Goal: Task Accomplishment & Management: Manage account settings

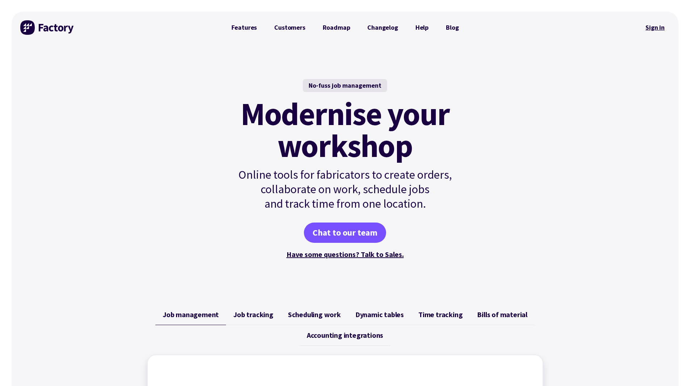
click at [651, 32] on link "Sign in" at bounding box center [654, 27] width 29 height 17
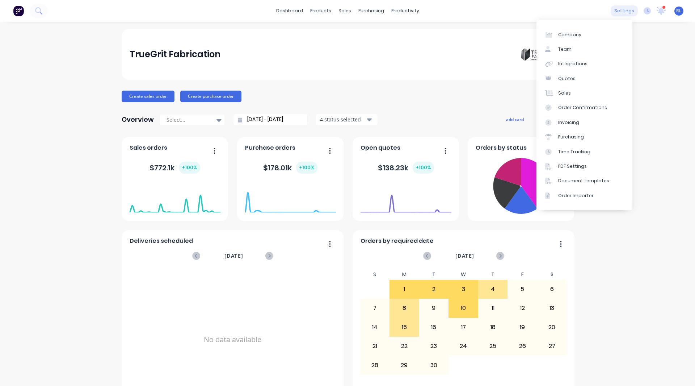
click at [620, 10] on div "settings" at bounding box center [624, 10] width 27 height 11
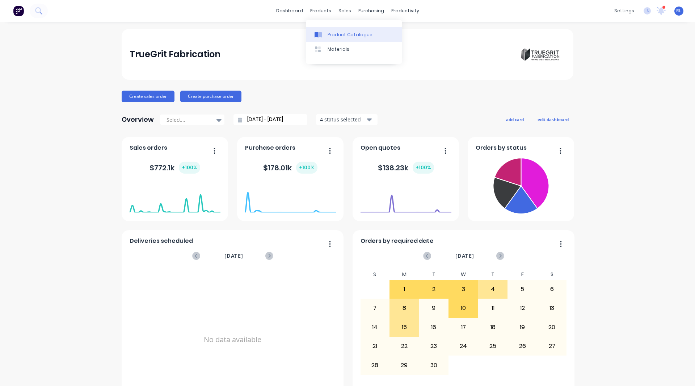
click at [329, 33] on div "Product Catalogue" at bounding box center [350, 35] width 45 height 7
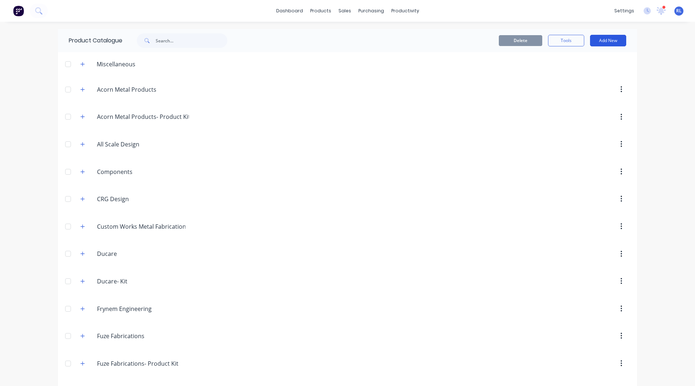
click at [605, 44] on button "Add New" at bounding box center [608, 41] width 36 height 12
click at [581, 63] on div "Category" at bounding box center [592, 59] width 56 height 11
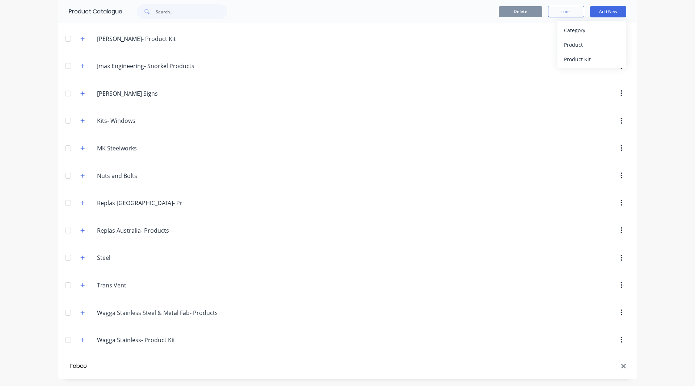
type input "Fabco"
click at [584, 42] on div "Product" at bounding box center [592, 44] width 56 height 11
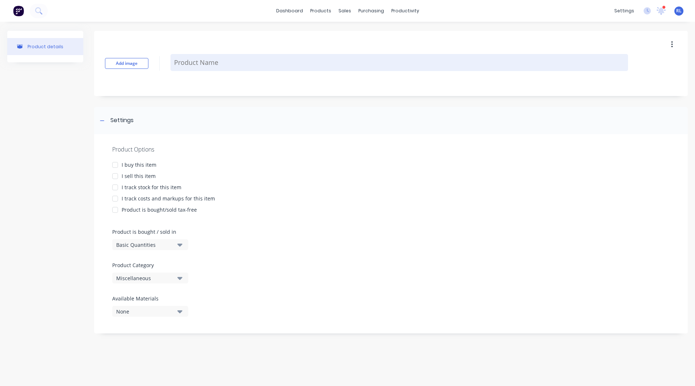
click at [211, 62] on textarea at bounding box center [400, 62] width 458 height 17
type textarea "x"
type textarea "8"
type textarea "x"
type textarea "8"
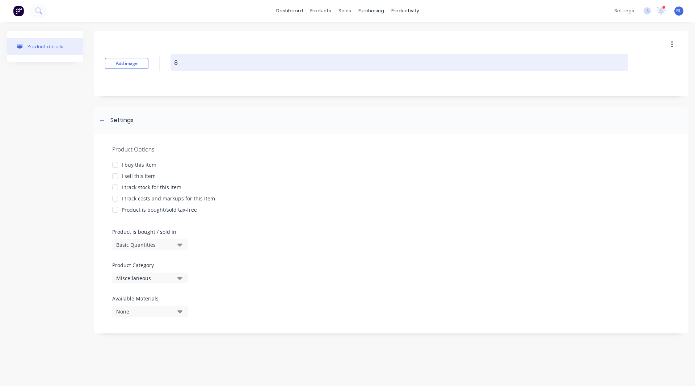
type textarea "x"
type textarea "8"
type textarea "x"
type textarea "80"
type textarea "x"
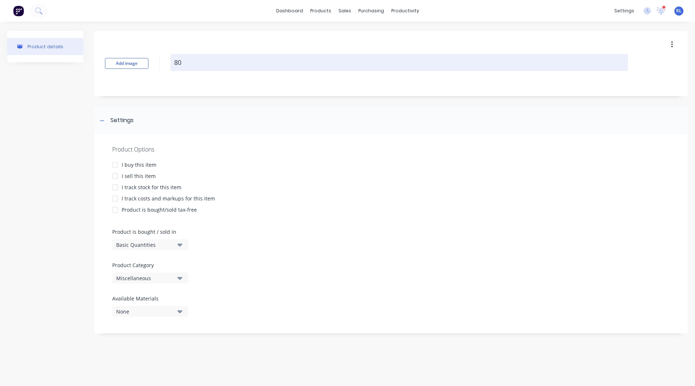
type textarea "80"
type textarea "x"
type textarea "80 x"
type textarea "x"
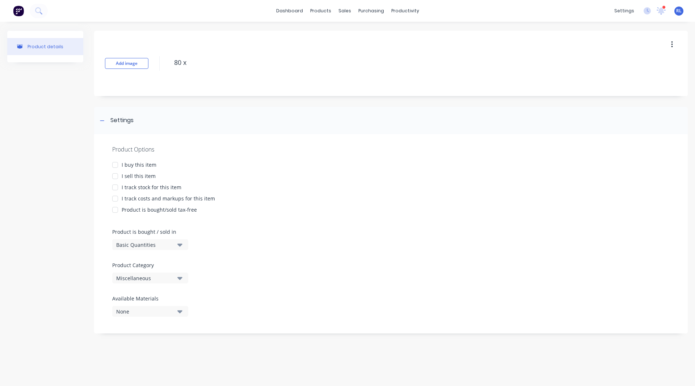
type textarea "80 x"
type textarea "x"
type textarea "80 x"
type textarea "x"
type textarea "80 x 4"
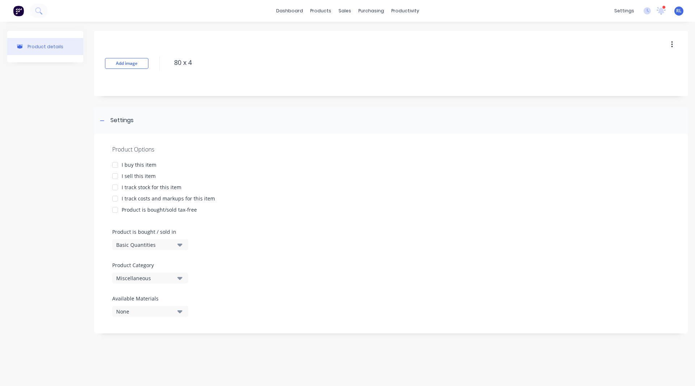
type textarea "x"
type textarea "80 x 40"
type textarea "x"
type textarea "80 x 40"
type textarea "x"
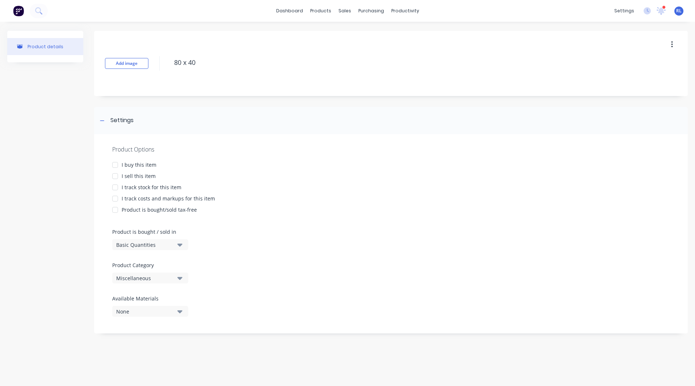
type textarea "80 x 40 a"
type textarea "x"
type textarea "80 x 40 an"
type textarea "x"
type textarea "80 x 40 ang"
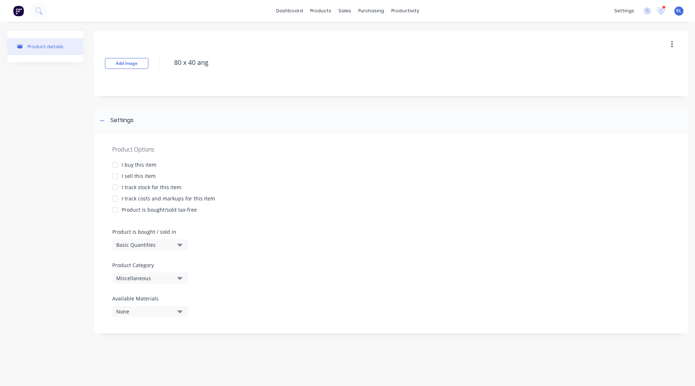
type textarea "x"
type textarea "80 x 40 angl"
type textarea "x"
type textarea "80 x 40 angle"
click at [116, 175] on div at bounding box center [115, 176] width 14 height 14
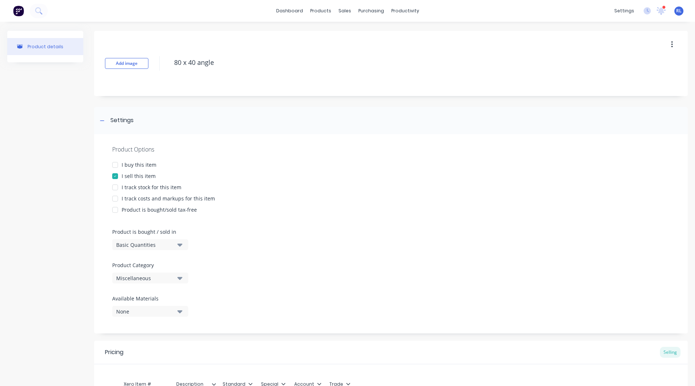
click at [116, 197] on div at bounding box center [115, 198] width 14 height 14
type textarea "x"
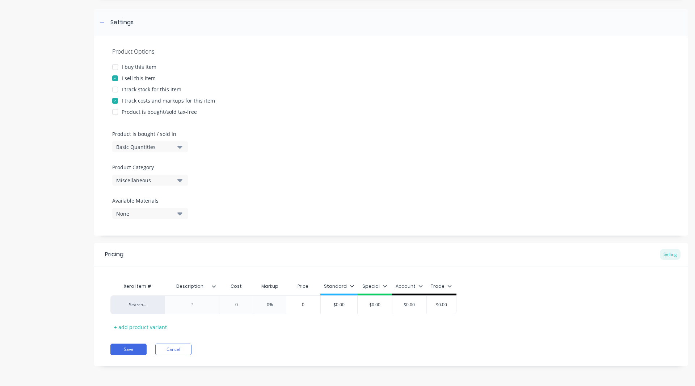
type textarea "80 x 40 angle"
type textarea "x"
type textarea "80 x 40 angle"
click at [143, 181] on div "Miscellaneous" at bounding box center [145, 180] width 58 height 8
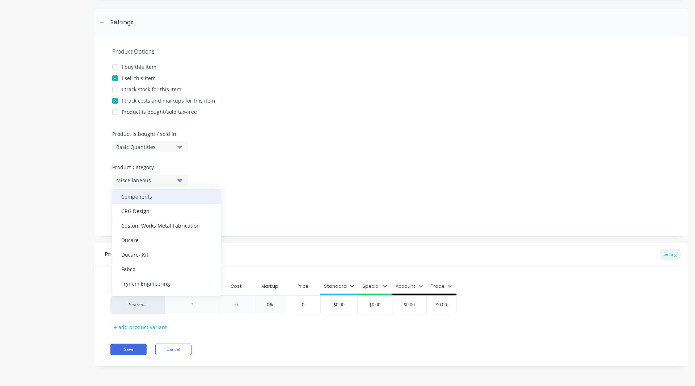
scroll to position [67, 0]
click at [164, 267] on div "Fabco" at bounding box center [166, 268] width 109 height 14
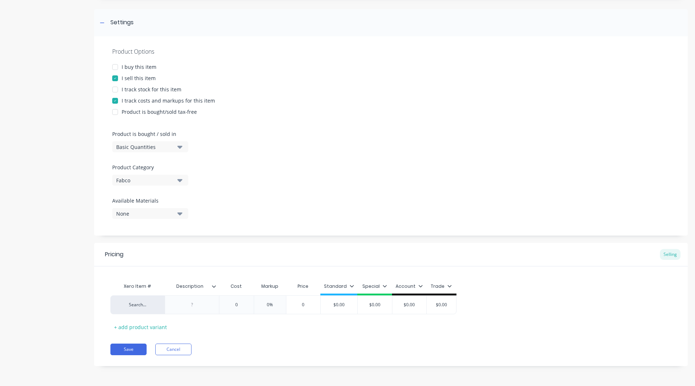
type textarea "x"
click at [134, 304] on div "Search..." at bounding box center [138, 304] width 40 height 7
click at [186, 308] on div at bounding box center [192, 304] width 36 height 9
click at [230, 339] on div "Pricing Selling Xero Item # Description Cost Markup Price Standard Special Acco…" at bounding box center [391, 304] width 594 height 123
type textarea "x"
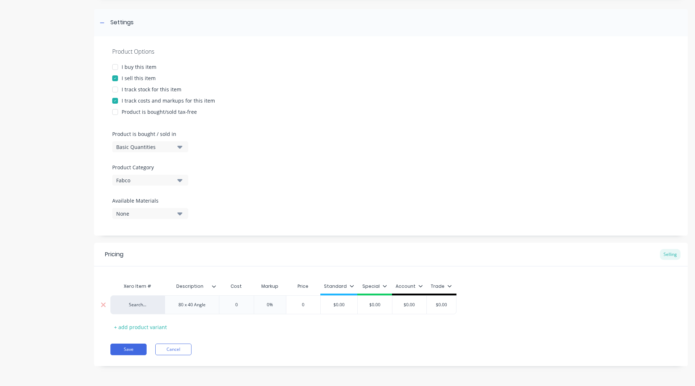
type input "0"
click at [241, 304] on input "0" at bounding box center [236, 304] width 36 height 7
type textarea "x"
type input "3"
type textarea "x"
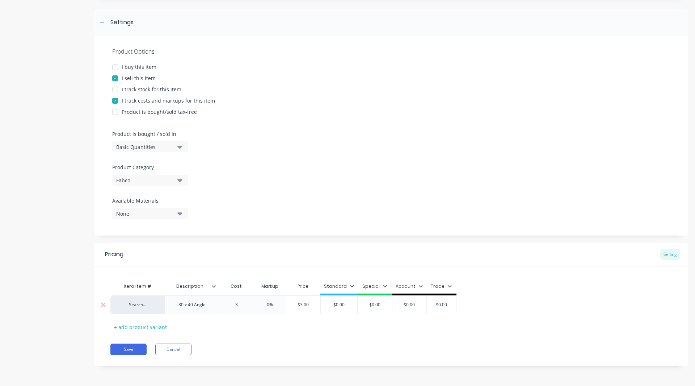
type input "30"
type textarea "x"
type input "300"
click at [275, 304] on input "0%" at bounding box center [275, 304] width 36 height 7
type input "%"
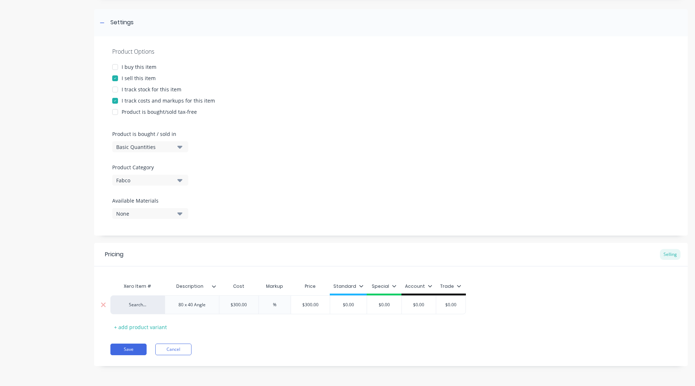
type textarea "x"
type input "3%"
type textarea "x"
type input "30%"
click at [362, 284] on div "Standard" at bounding box center [348, 287] width 37 height 7
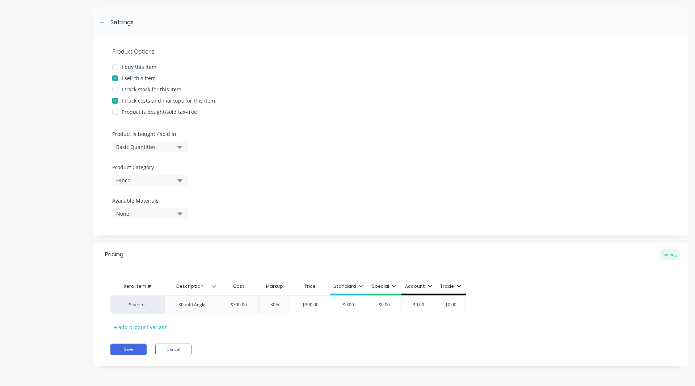
click at [359, 286] on icon at bounding box center [361, 286] width 4 height 2
type textarea "x"
click at [378, 263] on div "Pricing Selling" at bounding box center [391, 255] width 594 height 24
click at [363, 299] on div "$0.00" at bounding box center [348, 304] width 37 height 18
type input "$0.00"
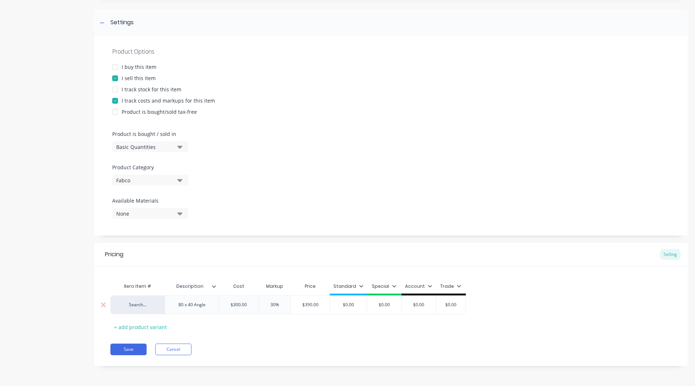
type textarea "x"
type input "$0.0"
type textarea "x"
type input "$0."
type textarea "x"
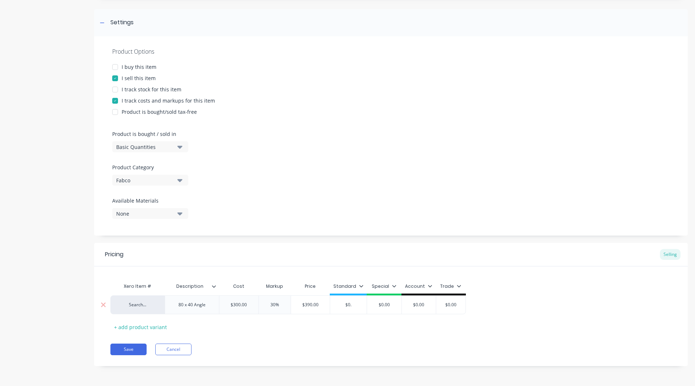
type input "$0"
type textarea "x"
type input "$"
type textarea "x"
type input "$3"
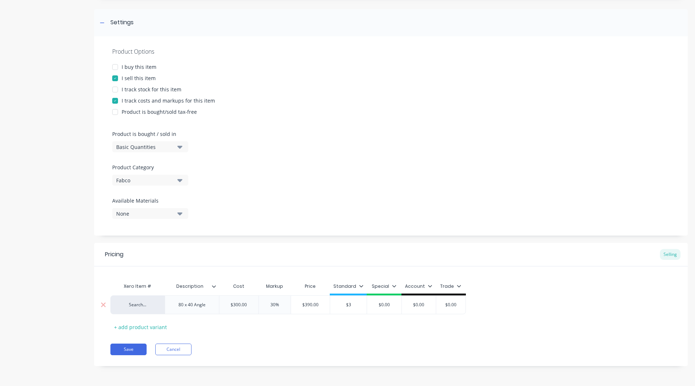
type textarea "x"
type input "$39"
type textarea "x"
type input "$390"
click at [360, 285] on icon at bounding box center [361, 286] width 4 height 4
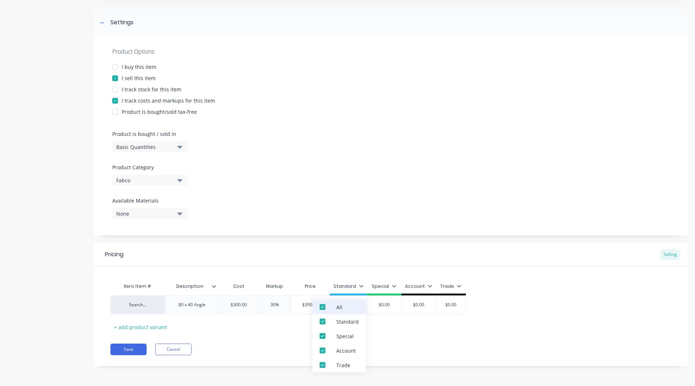
click at [320, 308] on div at bounding box center [322, 306] width 14 height 14
click at [288, 333] on div "Pricing Selling Xero Item # Description Cost Markup Price Standard Special Acco…" at bounding box center [391, 304] width 594 height 123
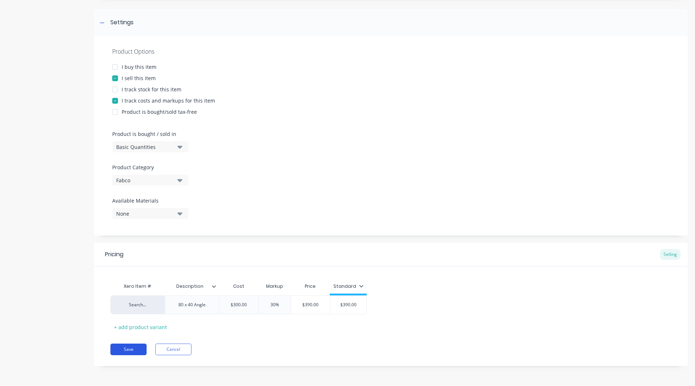
click at [123, 351] on button "Save" at bounding box center [128, 349] width 36 height 12
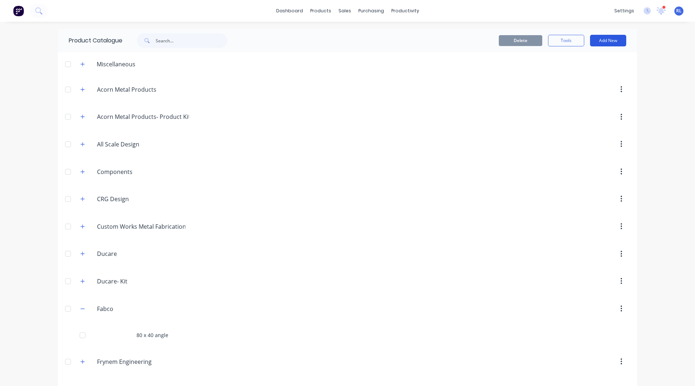
click at [603, 44] on button "Add New" at bounding box center [608, 41] width 36 height 12
click at [584, 72] on div "Product" at bounding box center [592, 73] width 56 height 11
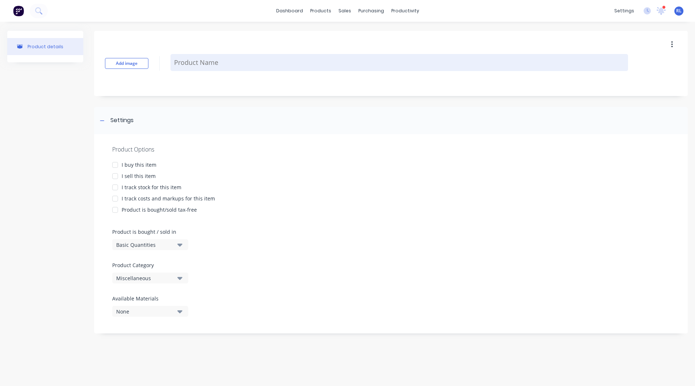
click at [215, 67] on textarea at bounding box center [400, 62] width 458 height 17
type textarea "x"
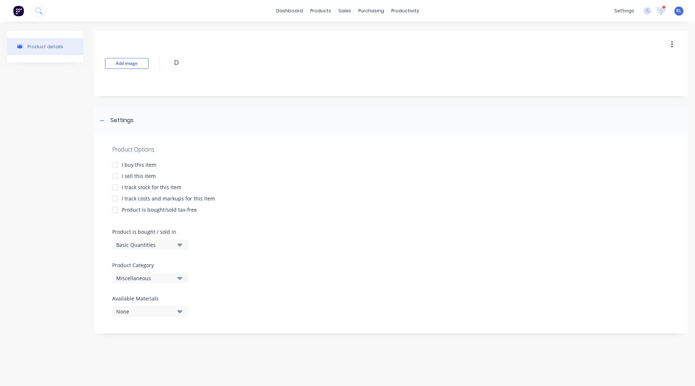
type textarea "D"
type textarea "x"
type textarea "D"
type textarea "x"
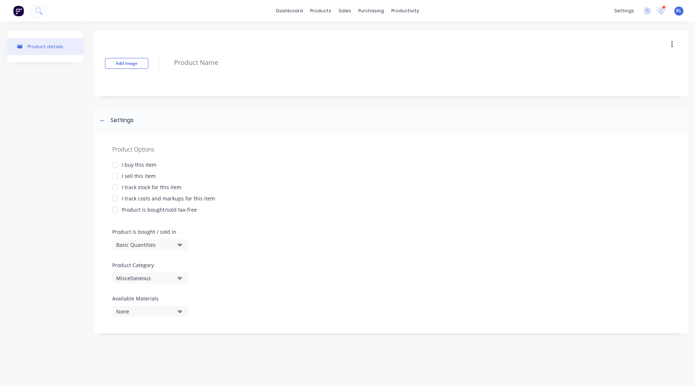
type textarea "3"
type textarea "x"
type textarea "38"
type textarea "x"
type textarea "38"
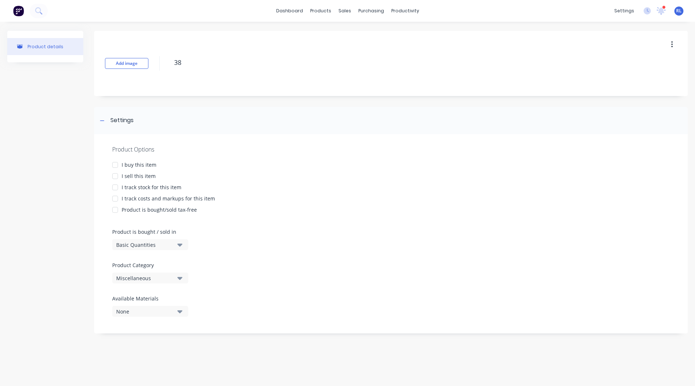
type textarea "x"
type textarea "38 x"
type textarea "x"
type textarea "38 x 2"
type textarea "x"
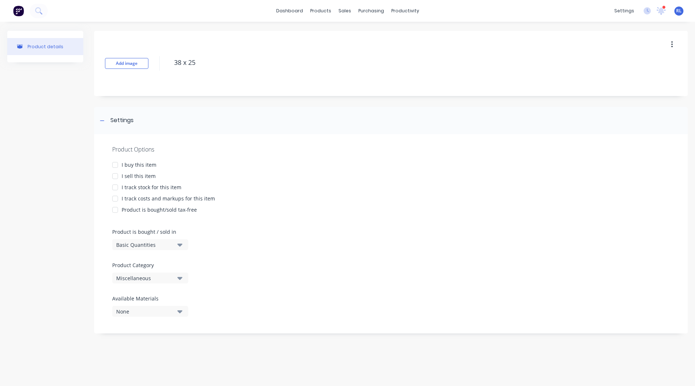
type textarea "38 x 25"
type textarea "x"
type textarea "38 x 25"
click at [112, 174] on div at bounding box center [115, 176] width 14 height 14
click at [114, 198] on div at bounding box center [115, 198] width 14 height 14
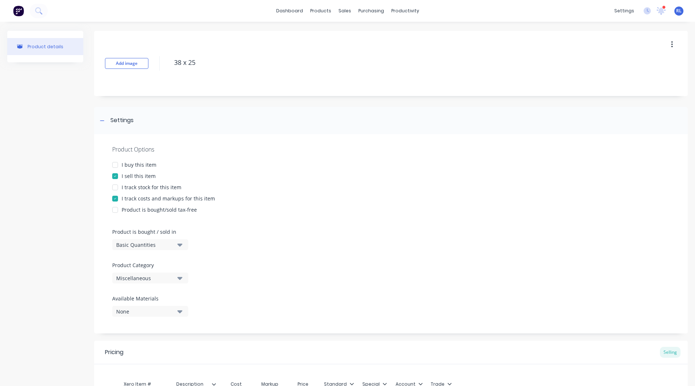
scroll to position [98, 0]
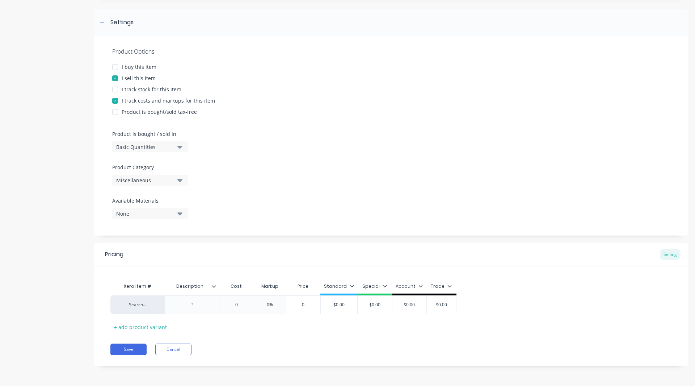
click at [143, 147] on div "Basic Quantities" at bounding box center [145, 147] width 58 height 8
click at [154, 178] on div "Lineal Metres" at bounding box center [166, 179] width 109 height 14
click at [166, 185] on button "Miscellaneous" at bounding box center [150, 180] width 76 height 11
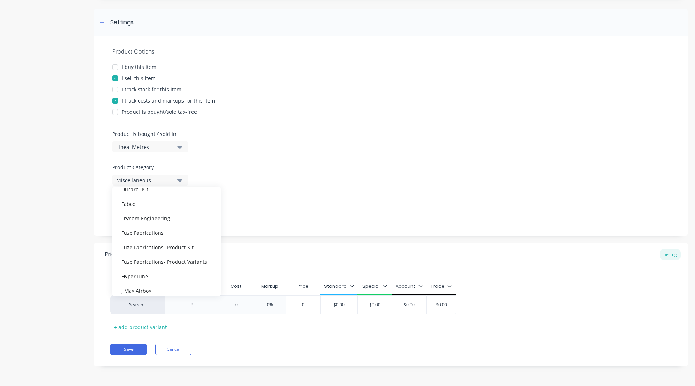
scroll to position [131, 0]
click at [150, 204] on div "Fabco" at bounding box center [166, 204] width 109 height 14
type textarea "x"
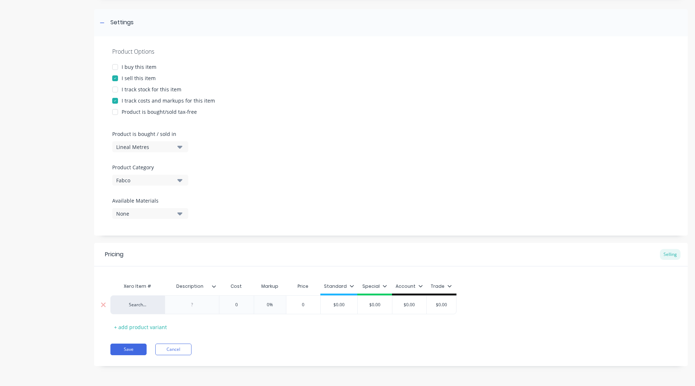
click at [195, 305] on div at bounding box center [192, 304] width 36 height 9
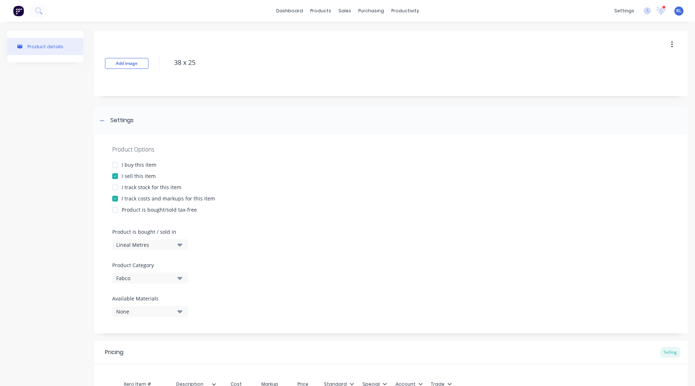
scroll to position [98, 0]
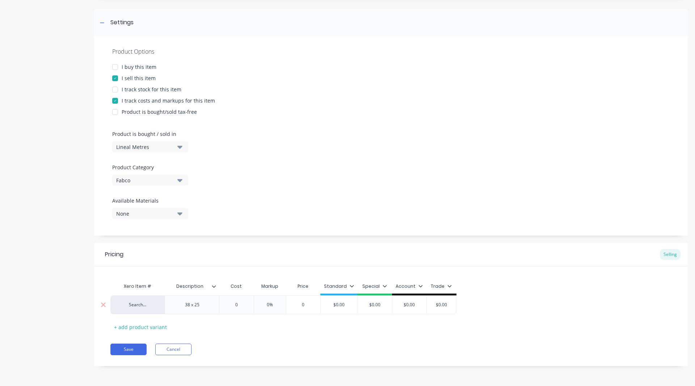
click at [237, 305] on input "text" at bounding box center [236, 304] width 36 height 7
type textarea "x"
type input "0"
type textarea "x"
type input "2"
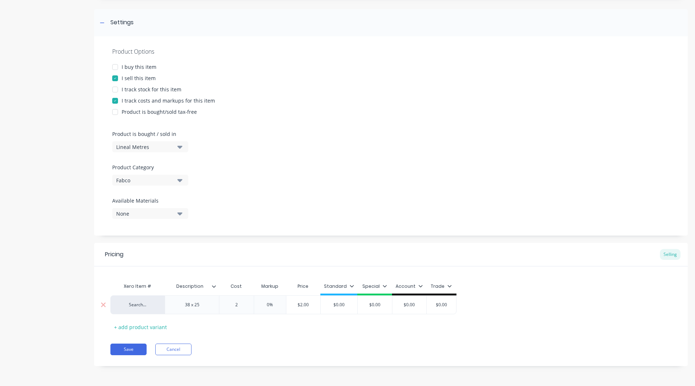
type textarea "x"
type input "20"
type textarea "x"
type input "200"
click at [273, 306] on input "0%" at bounding box center [275, 304] width 36 height 7
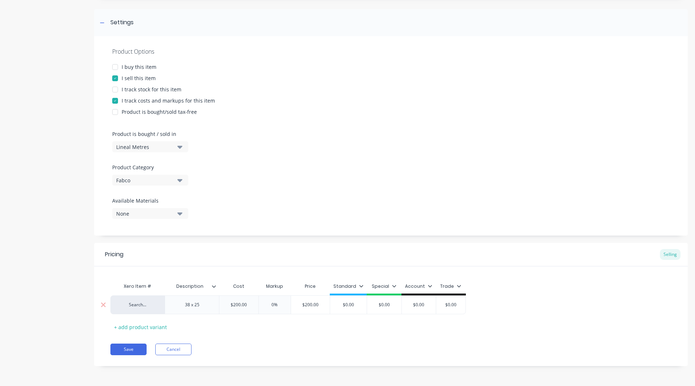
type input "%"
type textarea "x"
type input "2%"
type textarea "x"
type input "25%"
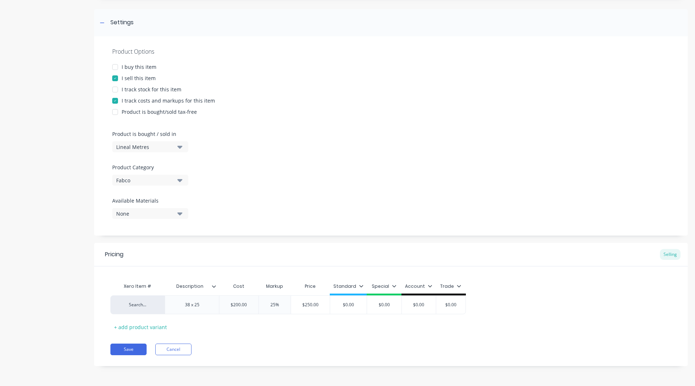
click at [290, 327] on div "Xero Item # Description Cost Markup Price Standard Special Account Trade Search…" at bounding box center [390, 306] width 561 height 54
type input "$0.00"
click at [355, 307] on input "$0.00" at bounding box center [348, 304] width 37 height 7
type textarea "x"
type input "$0.0"
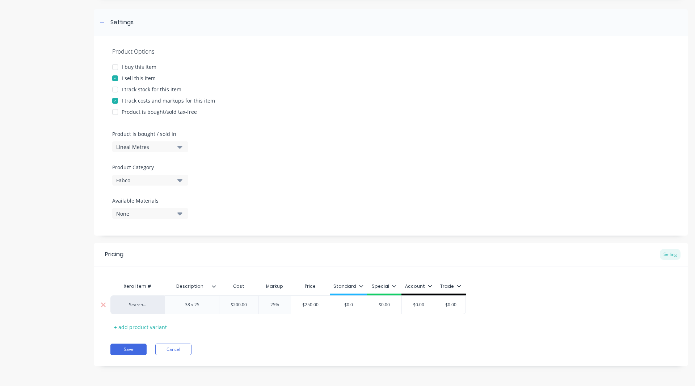
type textarea "x"
type input "$0."
type textarea "x"
type input "$0"
type textarea "x"
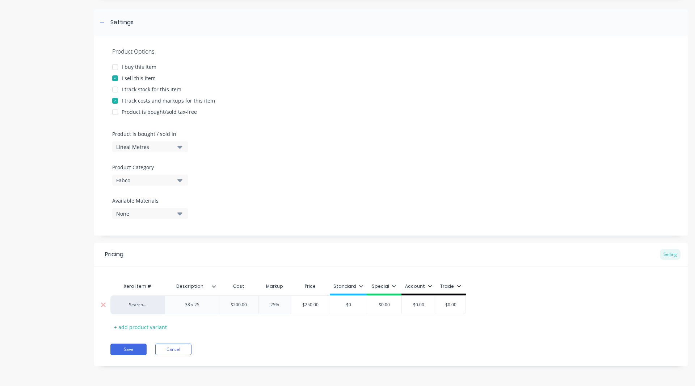
type input "$"
type textarea "x"
type input "$2"
type textarea "x"
type input "$25"
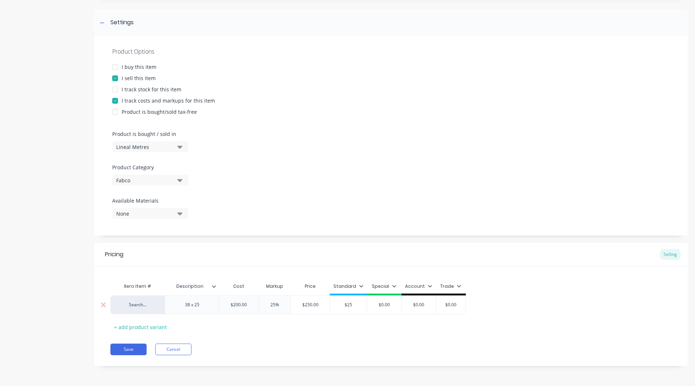
type textarea "x"
type input "$250"
click at [360, 285] on icon at bounding box center [361, 286] width 4 height 4
click at [322, 305] on div at bounding box center [322, 306] width 14 height 14
click at [265, 342] on div "Pricing Selling Xero Item # Description Cost Markup Price Standard Special Acco…" at bounding box center [391, 304] width 594 height 123
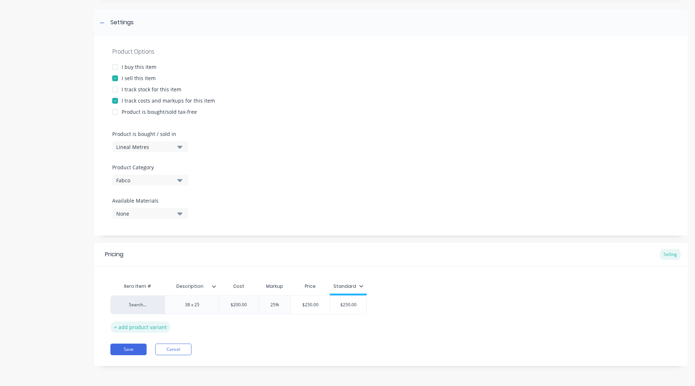
click at [134, 328] on div "+ add product variant" at bounding box center [140, 326] width 60 height 11
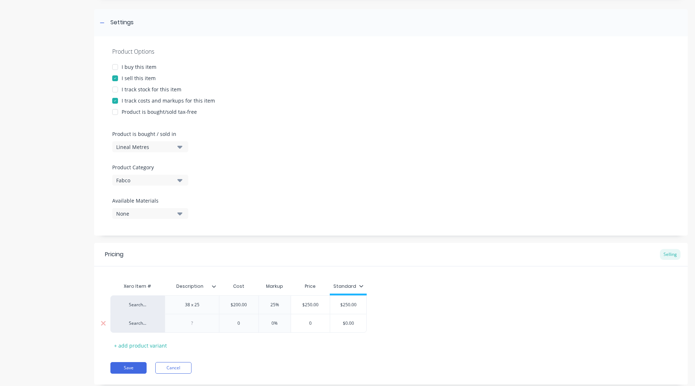
click at [199, 323] on div at bounding box center [192, 322] width 36 height 9
click at [104, 324] on icon at bounding box center [103, 323] width 5 height 5
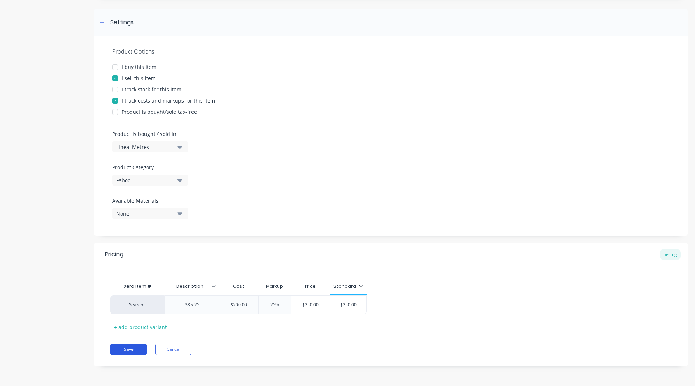
click at [133, 352] on button "Save" at bounding box center [128, 349] width 36 height 12
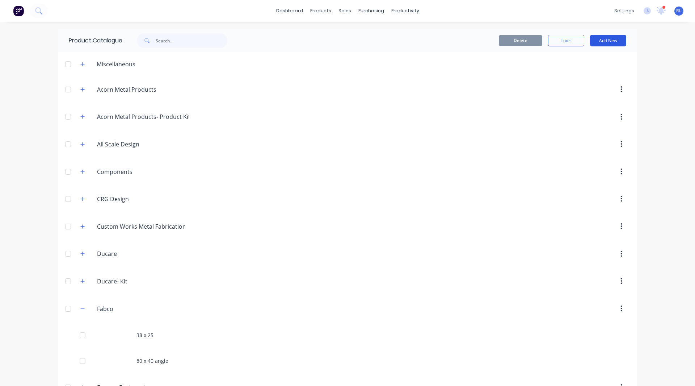
click at [605, 35] on button "Add New" at bounding box center [608, 41] width 36 height 12
drag, startPoint x: 585, startPoint y: 75, endPoint x: 596, endPoint y: 71, distance: 12.0
click at [596, 71] on div "Product" at bounding box center [592, 73] width 56 height 11
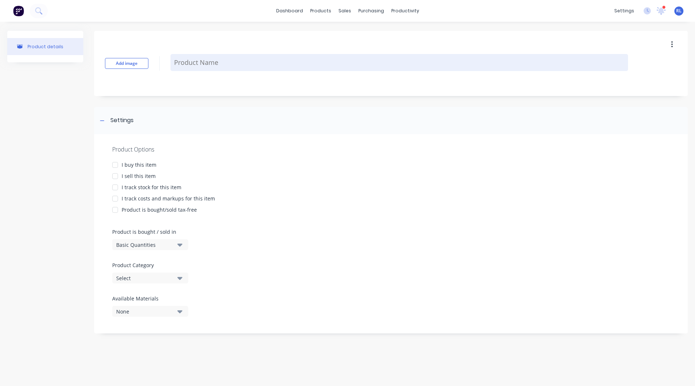
click at [185, 62] on textarea at bounding box center [400, 62] width 458 height 17
type textarea "x"
type textarea "6"
type textarea "x"
type textarea "60"
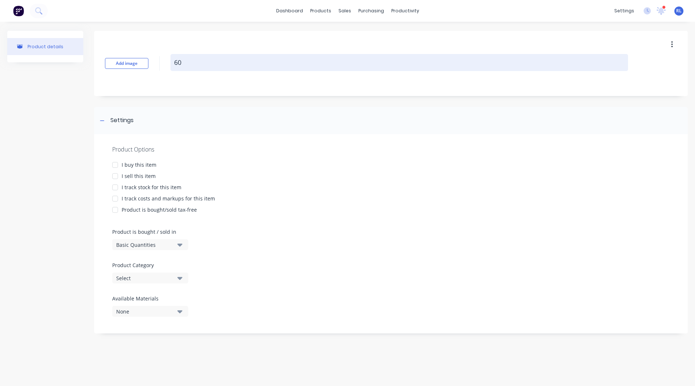
type textarea "x"
type textarea "60"
type textarea "x"
type textarea "60 x"
type textarea "x"
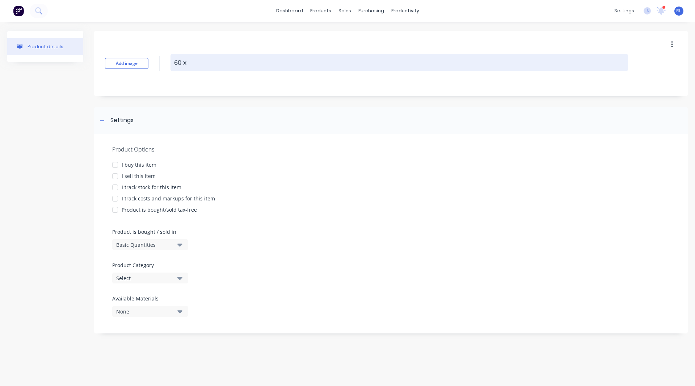
type textarea "60 x"
type textarea "x"
type textarea "60 x 3"
type textarea "x"
type textarea "60 x 30"
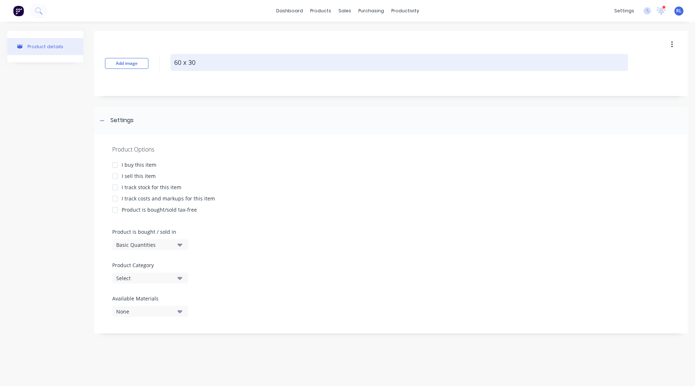
type textarea "x"
type textarea "60 x 30"
type textarea "x"
type textarea "60 x 30 x"
type textarea "x"
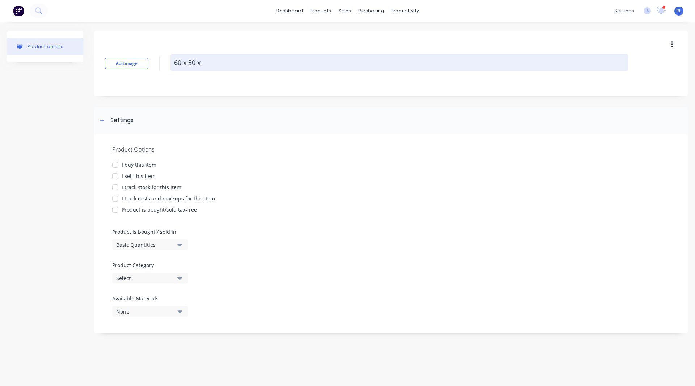
type textarea "60 x 30 x"
type textarea "x"
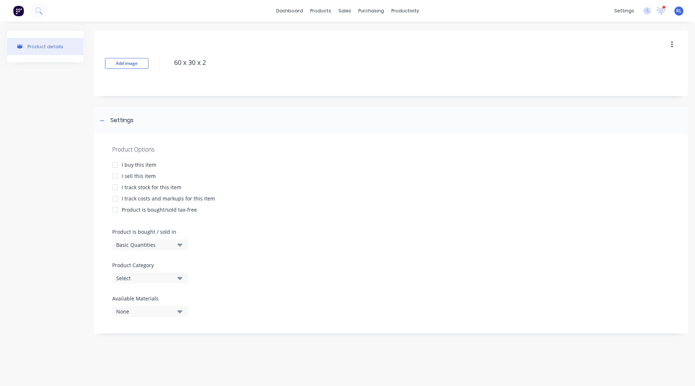
type textarea "60 x 30 x 2"
type textarea "x"
type textarea "60 x 30 x 2"
click at [117, 175] on div at bounding box center [115, 176] width 14 height 14
click at [114, 200] on div at bounding box center [115, 198] width 14 height 14
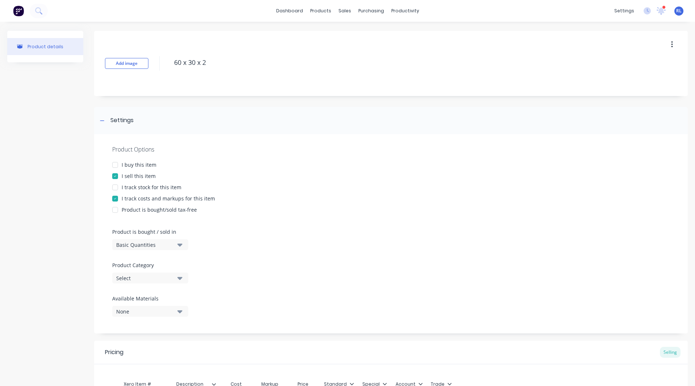
scroll to position [98, 0]
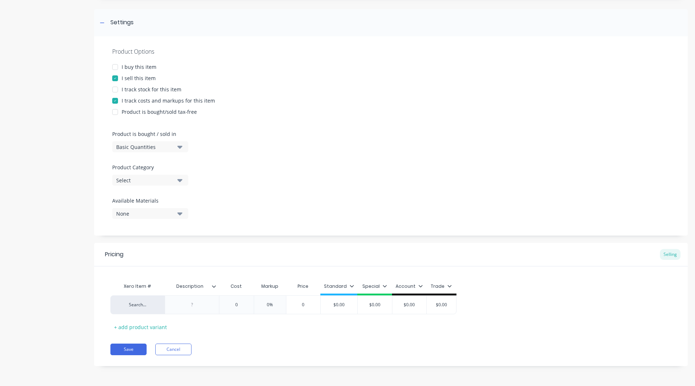
click at [137, 179] on div "Select" at bounding box center [145, 180] width 58 height 8
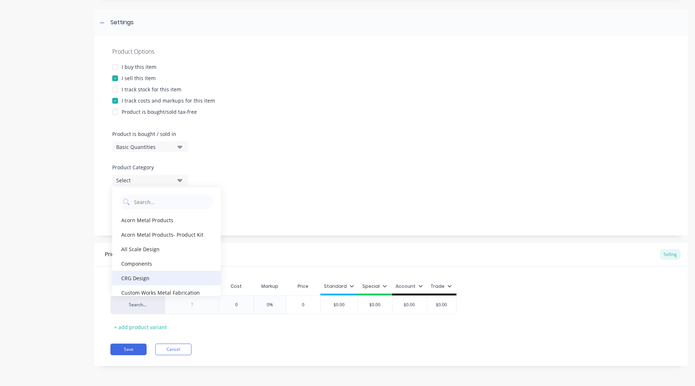
scroll to position [63, 0]
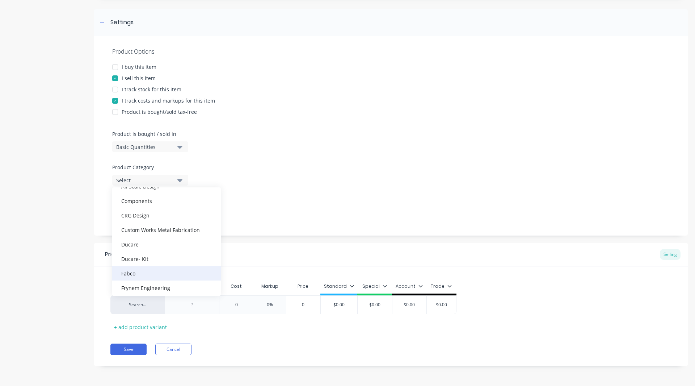
click at [144, 272] on div "Fabco" at bounding box center [166, 273] width 109 height 14
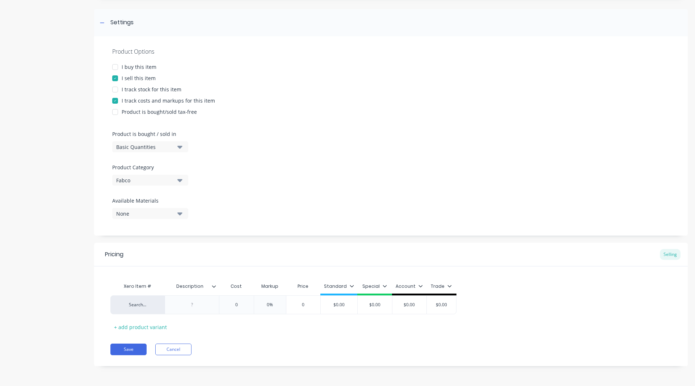
click at [135, 151] on button "Basic Quantities" at bounding box center [150, 146] width 76 height 11
click at [141, 205] on div "Square Metres" at bounding box center [166, 208] width 109 height 14
type textarea "x"
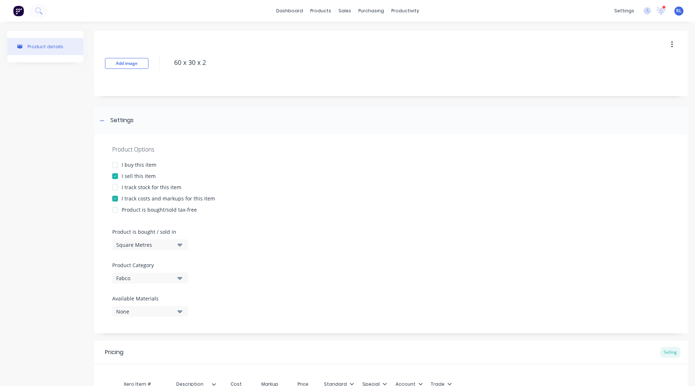
scroll to position [98, 0]
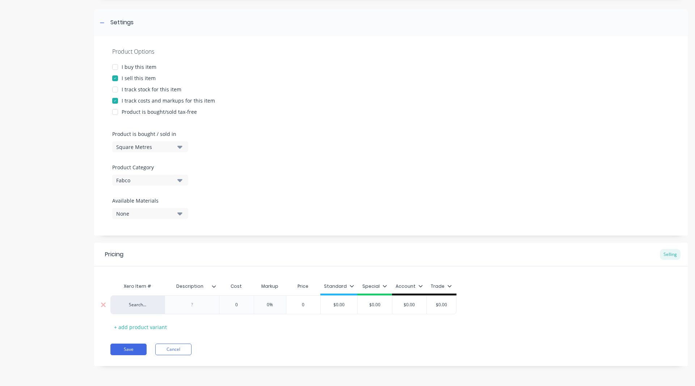
click at [190, 303] on div at bounding box center [192, 304] width 36 height 9
type textarea "x"
type input "0"
click at [243, 303] on input "0" at bounding box center [236, 304] width 36 height 7
type textarea "x"
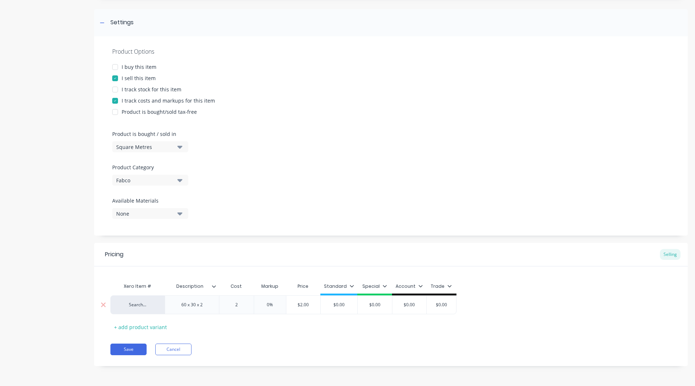
type input "20"
type textarea "x"
type input "200"
click at [275, 303] on input "0%" at bounding box center [275, 304] width 36 height 7
type input "%"
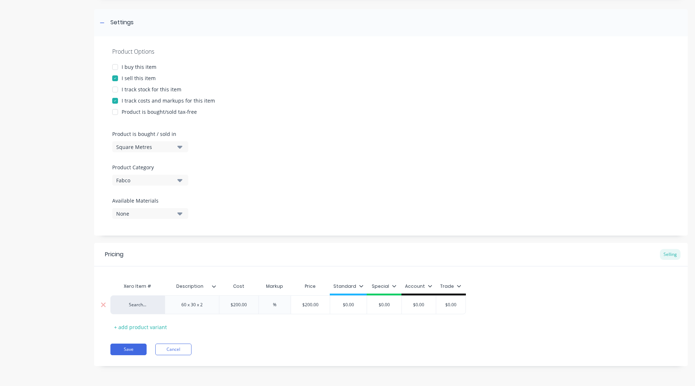
type textarea "x"
type input "3%"
type textarea "x"
type input "30%"
type input "$0.00"
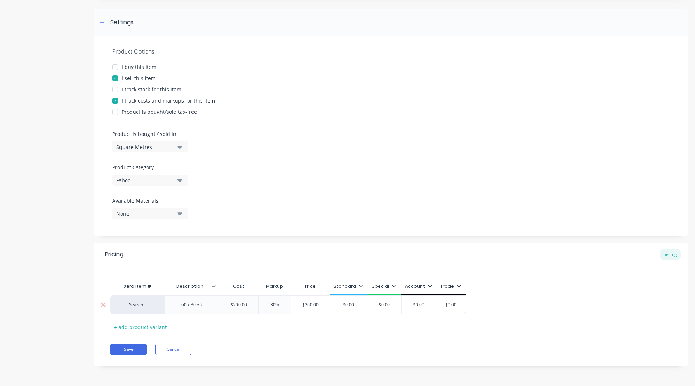
click at [358, 307] on input "$0.00" at bounding box center [348, 304] width 37 height 7
type textarea "x"
type input "$0.0"
type textarea "x"
type input "$0."
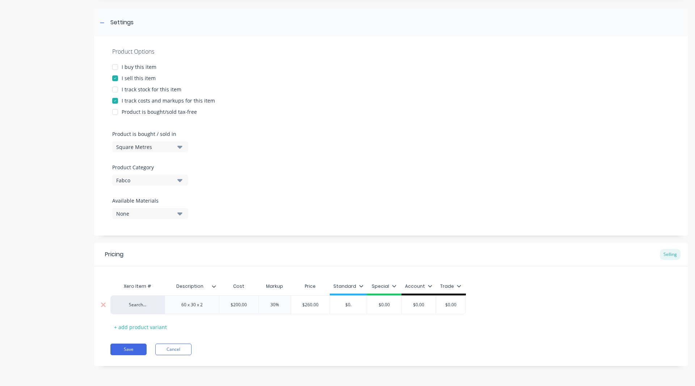
type textarea "x"
type input "$0"
type textarea "x"
type input "$"
type textarea "x"
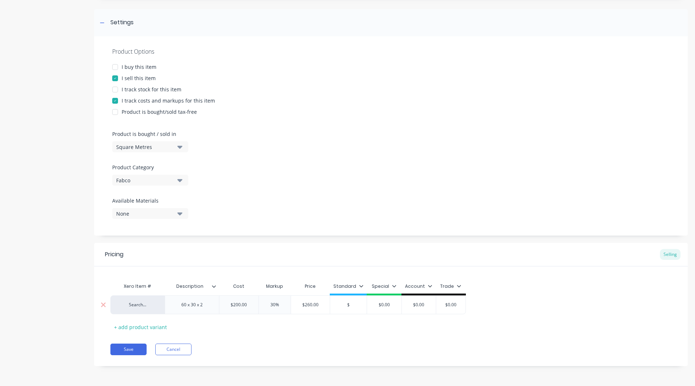
type input "$2"
type textarea "x"
type input "$26"
type textarea "x"
type input "$260.00"
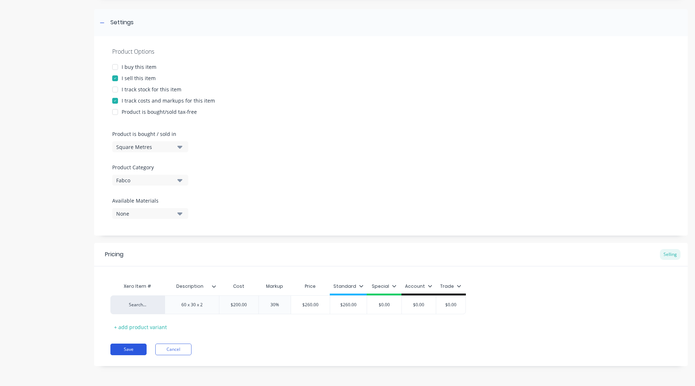
click at [128, 346] on button "Save" at bounding box center [128, 349] width 36 height 12
type textarea "x"
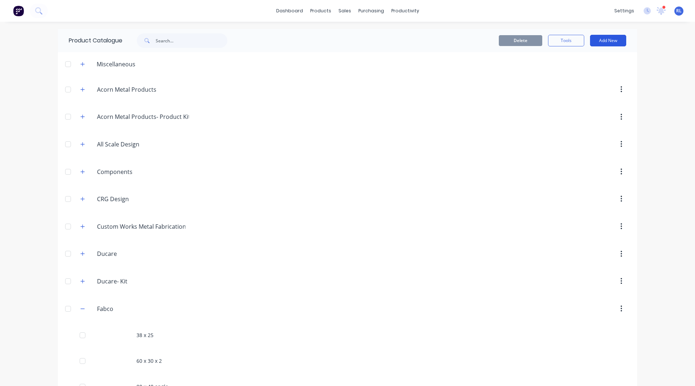
click at [605, 37] on button "Add New" at bounding box center [608, 41] width 36 height 12
click at [583, 85] on div "Product Kit" at bounding box center [592, 88] width 56 height 11
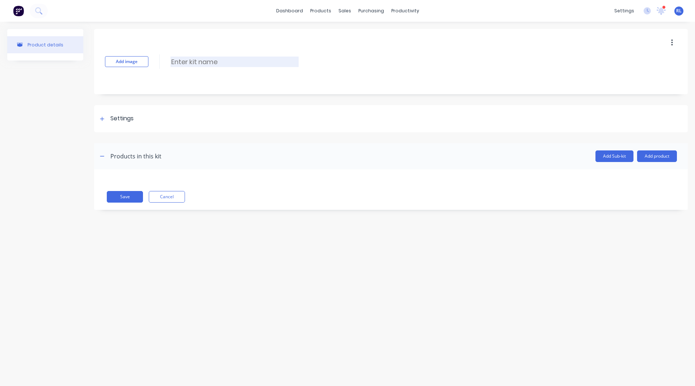
click at [193, 63] on input at bounding box center [235, 61] width 128 height 11
type input "Door Panel"
click at [101, 117] on icon at bounding box center [102, 118] width 4 height 5
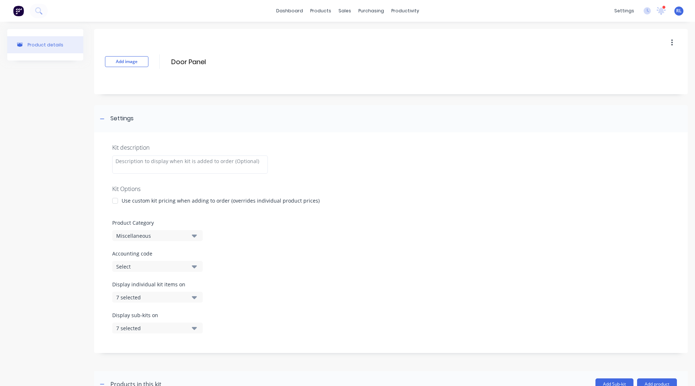
scroll to position [70, 0]
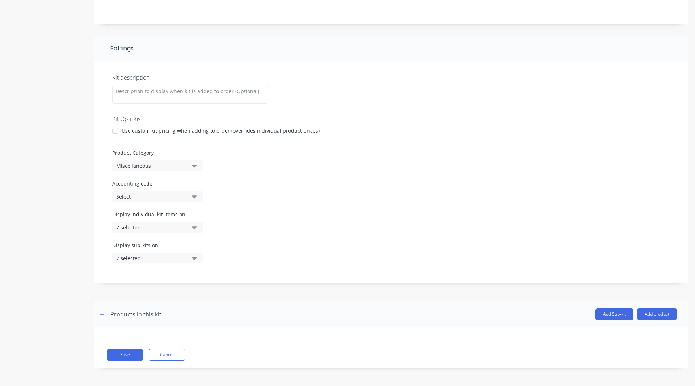
click at [136, 164] on div "Miscellaneous" at bounding box center [151, 166] width 70 height 8
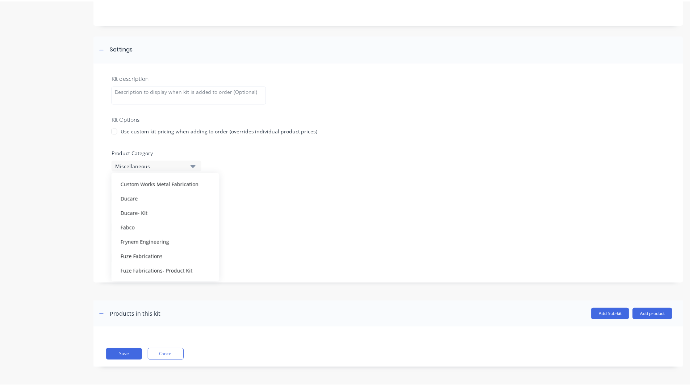
scroll to position [95, 0]
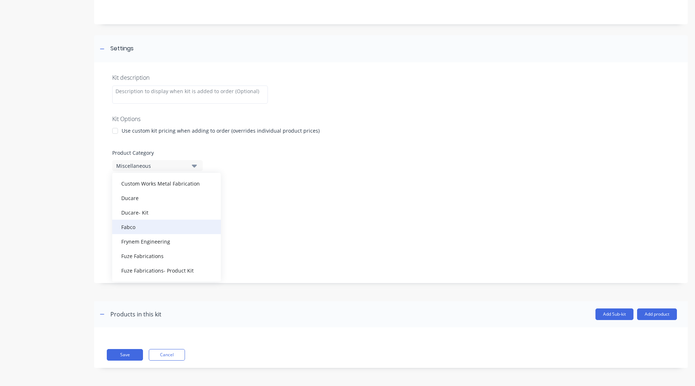
click at [142, 227] on div "Fabco" at bounding box center [166, 226] width 109 height 14
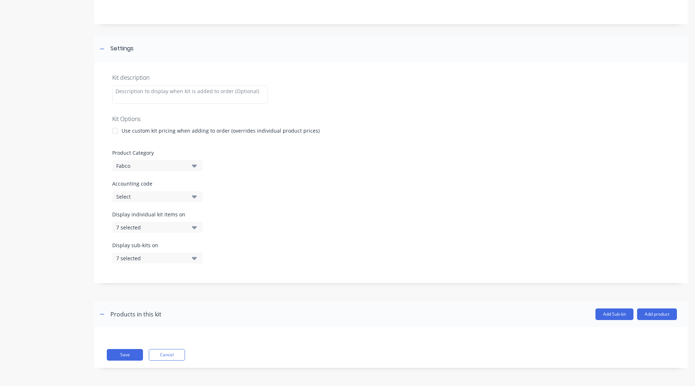
click at [682, 328] on div "Save Cancel" at bounding box center [391, 347] width 594 height 41
click at [661, 314] on button "Add product" at bounding box center [657, 314] width 40 height 12
click at [617, 331] on div "Product catalogue" at bounding box center [643, 332] width 56 height 11
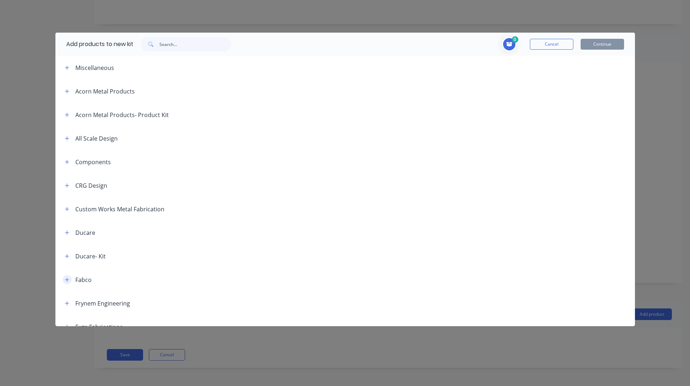
click at [66, 279] on icon "button" at bounding box center [67, 279] width 4 height 4
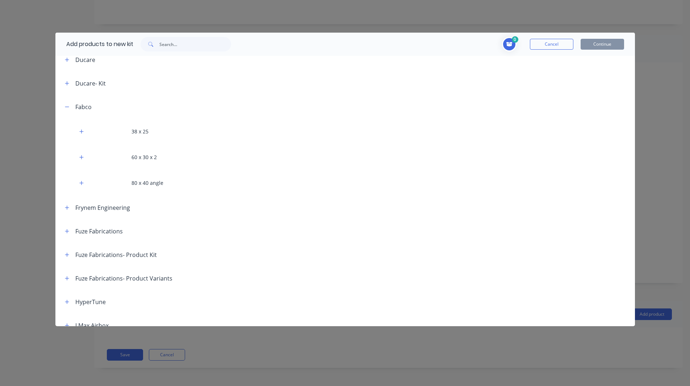
scroll to position [184, 0]
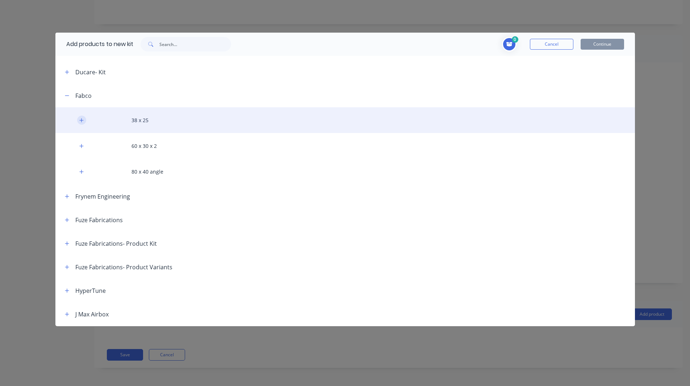
click at [83, 121] on icon "button" at bounding box center [81, 120] width 4 height 5
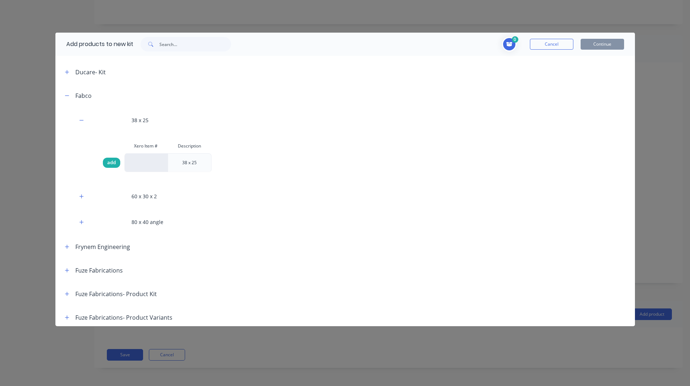
click at [108, 162] on span "add" at bounding box center [111, 162] width 9 height 7
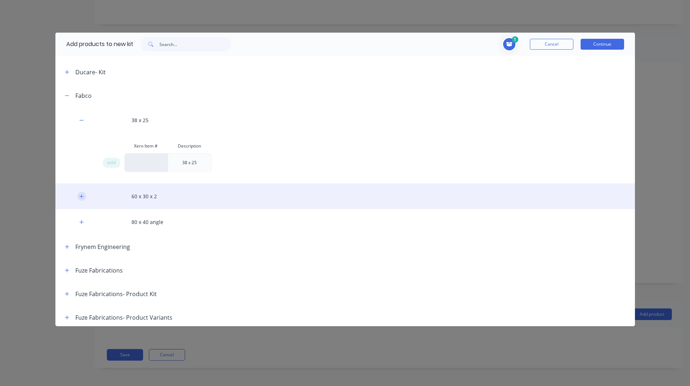
click at [84, 196] on button "button" at bounding box center [81, 196] width 9 height 9
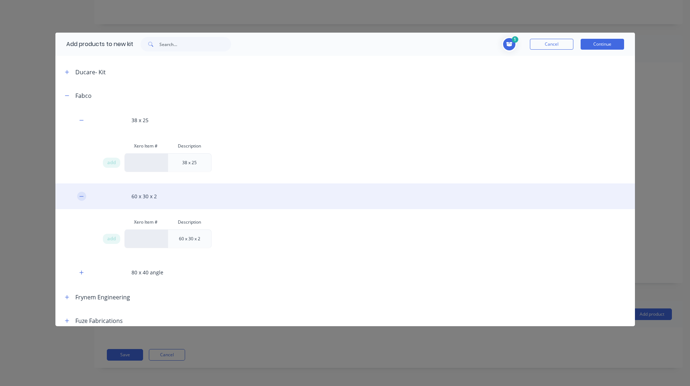
scroll to position [228, 0]
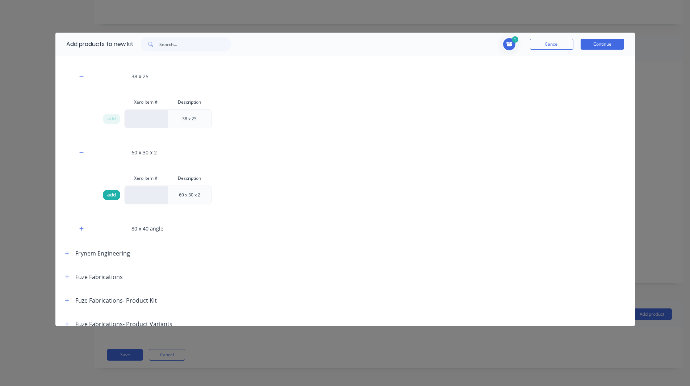
click at [113, 195] on span "add" at bounding box center [111, 194] width 9 height 7
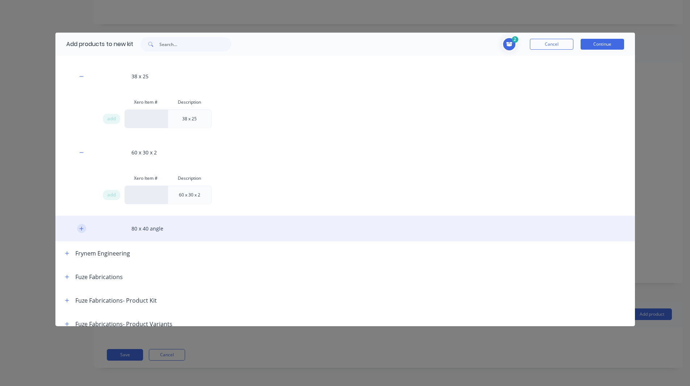
click at [78, 227] on button "button" at bounding box center [81, 228] width 9 height 9
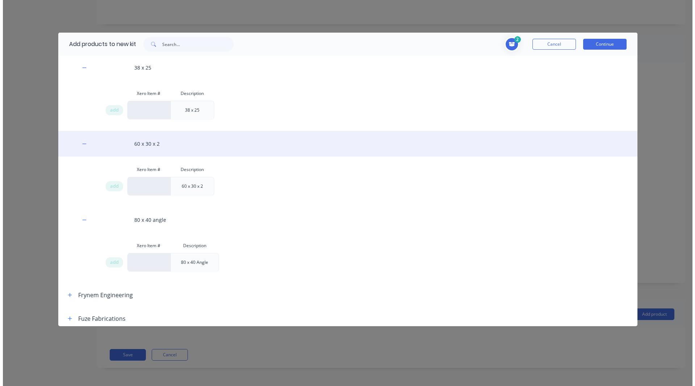
scroll to position [238, 0]
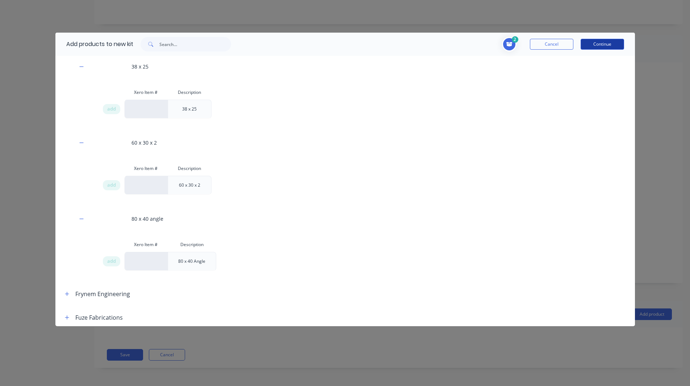
click at [600, 47] on button "Continue" at bounding box center [601, 44] width 43 height 11
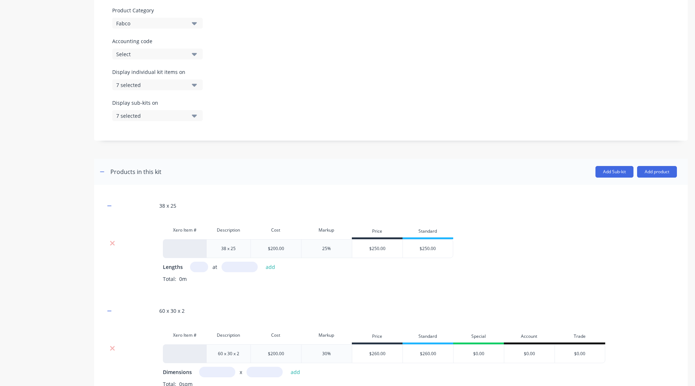
scroll to position [280, 0]
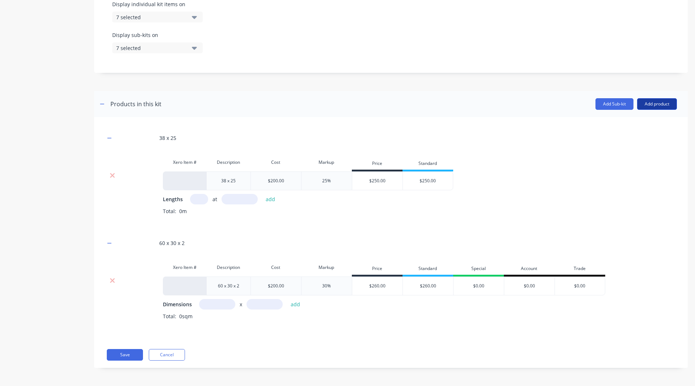
click at [654, 103] on button "Add product" at bounding box center [657, 104] width 40 height 12
click at [634, 130] on button "Labour" at bounding box center [642, 137] width 69 height 14
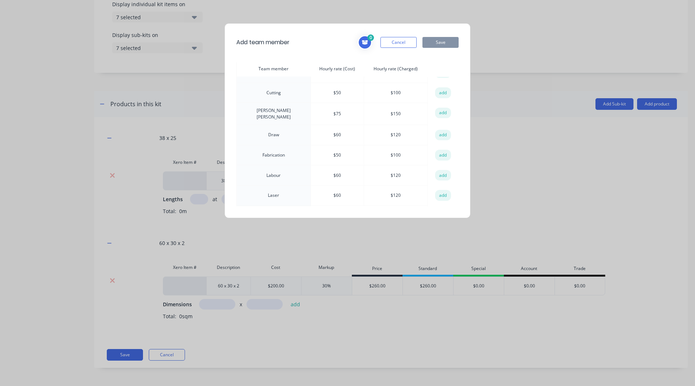
scroll to position [14, 0]
click at [441, 150] on button "add" at bounding box center [443, 154] width 16 height 11
click at [442, 45] on button "Save" at bounding box center [441, 42] width 36 height 11
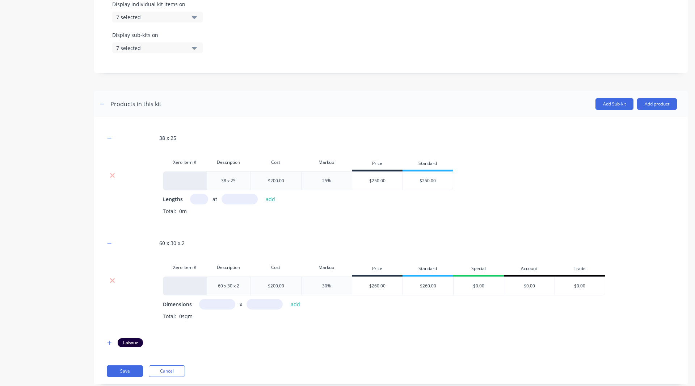
scroll to position [296, 0]
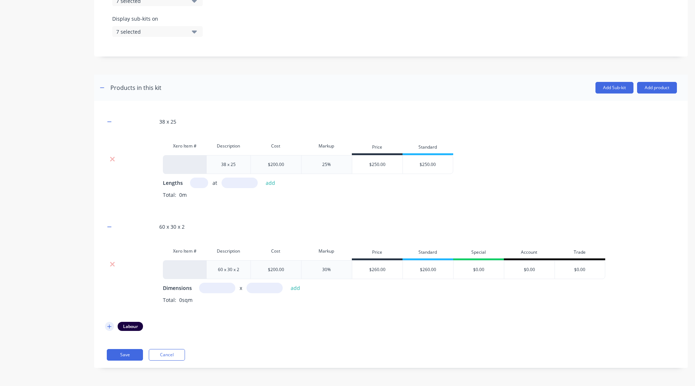
click at [110, 324] on icon "button" at bounding box center [109, 326] width 4 height 5
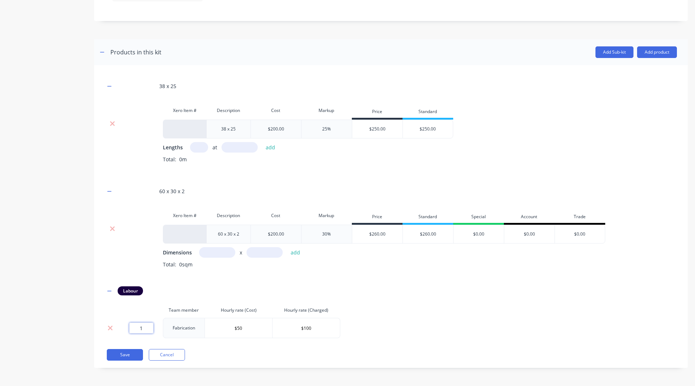
click at [148, 332] on input "1" at bounding box center [141, 327] width 24 height 11
type input "1.5"
click at [66, 304] on div "Product details" at bounding box center [45, 37] width 76 height 681
click at [196, 147] on input "text" at bounding box center [199, 147] width 18 height 11
type input "90"
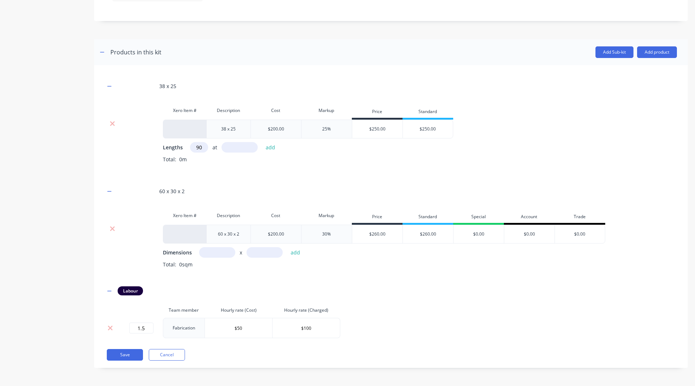
click at [244, 145] on input "text" at bounding box center [240, 147] width 36 height 11
type input "90"
click at [266, 148] on button "add" at bounding box center [270, 147] width 17 height 10
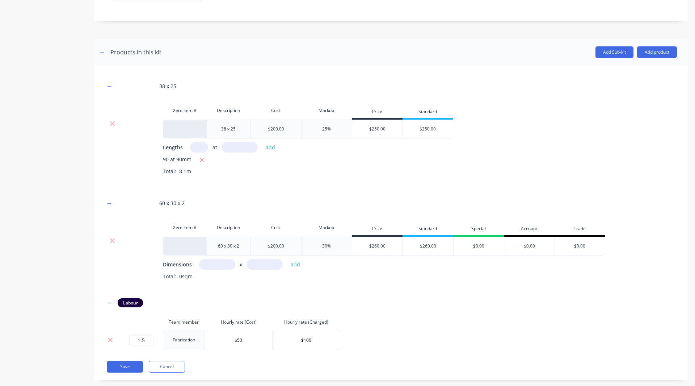
click at [217, 264] on input "text" at bounding box center [217, 264] width 36 height 11
type input "90m"
click at [294, 264] on button "add" at bounding box center [295, 264] width 17 height 10
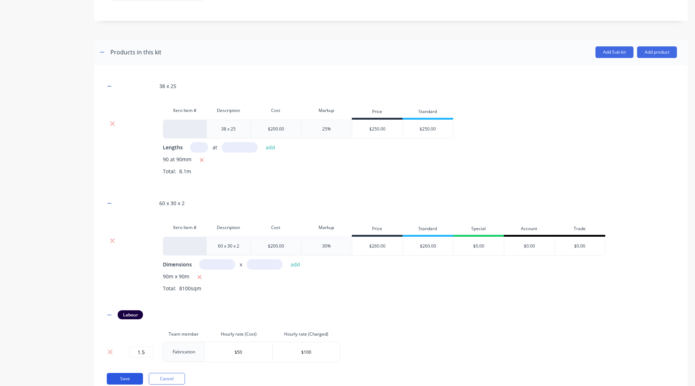
click at [121, 377] on button "Save" at bounding box center [125, 379] width 36 height 12
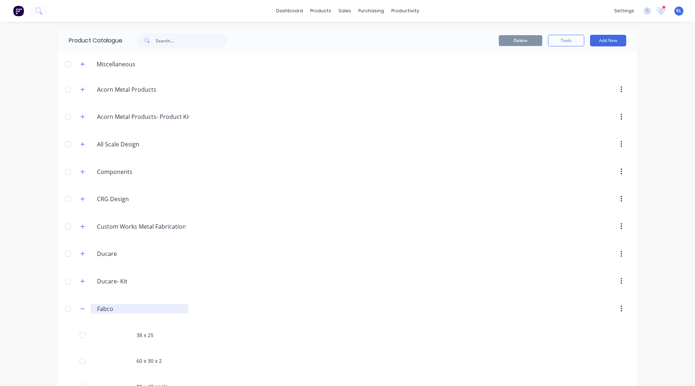
click at [116, 310] on input "Fabco" at bounding box center [140, 308] width 86 height 9
type input "Fabco- Products"
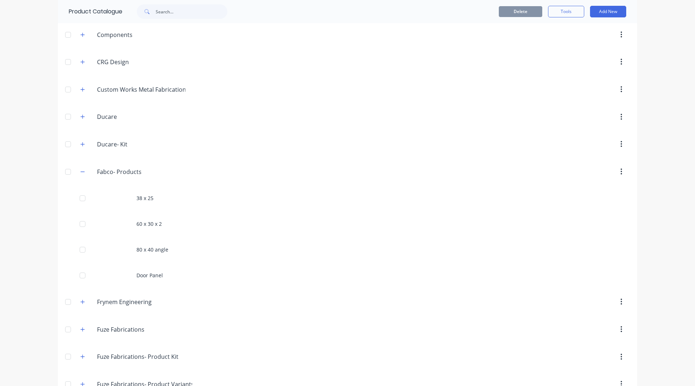
scroll to position [137, 0]
click at [597, 11] on button "Add New" at bounding box center [608, 12] width 36 height 12
click at [583, 28] on div "Category" at bounding box center [592, 30] width 56 height 11
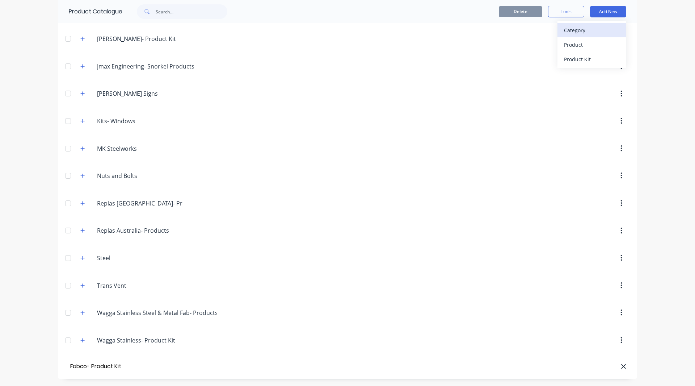
type input "Fabco- Product Kit"
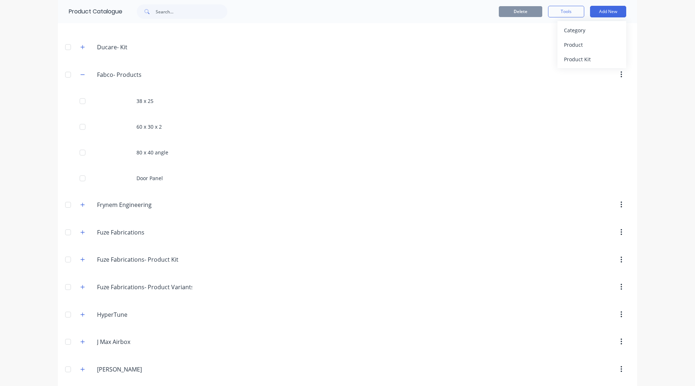
scroll to position [171, 0]
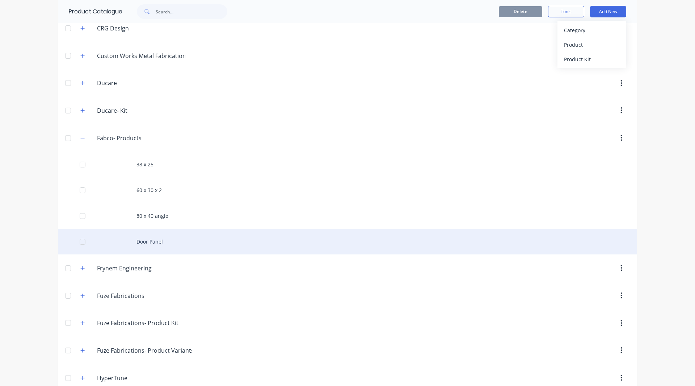
click at [148, 235] on div "Door Panel" at bounding box center [347, 241] width 579 height 26
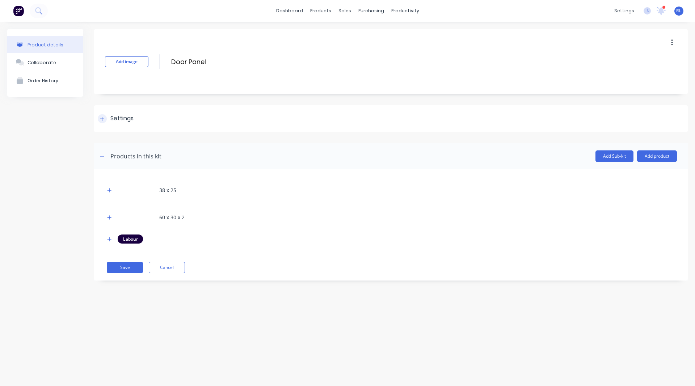
click at [106, 114] on div "Settings" at bounding box center [391, 118] width 594 height 27
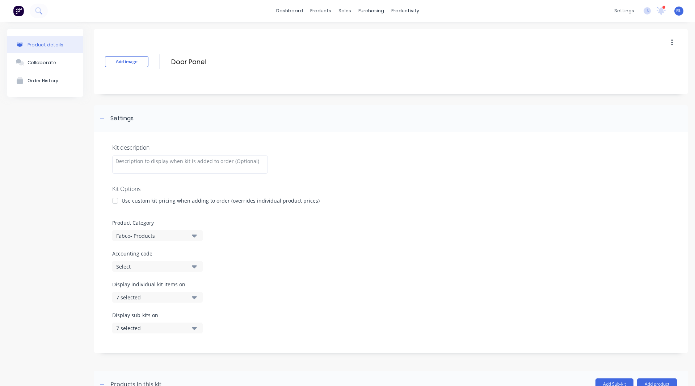
click at [134, 239] on div "Fabco- Products" at bounding box center [151, 236] width 70 height 8
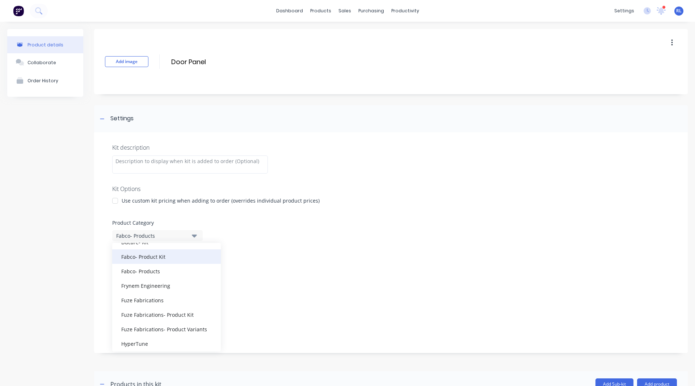
click at [151, 259] on div "Fabco- Product Kit" at bounding box center [166, 256] width 109 height 14
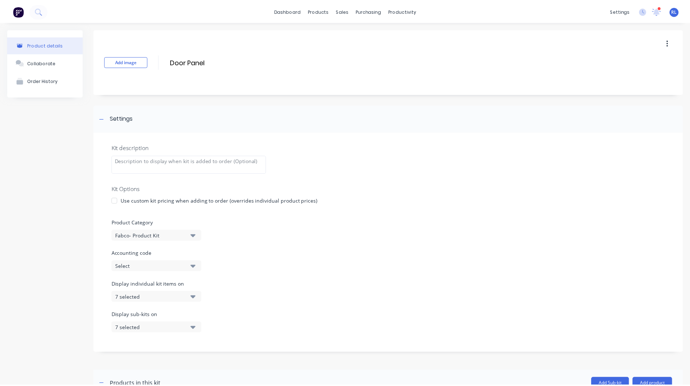
scroll to position [141, 0]
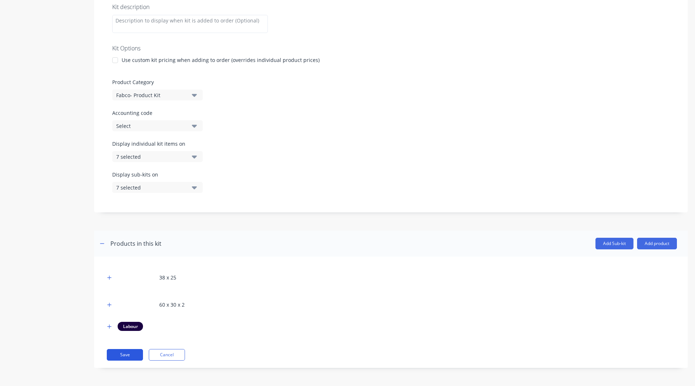
click at [131, 357] on button "Save" at bounding box center [125, 355] width 36 height 12
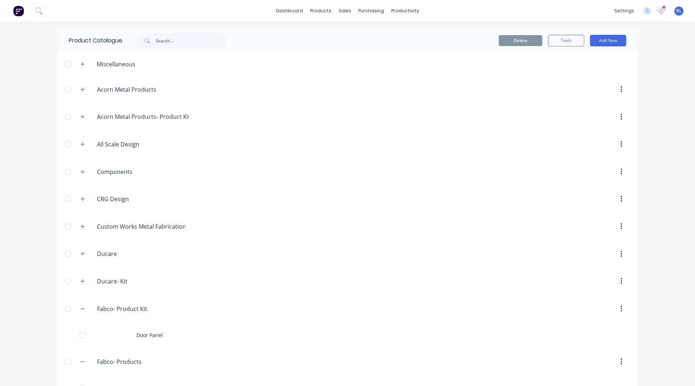
click at [13, 10] on img at bounding box center [18, 10] width 11 height 11
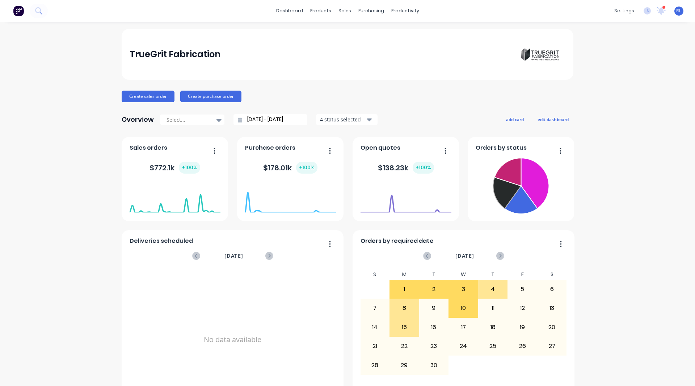
drag, startPoint x: 490, startPoint y: 184, endPoint x: 465, endPoint y: 124, distance: 65.4
click at [465, 124] on div "TrueGrit Fabrication Create sales order Create purchase order Overview Select..…" at bounding box center [348, 218] width 452 height 378
click at [132, 91] on button "Create sales order" at bounding box center [148, 97] width 53 height 12
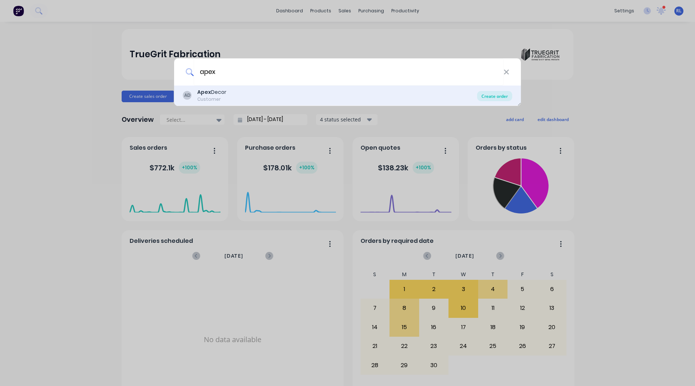
type input "apex"
click at [489, 95] on div "Create order" at bounding box center [494, 96] width 35 height 10
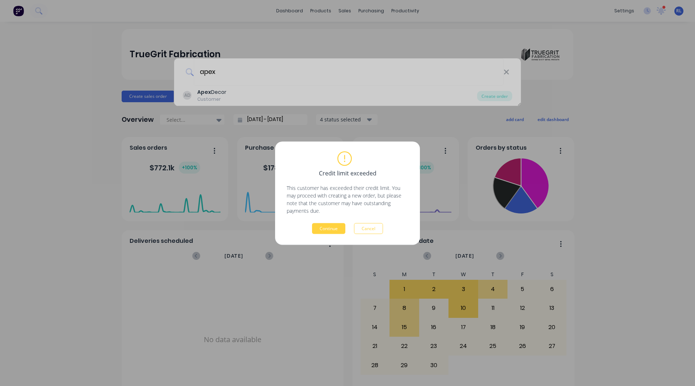
click at [326, 221] on div "Credit limit exceeded This customer has exceeded their credit limit. You may pr…" at bounding box center [348, 192] width 122 height 81
click at [324, 226] on button "Continue" at bounding box center [328, 228] width 33 height 11
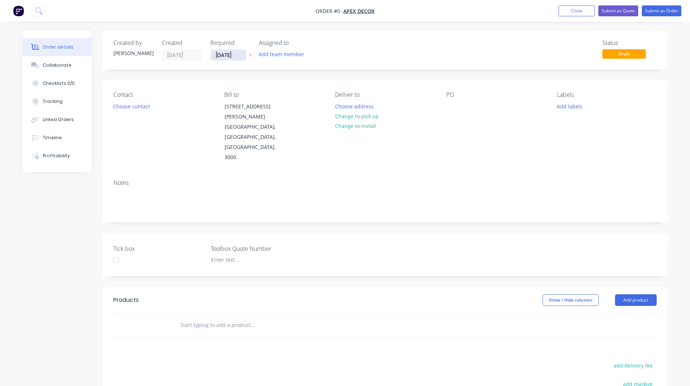
click at [230, 51] on input "[DATE]" at bounding box center [228, 55] width 35 height 11
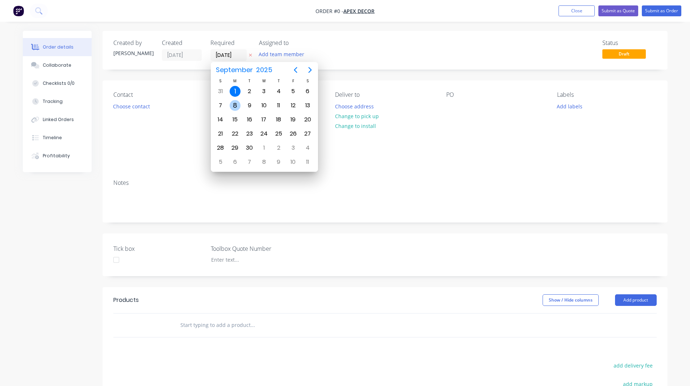
click at [237, 105] on div "8" at bounding box center [235, 105] width 11 height 11
type input "[DATE]"
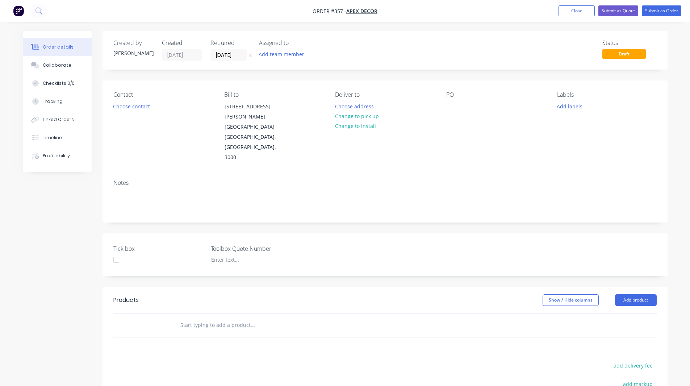
click at [80, 193] on div "Created by Rob Created 01/09/25 Required 08/09/25 Assigned to Add team member S…" at bounding box center [345, 276] width 645 height 491
click at [121, 105] on button "Choose contact" at bounding box center [131, 106] width 45 height 10
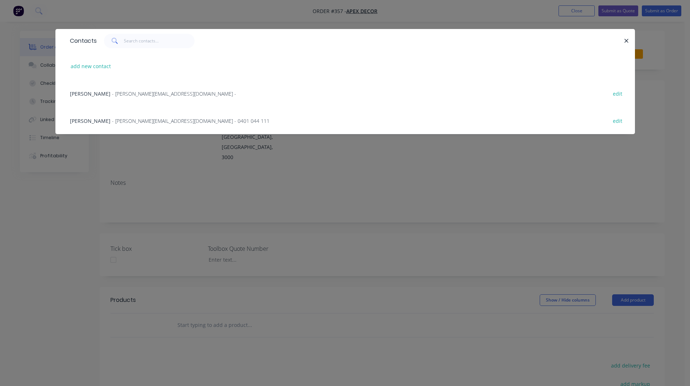
click at [121, 119] on span "- paul@factory.app - 0401 044 111" at bounding box center [191, 120] width 158 height 7
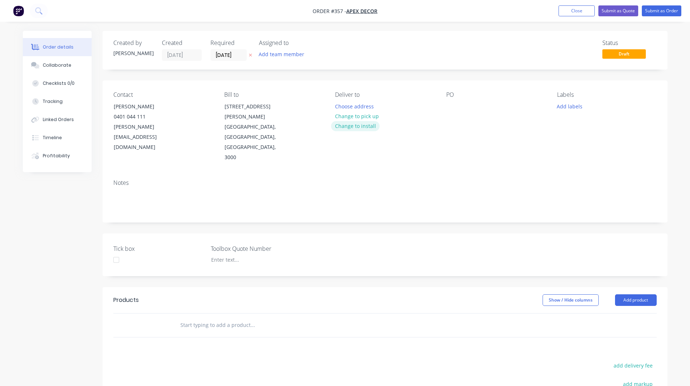
click at [360, 125] on button "Change to install" at bounding box center [355, 126] width 49 height 10
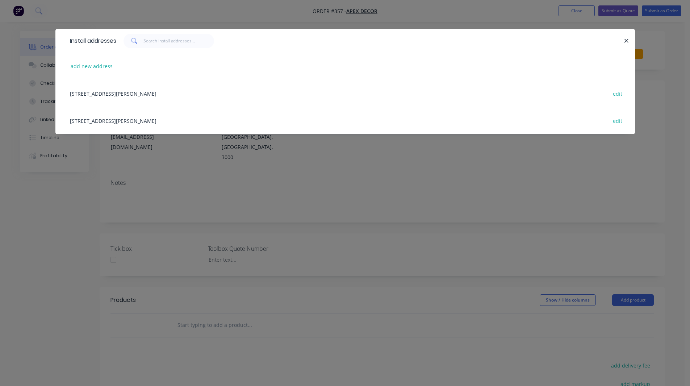
click at [139, 95] on div "789 Collins Street, Melbourne, Victoria, Australia, 3000 edit" at bounding box center [345, 93] width 558 height 27
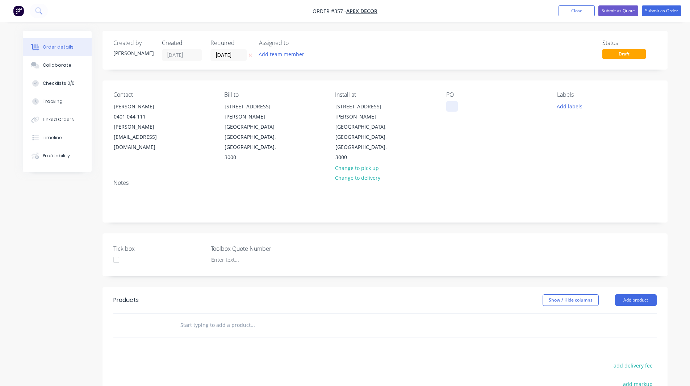
click at [450, 106] on div at bounding box center [452, 106] width 12 height 11
click at [456, 179] on div "Notes" at bounding box center [384, 182] width 543 height 7
click at [280, 54] on button "Add team member" at bounding box center [281, 54] width 53 height 10
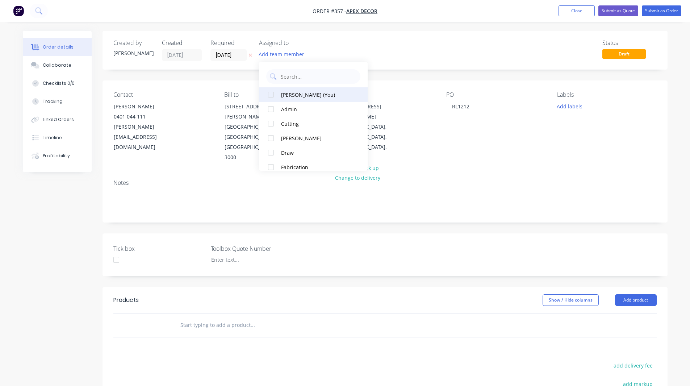
click at [270, 93] on div at bounding box center [271, 94] width 14 height 14
click at [272, 137] on div at bounding box center [271, 138] width 14 height 14
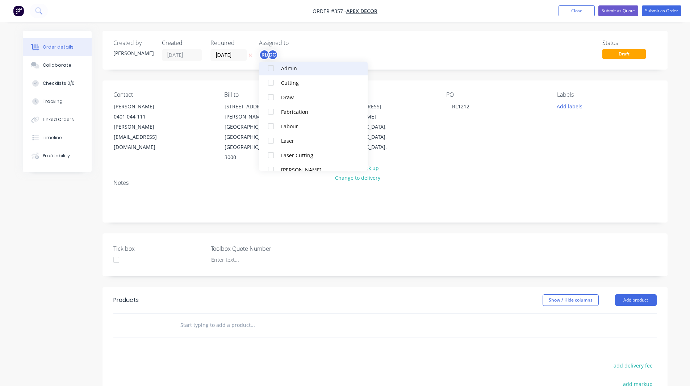
scroll to position [56, 0]
click at [269, 110] on div at bounding box center [271, 111] width 14 height 14
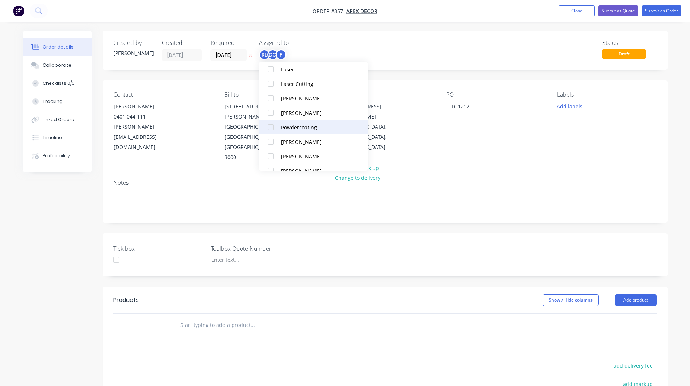
click at [272, 125] on div at bounding box center [271, 127] width 14 height 14
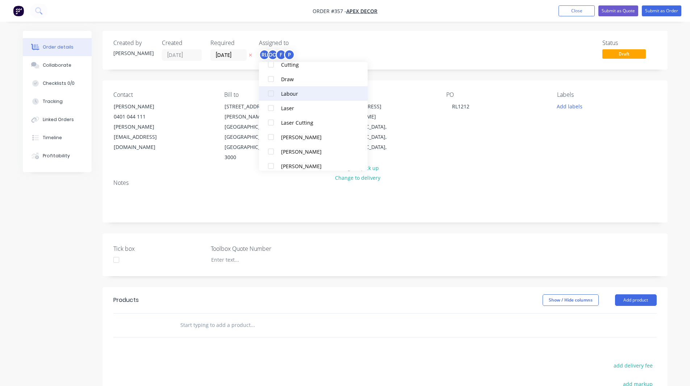
scroll to position [103, 0]
click at [423, 50] on div "Status Draft" at bounding box center [493, 49] width 325 height 21
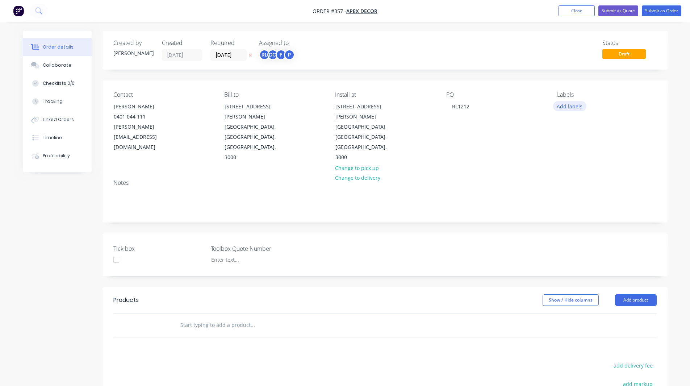
click at [571, 105] on button "Add labels" at bounding box center [569, 106] width 33 height 10
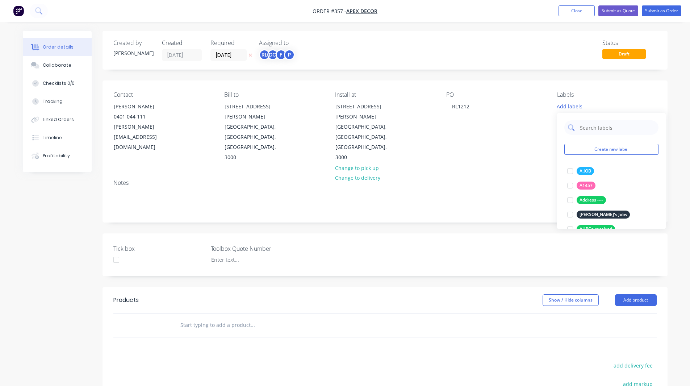
click at [594, 132] on input "text" at bounding box center [617, 127] width 76 height 14
click at [571, 170] on div at bounding box center [570, 171] width 14 height 14
click at [605, 122] on input "urgent" at bounding box center [617, 124] width 76 height 14
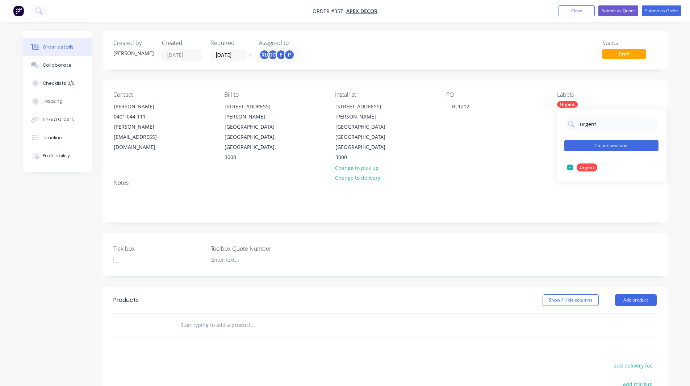
type input "urgent"
click at [600, 143] on button "Create new label" at bounding box center [611, 145] width 94 height 11
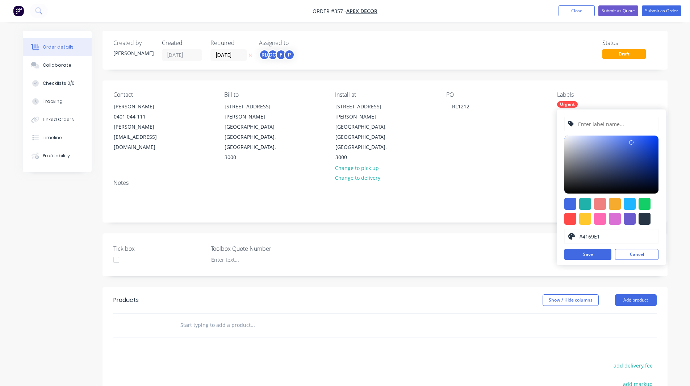
click at [588, 123] on input "text" at bounding box center [615, 124] width 77 height 14
type input "Gate"
click at [586, 218] on div at bounding box center [585, 219] width 12 height 12
type input "#FFC82C"
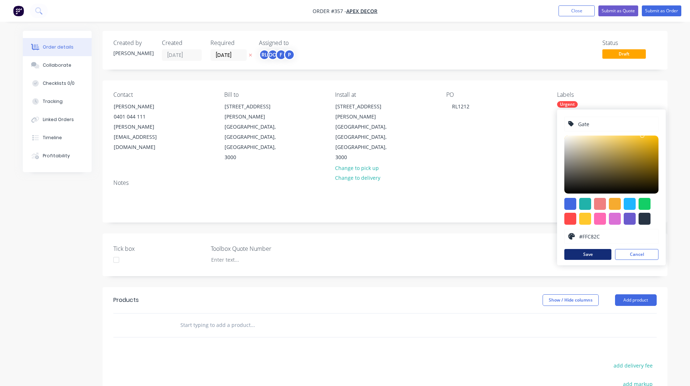
click at [595, 249] on button "Save" at bounding box center [587, 254] width 47 height 11
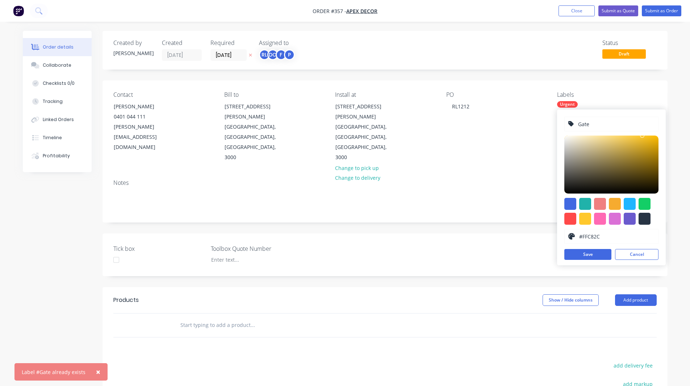
click at [596, 121] on input "Gate" at bounding box center [615, 124] width 77 height 14
type input "g"
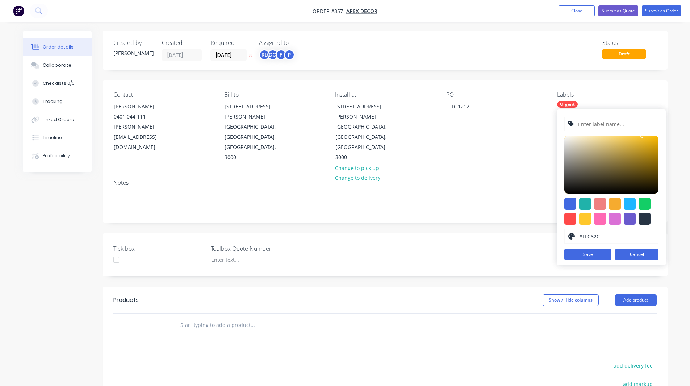
click at [630, 258] on button "Cancel" at bounding box center [636, 254] width 43 height 11
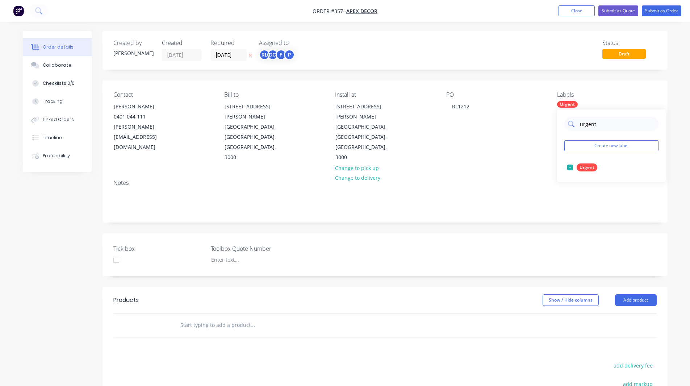
click at [595, 120] on input "urgent" at bounding box center [617, 124] width 76 height 14
click at [570, 168] on div at bounding box center [570, 167] width 14 height 14
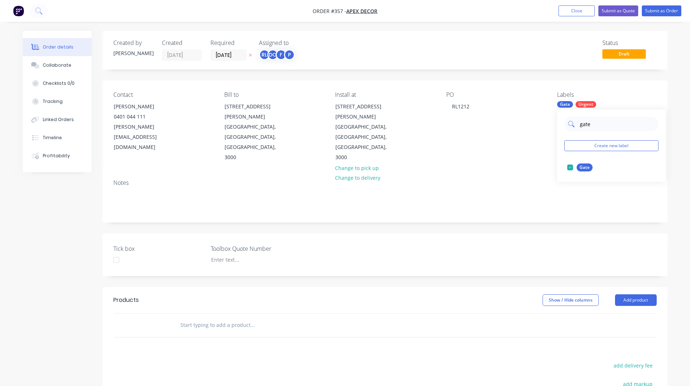
click at [592, 125] on input "gate" at bounding box center [617, 124] width 76 height 14
type input "customer"
click at [570, 168] on div at bounding box center [570, 167] width 14 height 14
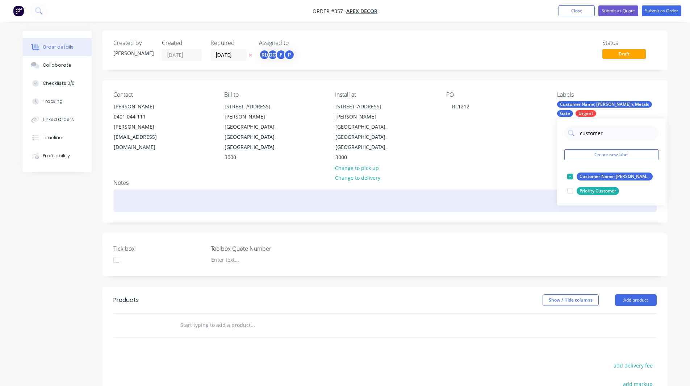
click at [537, 189] on div at bounding box center [384, 200] width 543 height 22
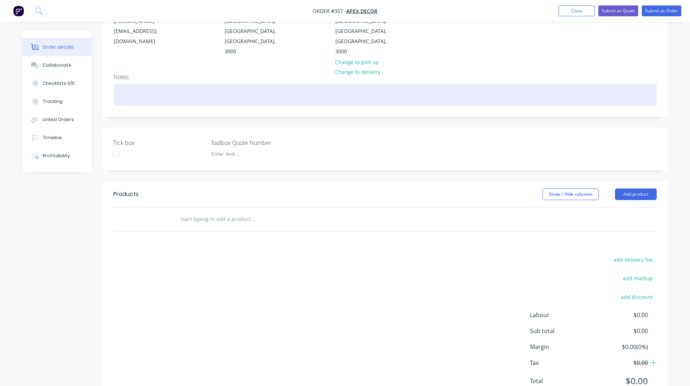
scroll to position [105, 0]
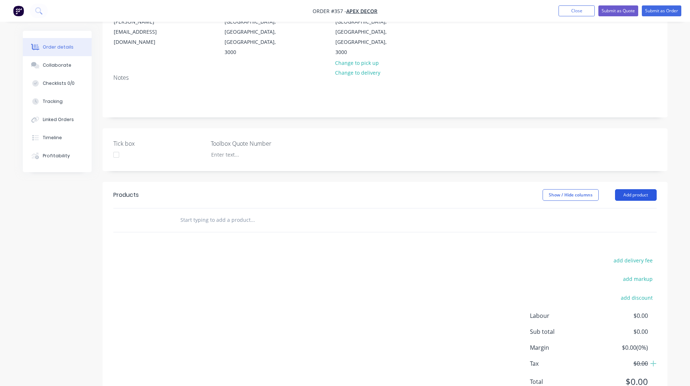
click at [629, 189] on button "Add product" at bounding box center [636, 195] width 42 height 12
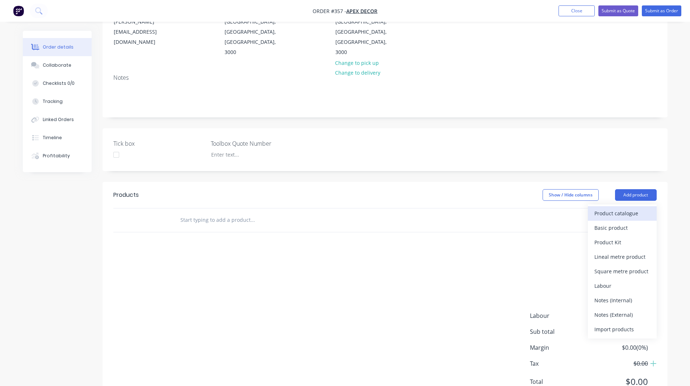
click at [622, 208] on div "Product catalogue" at bounding box center [622, 213] width 56 height 11
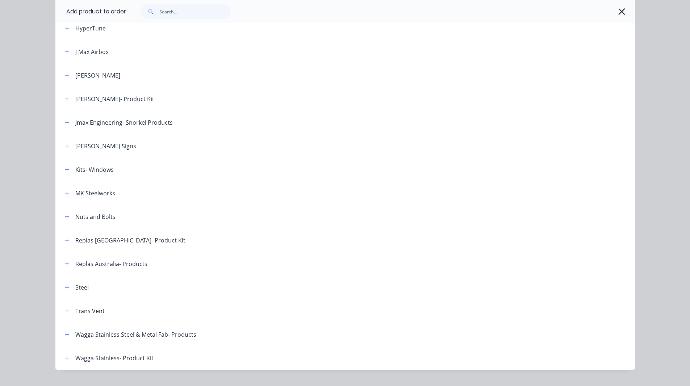
scroll to position [393, 0]
click at [63, 291] on button "button" at bounding box center [67, 286] width 9 height 9
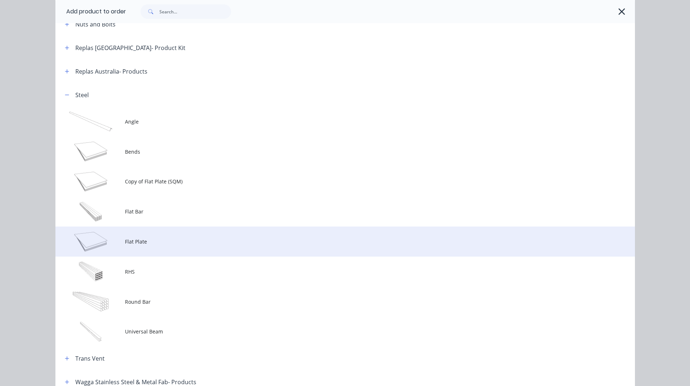
scroll to position [585, 0]
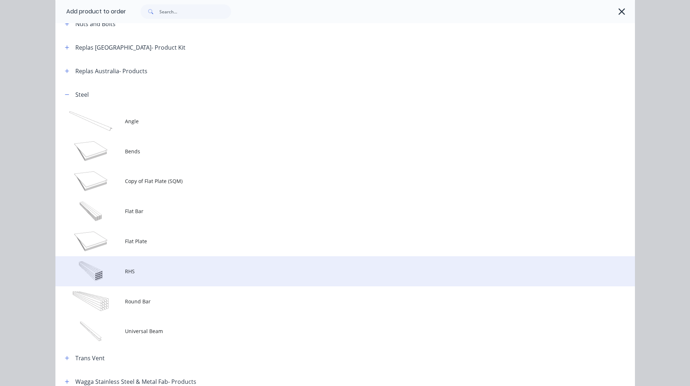
click at [150, 271] on span "RHS" at bounding box center [329, 271] width 408 height 8
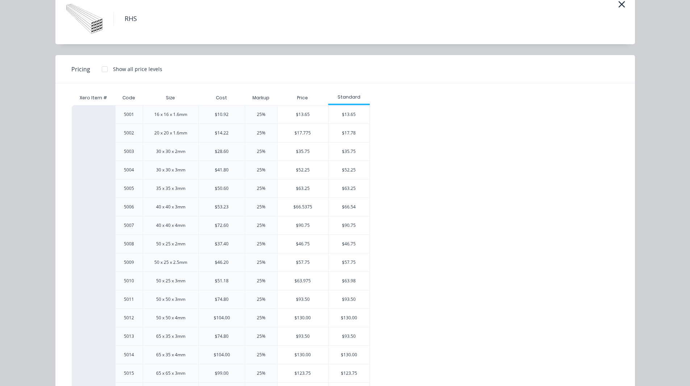
scroll to position [35, 0]
click at [352, 115] on div "$13.65" at bounding box center [348, 115] width 41 height 18
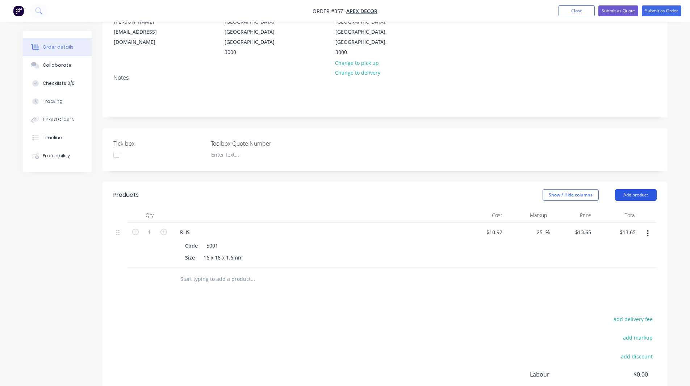
click at [630, 189] on button "Add product" at bounding box center [636, 195] width 42 height 12
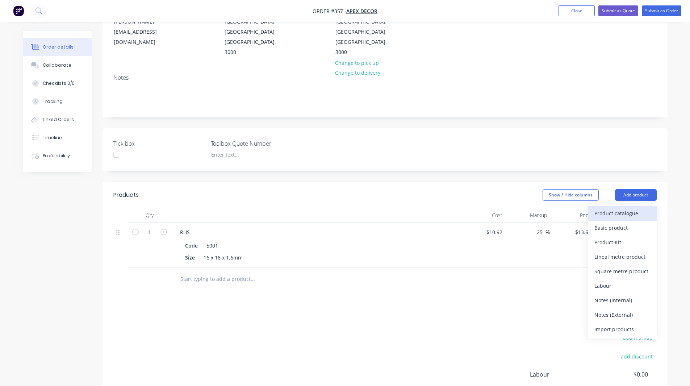
click at [619, 208] on div "Product catalogue" at bounding box center [622, 213] width 56 height 11
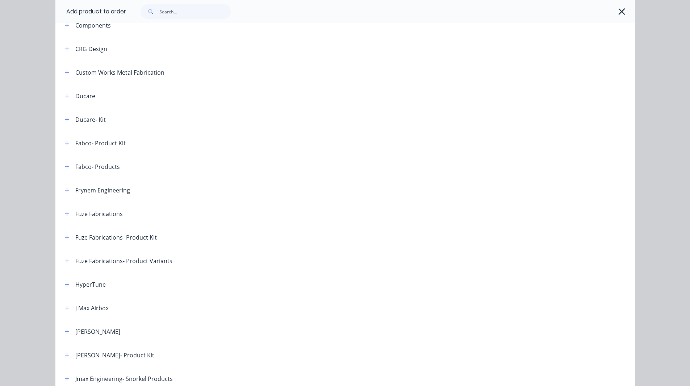
scroll to position [175, 0]
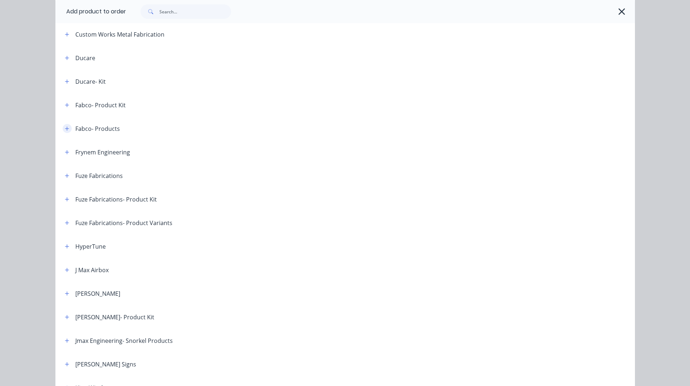
click at [66, 128] on icon "button" at bounding box center [67, 128] width 4 height 5
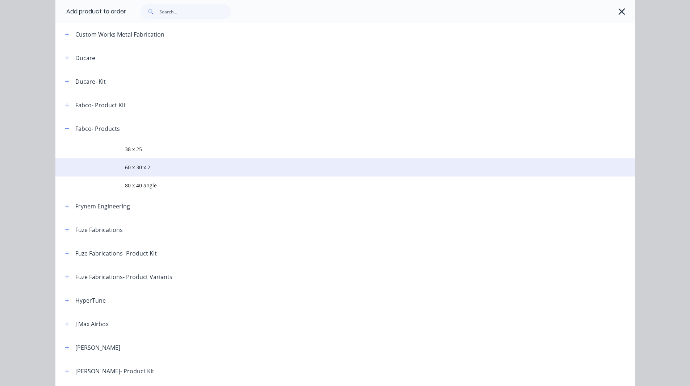
scroll to position [173, 0]
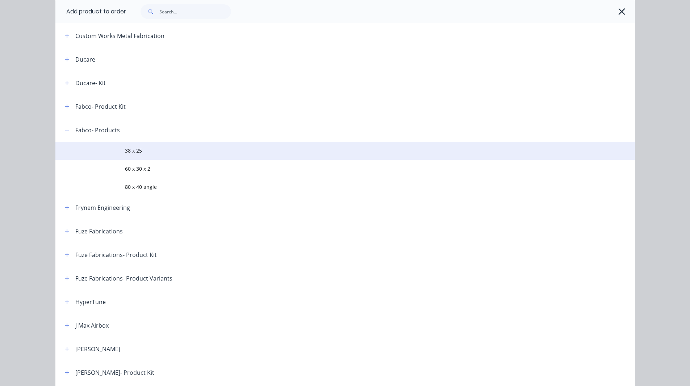
click at [125, 148] on span "38 x 25" at bounding box center [329, 151] width 408 height 8
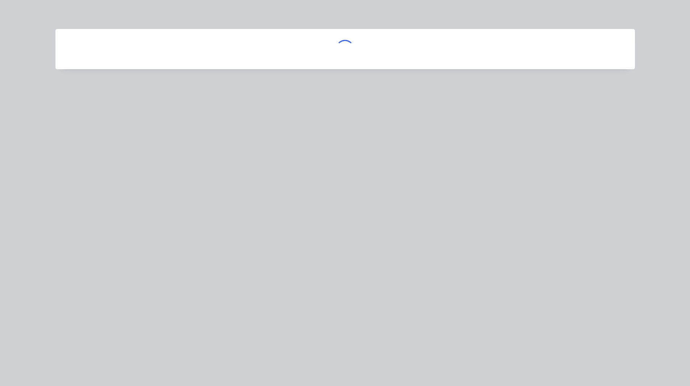
scroll to position [0, 0]
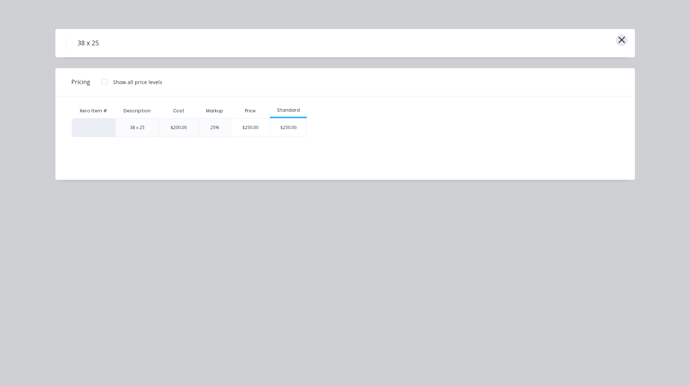
click at [621, 44] on icon "button" at bounding box center [622, 40] width 8 height 10
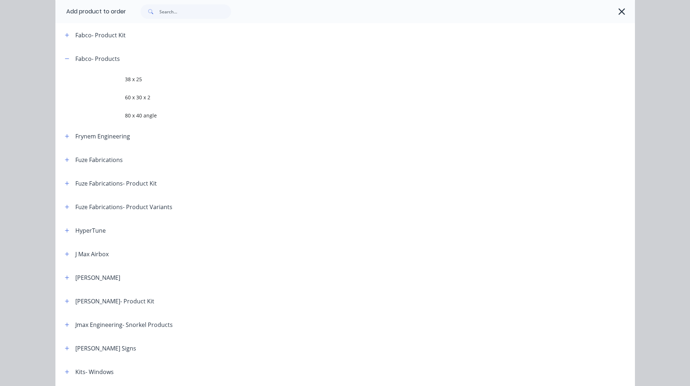
scroll to position [235, 0]
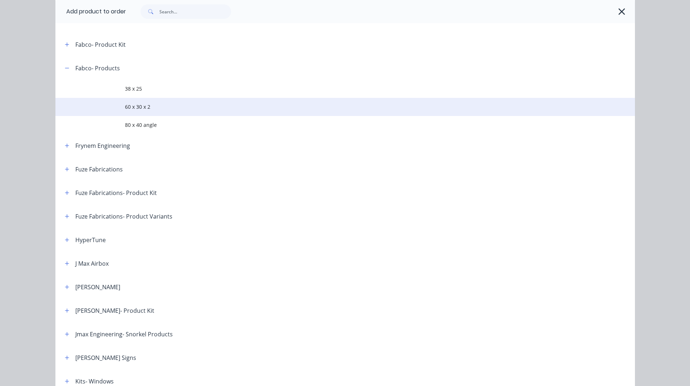
click at [144, 101] on td "60 x 30 x 2" at bounding box center [380, 107] width 510 height 18
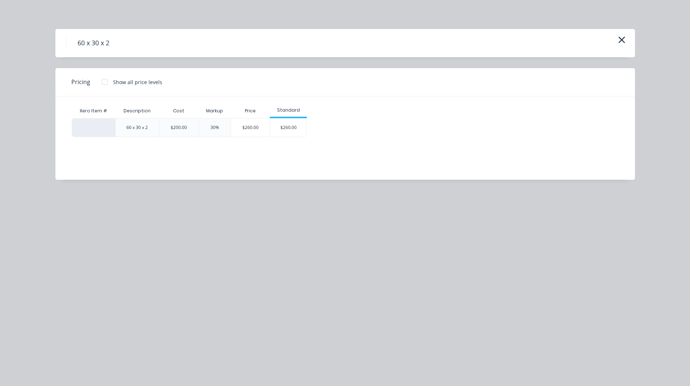
scroll to position [0, 0]
click at [620, 37] on icon "button" at bounding box center [622, 40] width 8 height 10
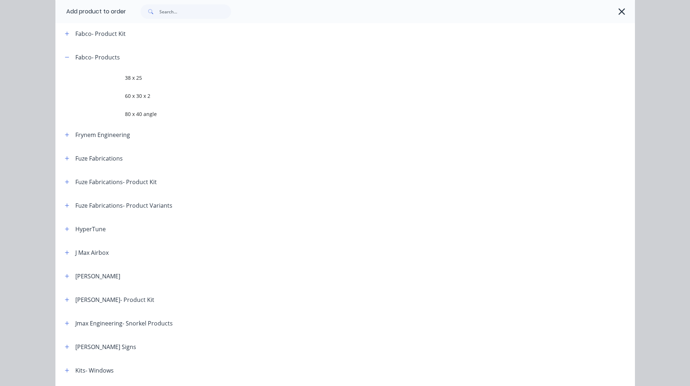
scroll to position [246, 0]
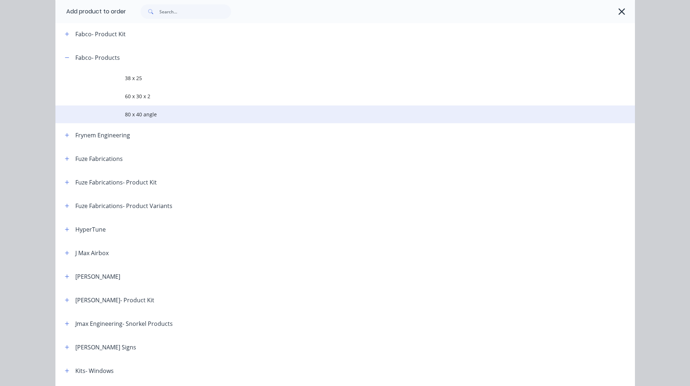
click at [142, 114] on span "80 x 40 angle" at bounding box center [329, 114] width 408 height 8
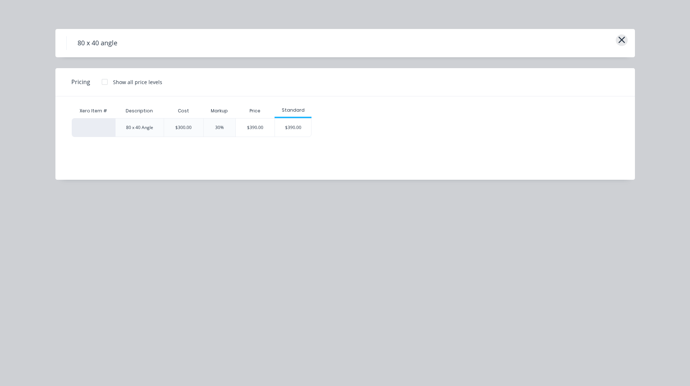
click at [625, 36] on icon "button" at bounding box center [622, 40] width 8 height 10
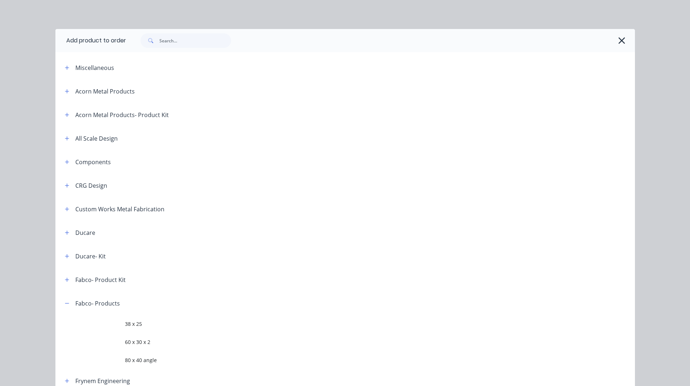
scroll to position [291, 0]
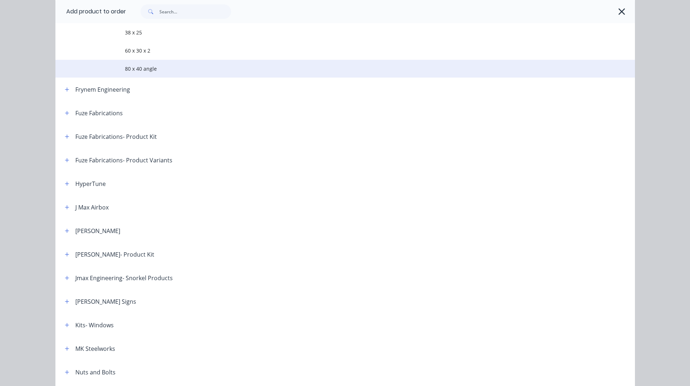
click at [150, 65] on span "80 x 40 angle" at bounding box center [329, 69] width 408 height 8
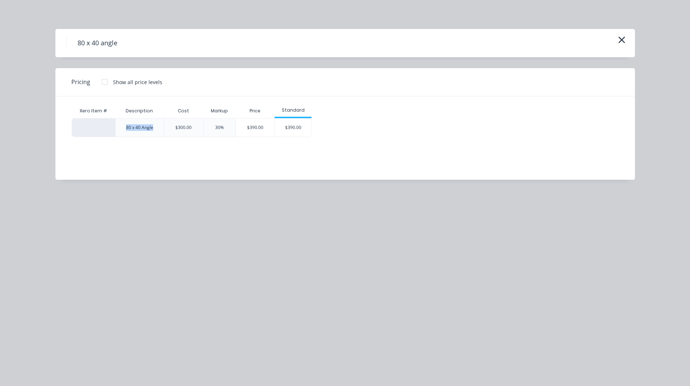
drag, startPoint x: 161, startPoint y: 125, endPoint x: 123, endPoint y: 123, distance: 38.1
click at [123, 123] on div "80 x 40 Angle" at bounding box center [139, 127] width 49 height 19
click at [143, 131] on div "80 x 40 Angle" at bounding box center [139, 127] width 39 height 18
click at [620, 39] on icon "button" at bounding box center [622, 40] width 8 height 10
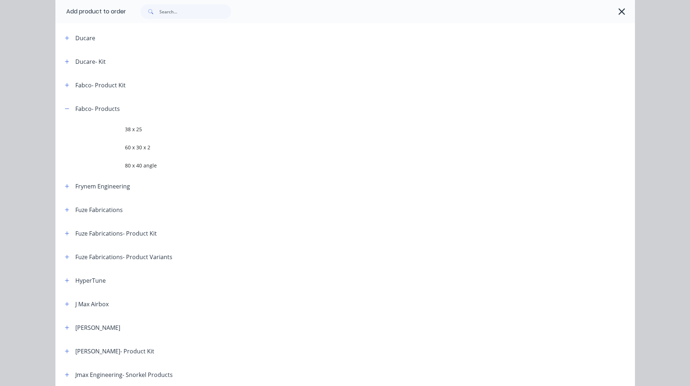
scroll to position [163, 0]
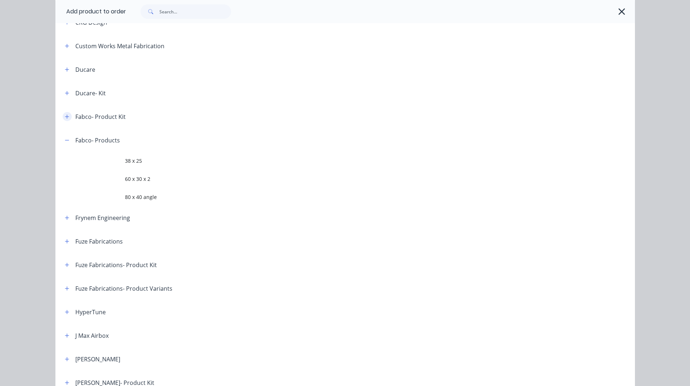
click at [65, 114] on icon "button" at bounding box center [67, 116] width 4 height 5
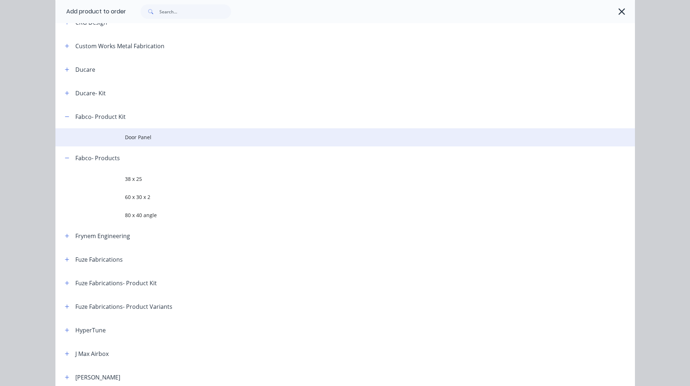
click at [143, 138] on span "Door Panel" at bounding box center [329, 137] width 408 height 8
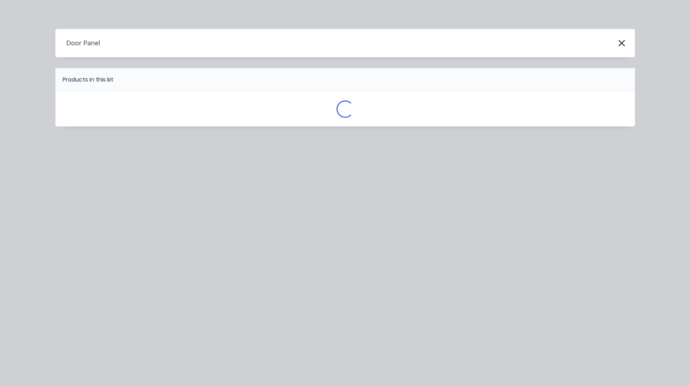
scroll to position [0, 0]
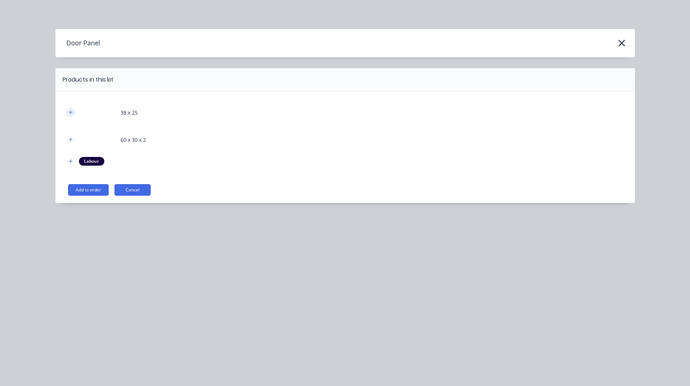
click at [71, 111] on icon "button" at bounding box center [70, 112] width 4 height 5
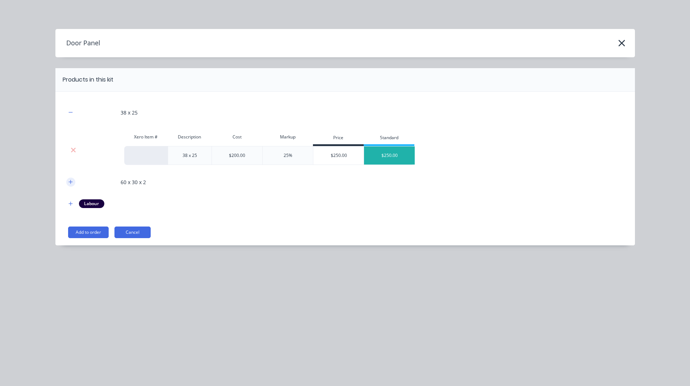
click at [71, 181] on icon "button" at bounding box center [70, 181] width 4 height 5
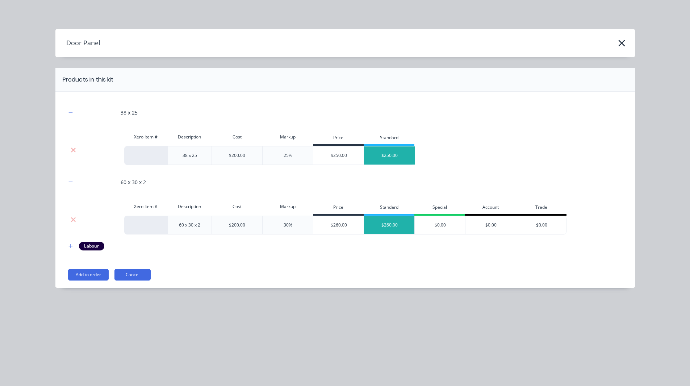
scroll to position [166, 0]
click at [68, 247] on icon "button" at bounding box center [70, 245] width 4 height 5
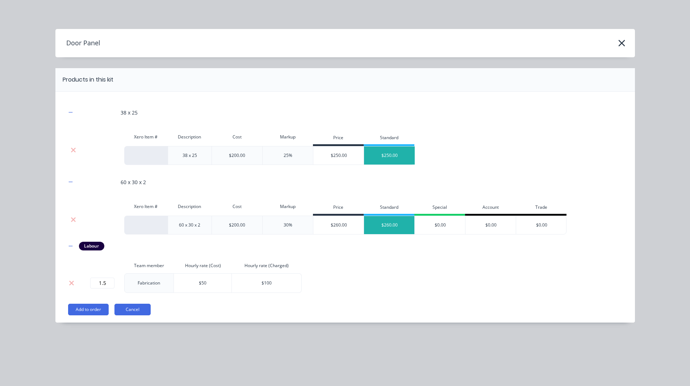
scroll to position [175, 0]
click at [96, 313] on button "Add to order" at bounding box center [88, 309] width 41 height 12
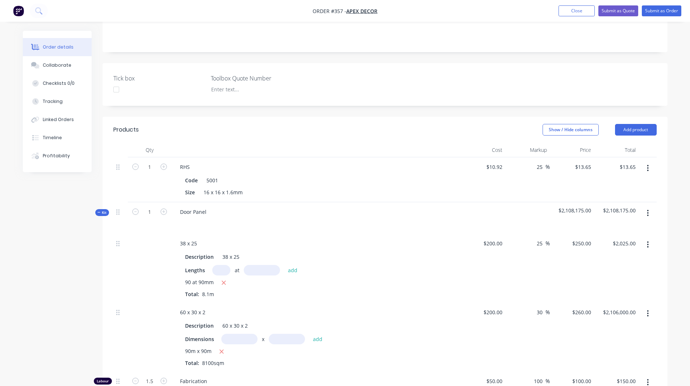
scroll to position [169, 0]
click at [627, 125] on button "Add product" at bounding box center [636, 131] width 42 height 12
click at [677, 127] on div "Order details Collaborate Checklists 0/0 Tracking Linked Orders Timeline Profit…" at bounding box center [345, 224] width 690 height 786
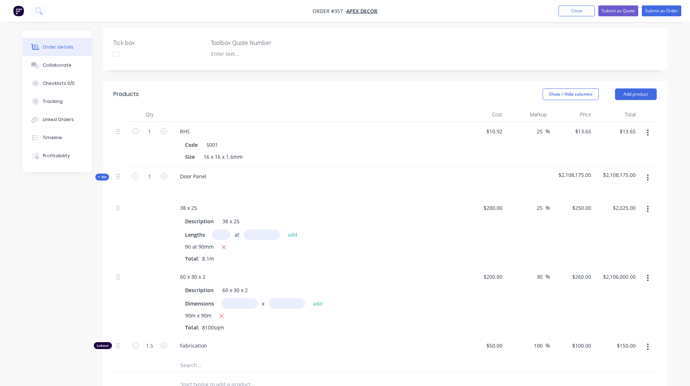
scroll to position [206, 0]
click at [636, 88] on button "Add product" at bounding box center [636, 94] width 42 height 12
click at [200, 230] on span "Lengths" at bounding box center [195, 234] width 20 height 8
click at [637, 88] on button "Add product" at bounding box center [636, 94] width 42 height 12
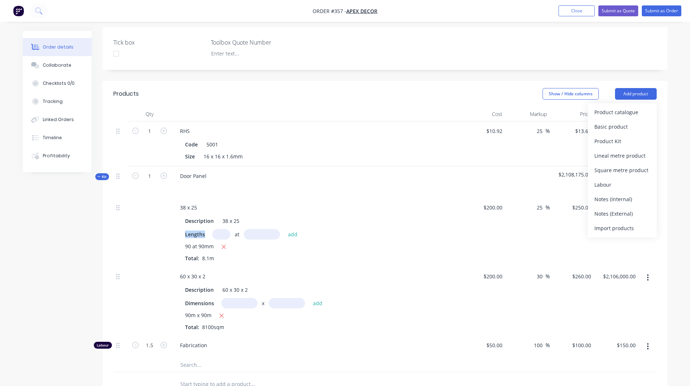
click at [190, 230] on span "Lengths" at bounding box center [195, 234] width 20 height 8
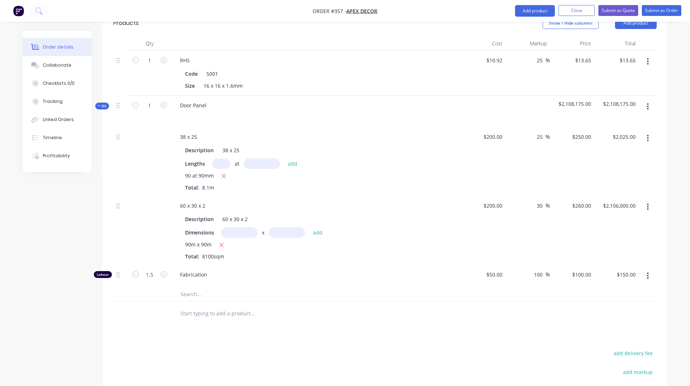
scroll to position [277, 0]
click at [154, 269] on input "1.5" at bounding box center [149, 274] width 19 height 11
type input "2.5"
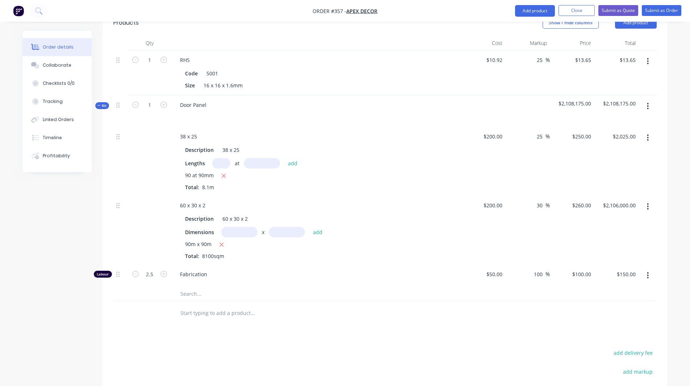
click at [278, 305] on input "text" at bounding box center [252, 312] width 145 height 14
type input "$250.00"
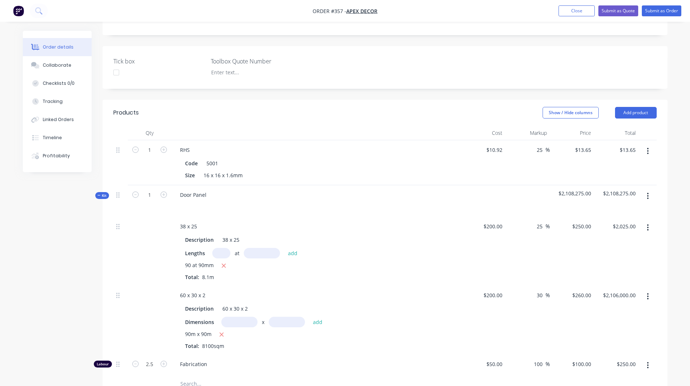
scroll to position [209, 0]
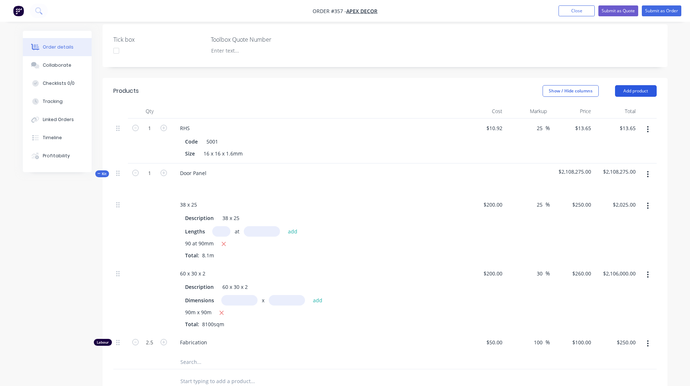
click at [632, 85] on button "Add product" at bounding box center [636, 91] width 42 height 12
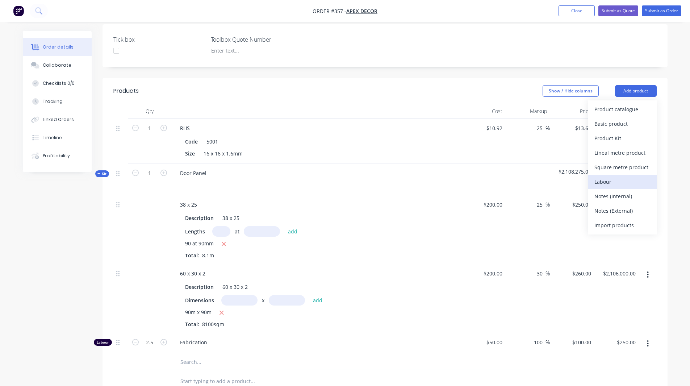
click at [611, 176] on div "Labour" at bounding box center [622, 181] width 56 height 11
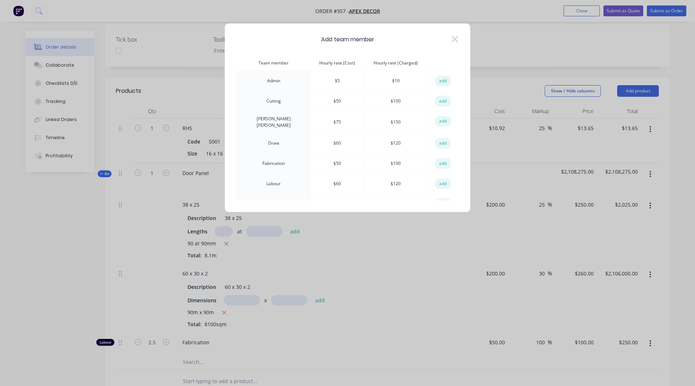
click at [267, 102] on td "Cutting" at bounding box center [274, 101] width 74 height 20
click at [312, 163] on td "$ 50" at bounding box center [337, 163] width 53 height 20
click at [319, 161] on td "$ 50" at bounding box center [337, 163] width 53 height 20
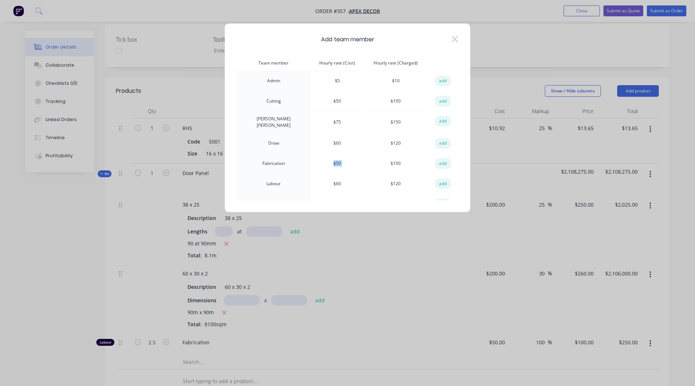
click at [319, 161] on td "$ 50" at bounding box center [337, 163] width 53 height 20
click at [388, 165] on td "$ 100" at bounding box center [396, 163] width 64 height 20
click at [387, 163] on td "$ 100" at bounding box center [396, 163] width 64 height 20
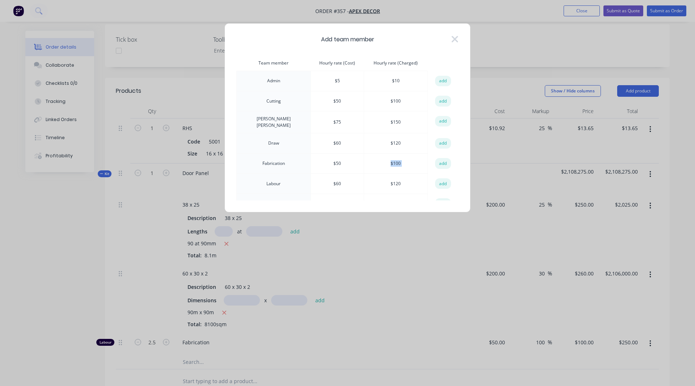
click at [413, 163] on td "$ 100" at bounding box center [396, 163] width 64 height 20
click at [440, 162] on button "add" at bounding box center [443, 163] width 16 height 11
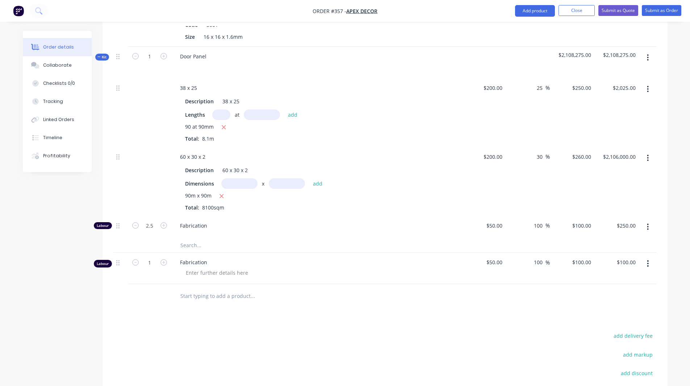
scroll to position [327, 0]
click at [155, 15] on input "1" at bounding box center [149, 9] width 19 height 11
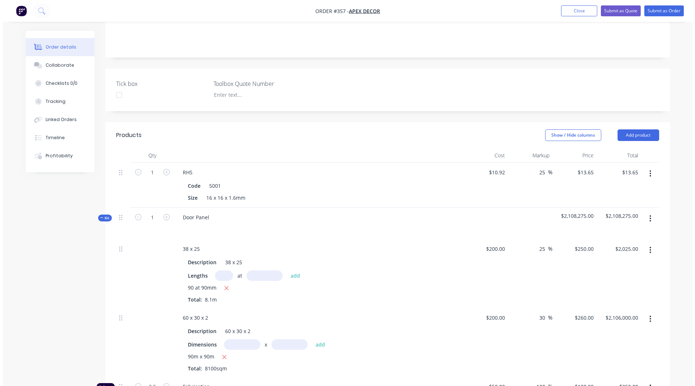
scroll to position [164, 0]
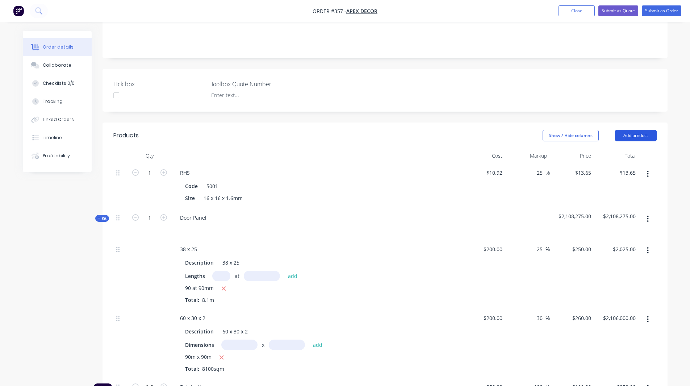
type input "2"
type input "$200.00"
click at [632, 130] on button "Add product" at bounding box center [636, 136] width 42 height 12
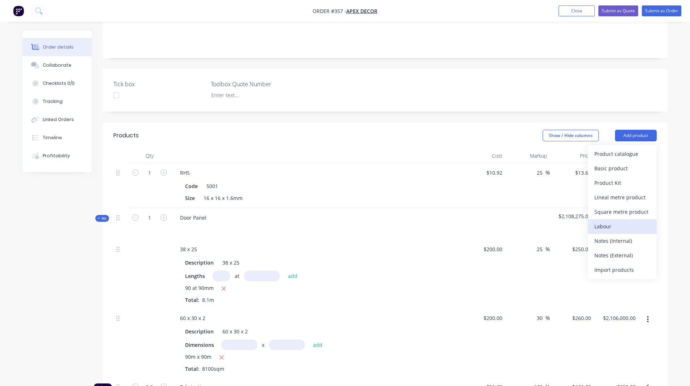
click at [606, 221] on div "Labour" at bounding box center [622, 226] width 56 height 11
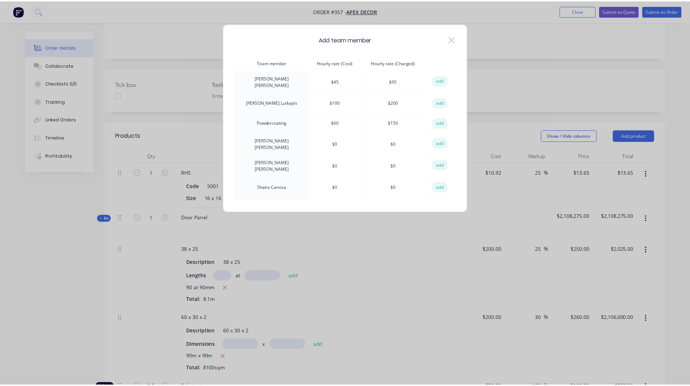
scroll to position [164, 0]
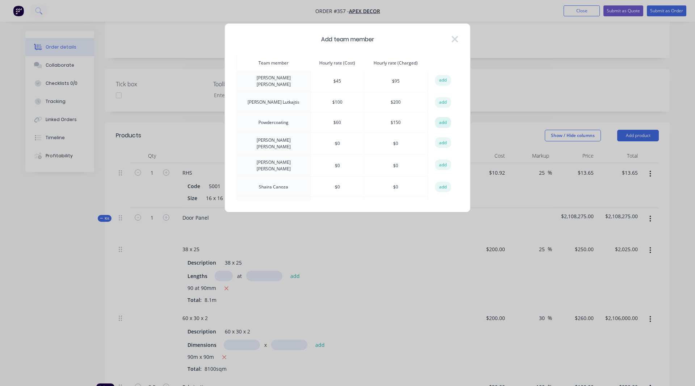
click at [439, 121] on button "add" at bounding box center [443, 122] width 16 height 11
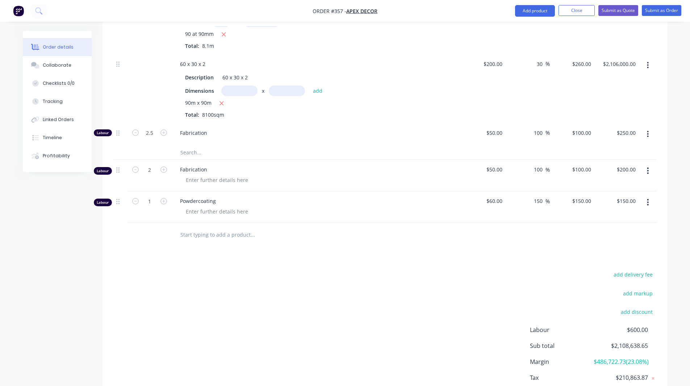
scroll to position [419, 0]
click at [649, 164] on button "button" at bounding box center [647, 170] width 17 height 13
click at [608, 227] on div "Delete" at bounding box center [622, 232] width 56 height 11
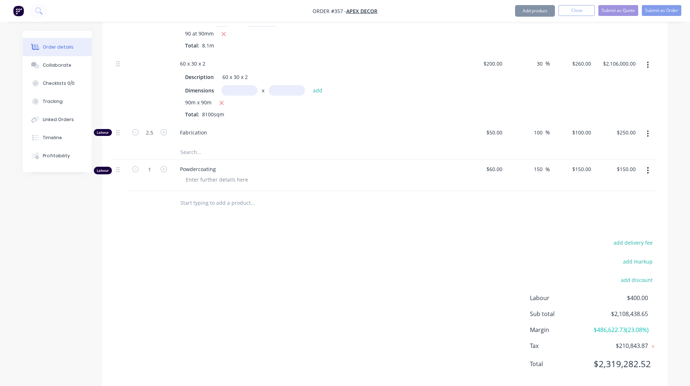
scroll to position [410, 0]
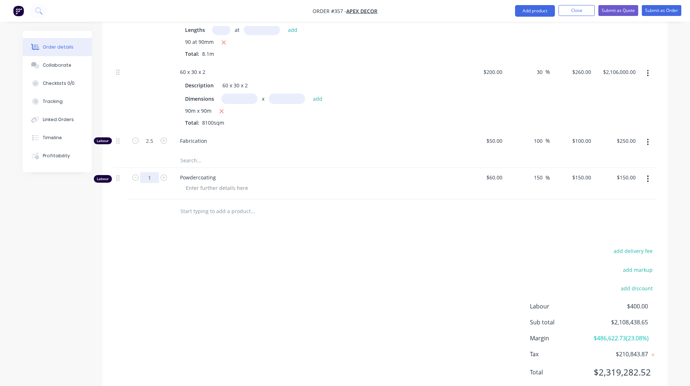
type input "2"
click at [67, 241] on div "Created by Rob Created 01/09/25 Required 08/09/25 Assigned to RL DC F P Status …" at bounding box center [345, 13] width 645 height 787
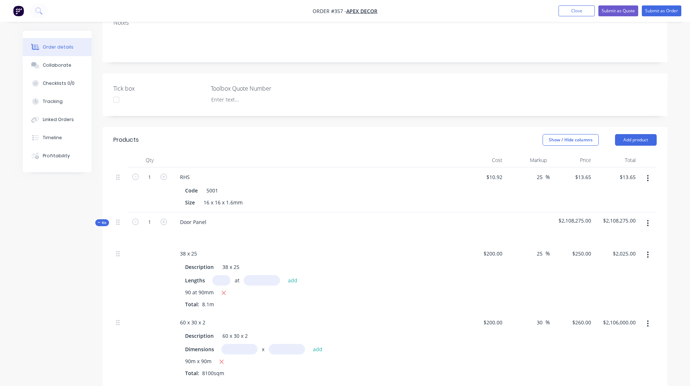
scroll to position [160, 0]
click at [626, 134] on button "Add product" at bounding box center [636, 140] width 42 height 12
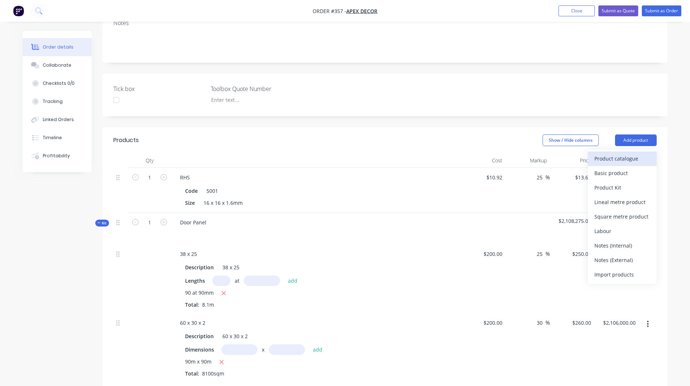
click at [610, 153] on div "Product catalogue" at bounding box center [622, 158] width 56 height 11
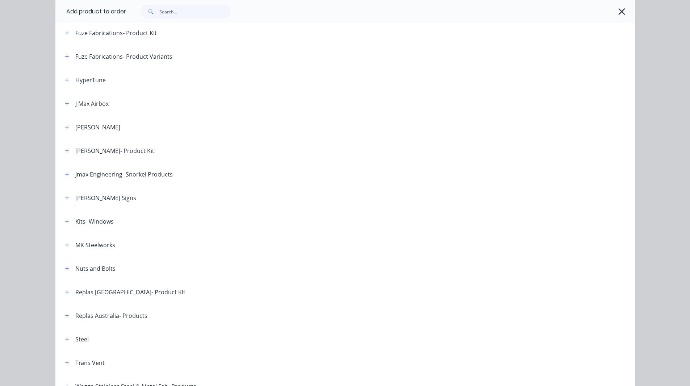
scroll to position [340, 0]
click at [65, 222] on icon "button" at bounding box center [67, 222] width 4 height 5
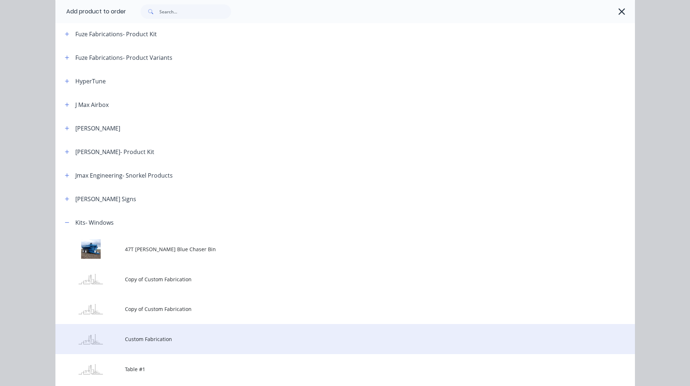
click at [137, 337] on span "Custom Fabrication" at bounding box center [329, 339] width 408 height 8
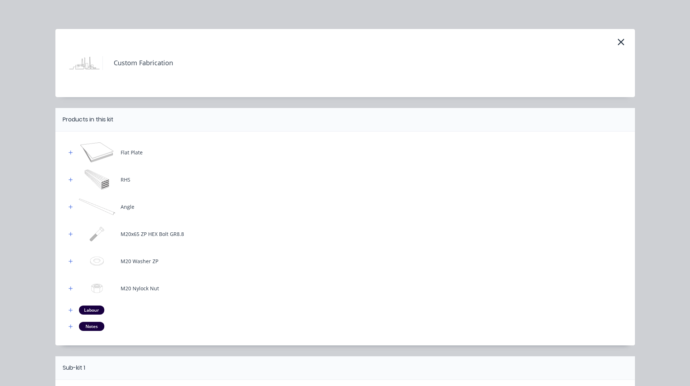
scroll to position [93, 0]
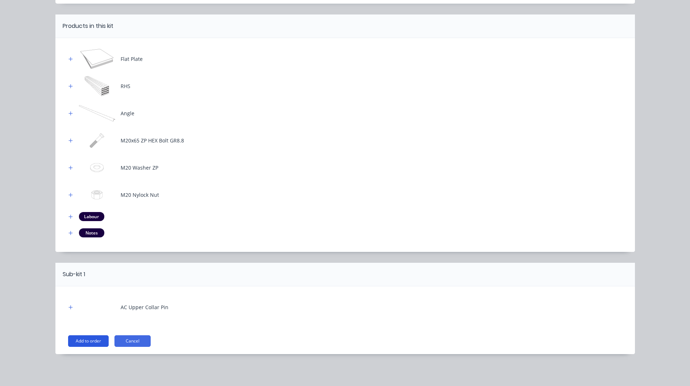
click at [96, 341] on button "Add to order" at bounding box center [88, 341] width 41 height 12
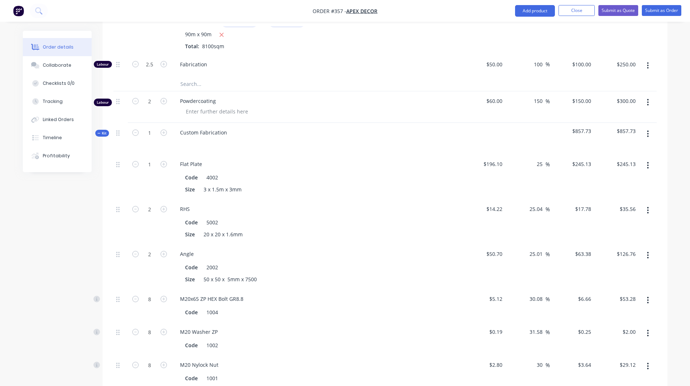
scroll to position [476, 0]
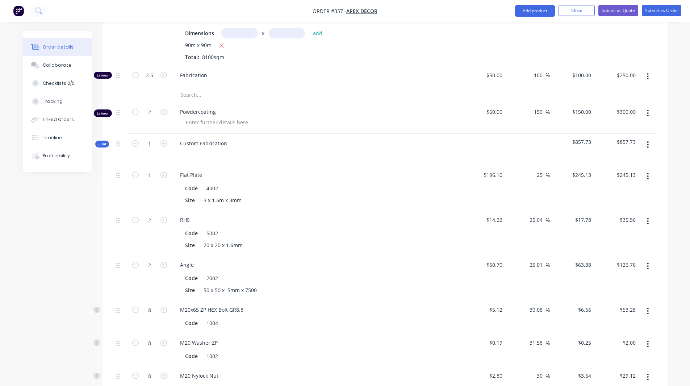
click at [647, 141] on icon "button" at bounding box center [648, 145] width 2 height 8
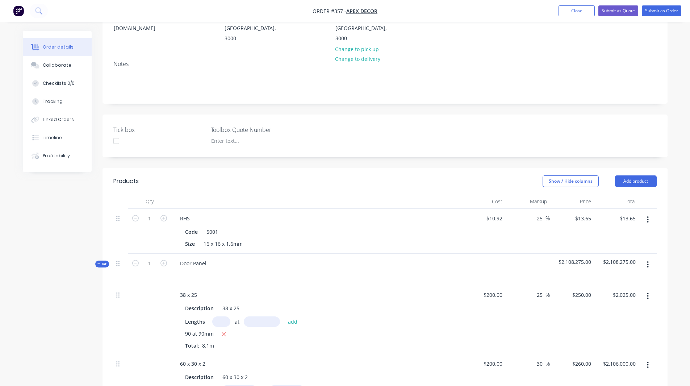
scroll to position [119, 0]
click at [649, 213] on button "button" at bounding box center [647, 219] width 17 height 13
click at [620, 276] on div "Delete" at bounding box center [622, 281] width 56 height 11
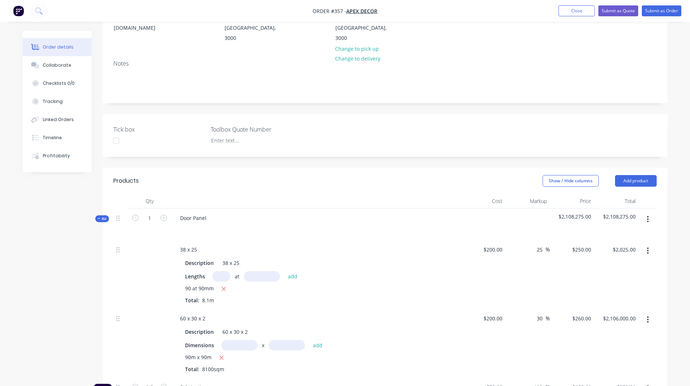
click at [649, 213] on button "button" at bounding box center [647, 219] width 17 height 13
click at [610, 276] on div "Delete" at bounding box center [622, 281] width 56 height 11
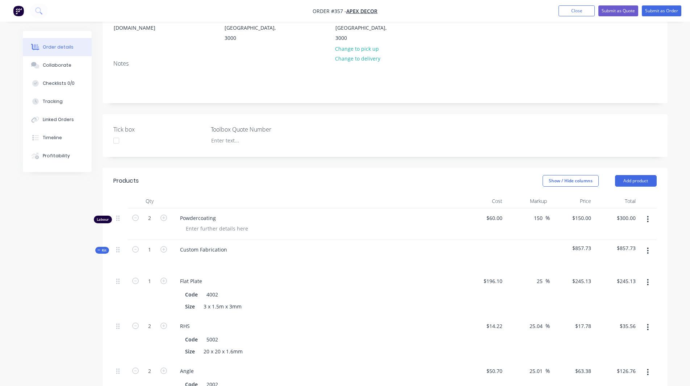
click at [81, 256] on div "Created by Rob Created 01/09/25 Required 08/09/25 Assigned to RL DC F P Status …" at bounding box center [345, 387] width 645 height 951
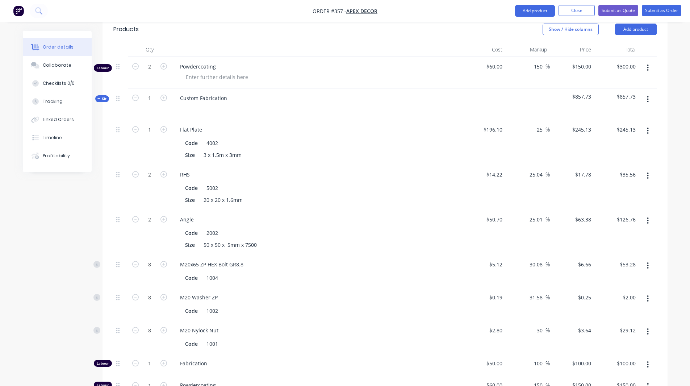
scroll to position [271, 0]
click at [496, 124] on input "196.1" at bounding box center [496, 129] width 17 height 11
click at [680, 85] on div "Order details Collaborate Checklists 0/0 Tracking Linked Orders Timeline Profit…" at bounding box center [345, 220] width 690 height 982
click at [648, 126] on icon "button" at bounding box center [648, 130] width 2 height 8
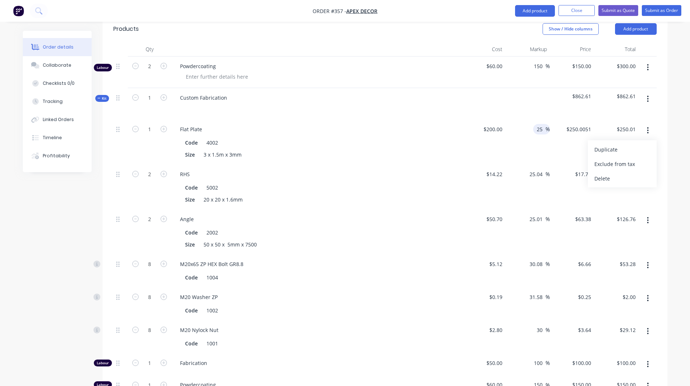
click at [540, 124] on input "25" at bounding box center [540, 129] width 9 height 11
click at [534, 169] on input "25.04" at bounding box center [537, 174] width 17 height 11
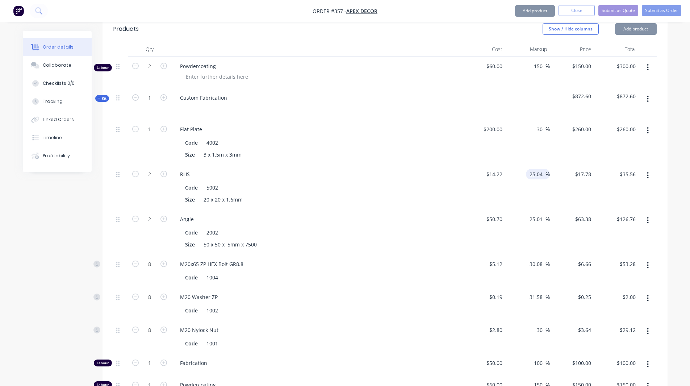
click at [534, 169] on input "25.04" at bounding box center [537, 174] width 17 height 11
click at [670, 152] on div "Order details Collaborate Checklists 0/0 Tracking Linked Orders Timeline Profit…" at bounding box center [345, 235] width 659 height 951
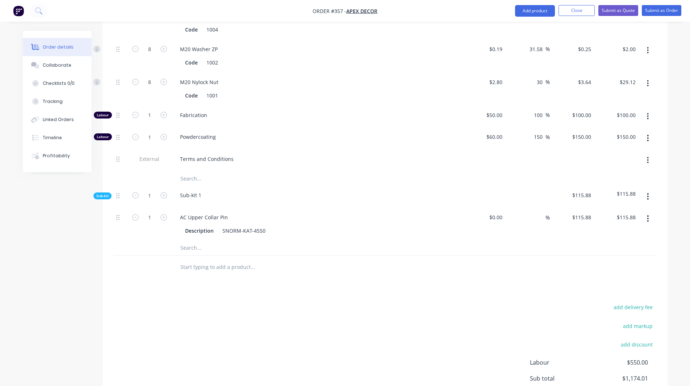
scroll to position [566, 0]
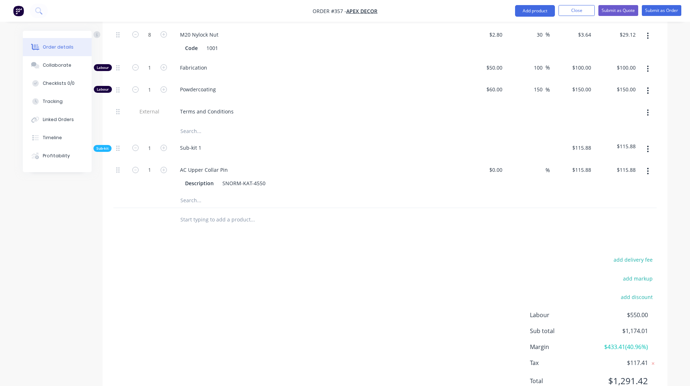
click at [627, 342] on span "$433.41 ( 40.96 %)" at bounding box center [621, 346] width 54 height 9
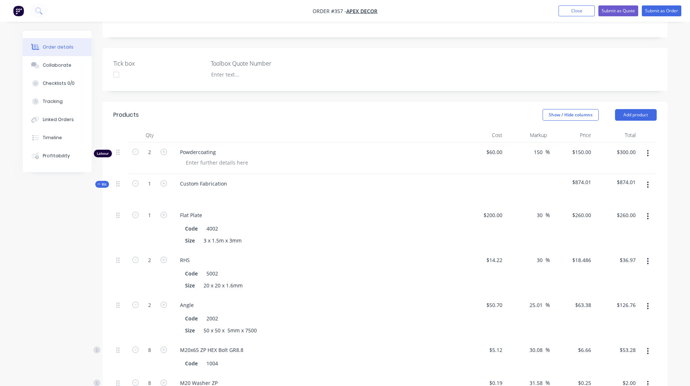
scroll to position [185, 0]
click at [101, 182] on span "Kit" at bounding box center [101, 184] width 9 height 5
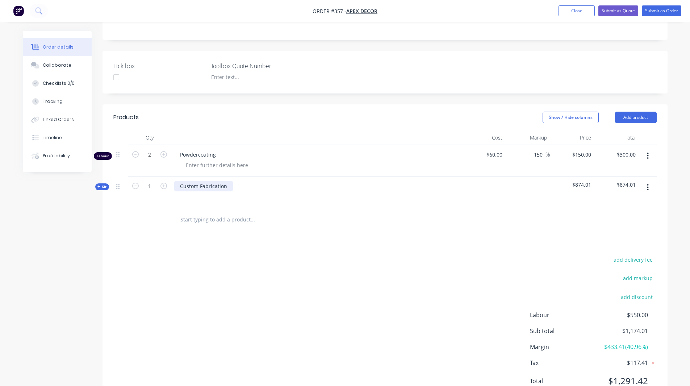
click at [226, 181] on div "Custom Fabrication" at bounding box center [203, 186] width 59 height 11
click at [106, 184] on span "Kit" at bounding box center [101, 186] width 9 height 5
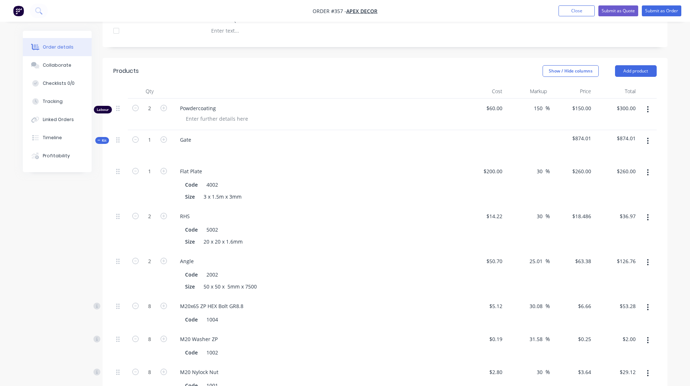
scroll to position [226, 0]
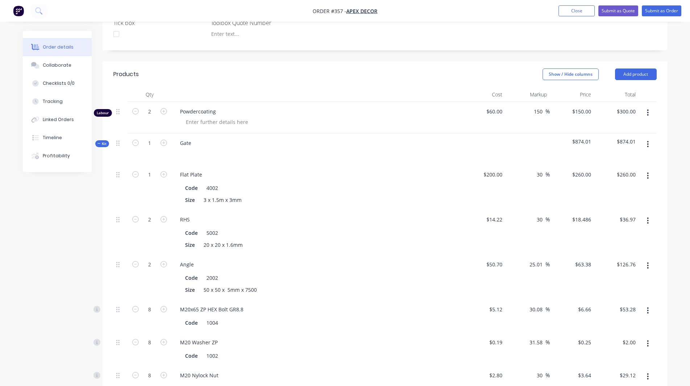
click at [649, 106] on button "button" at bounding box center [647, 112] width 17 height 13
click at [616, 170] on div "Delete" at bounding box center [622, 175] width 56 height 11
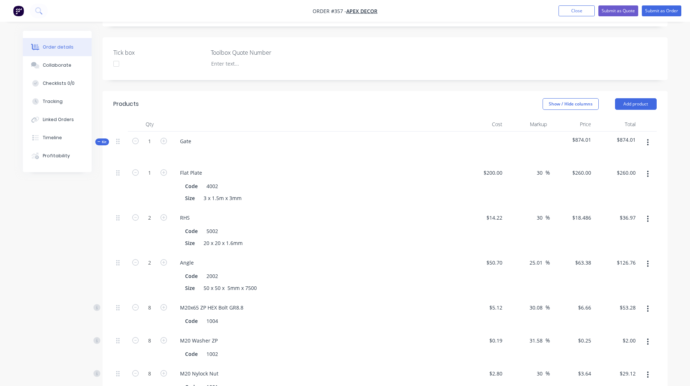
scroll to position [196, 0]
click at [105, 139] on span "Kit" at bounding box center [101, 141] width 9 height 5
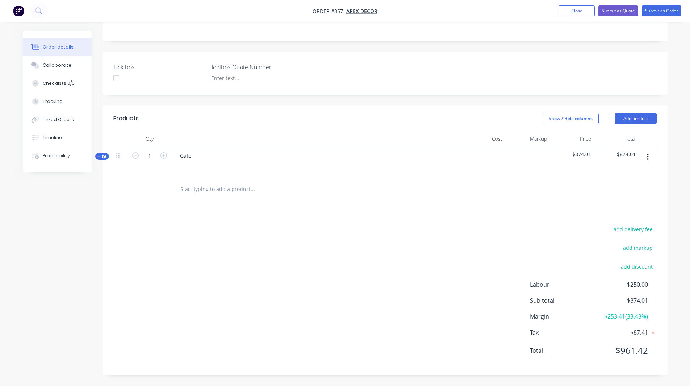
scroll to position [151, 0]
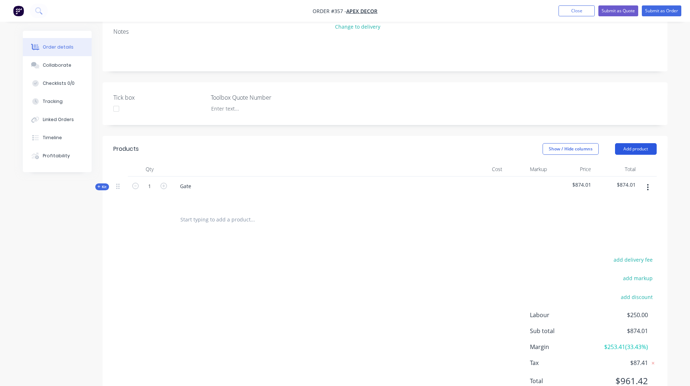
click at [632, 143] on button "Add product" at bounding box center [636, 149] width 42 height 12
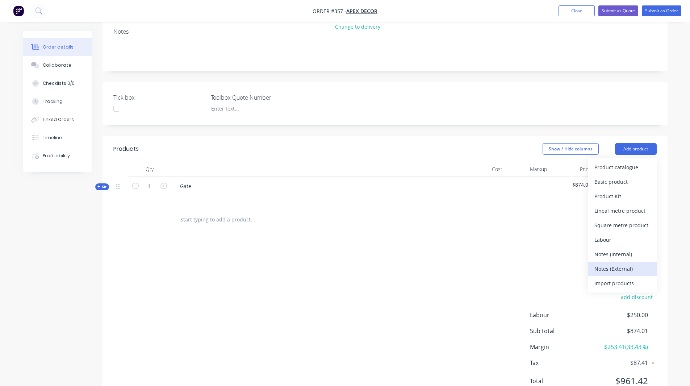
click at [609, 263] on div "Notes (External)" at bounding box center [622, 268] width 56 height 11
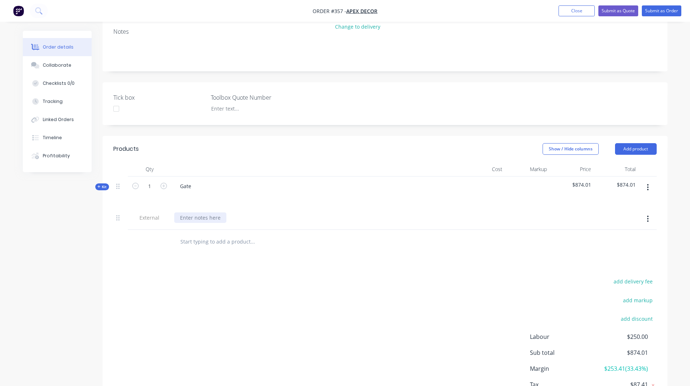
click at [207, 212] on div at bounding box center [200, 217] width 52 height 11
click at [24, 249] on div "Created by Rob Created 01/09/25 Required 08/09/25 Assigned to RL DC F P Status …" at bounding box center [345, 159] width 645 height 558
click at [105, 184] on span "Kit" at bounding box center [101, 186] width 9 height 5
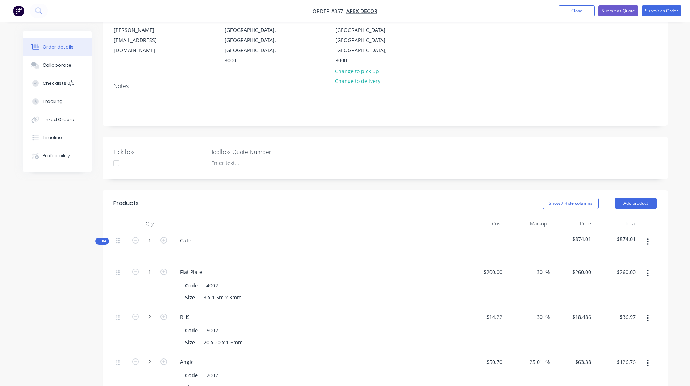
scroll to position [0, 0]
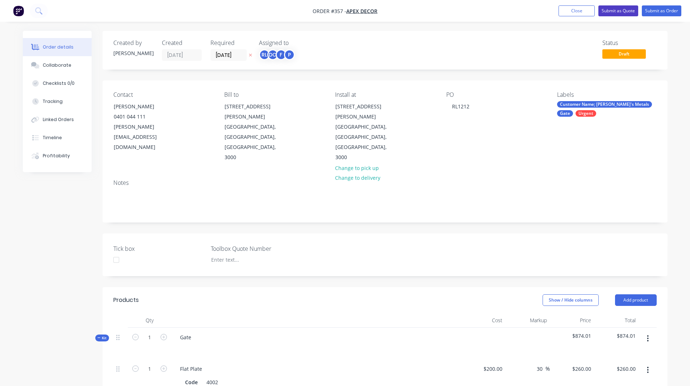
click at [618, 13] on button "Submit as Quote" at bounding box center [618, 10] width 40 height 11
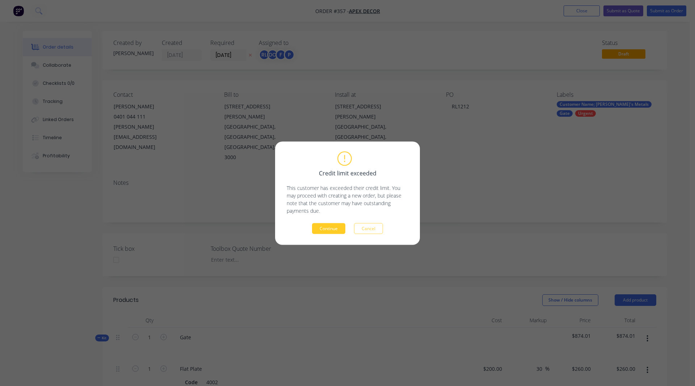
click at [327, 229] on button "Continue" at bounding box center [328, 228] width 33 height 11
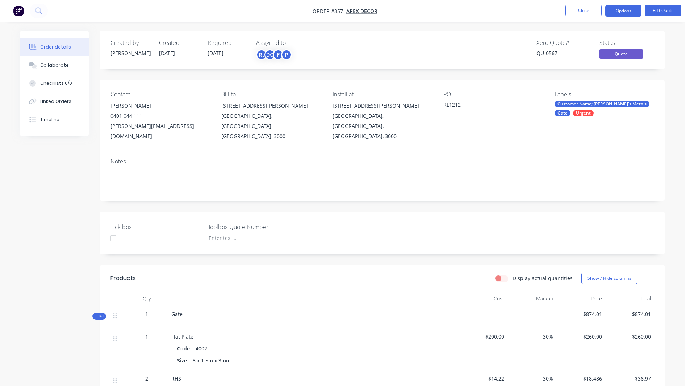
click at [549, 52] on div "QU-0567" at bounding box center [563, 53] width 54 height 8
click at [551, 52] on div "QU-0567" at bounding box center [563, 53] width 54 height 8
click at [618, 13] on button "Options" at bounding box center [623, 11] width 36 height 12
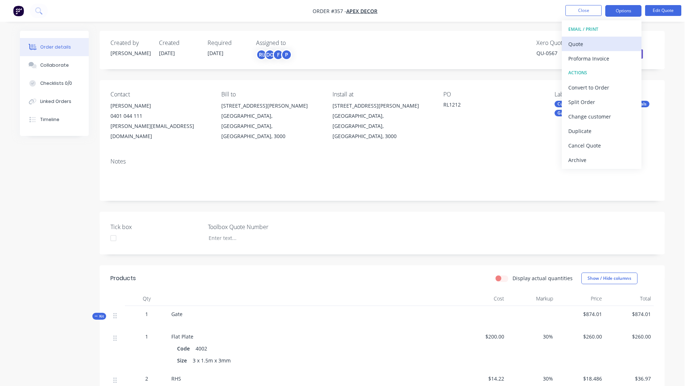
click at [580, 43] on div "Quote" at bounding box center [601, 44] width 67 height 11
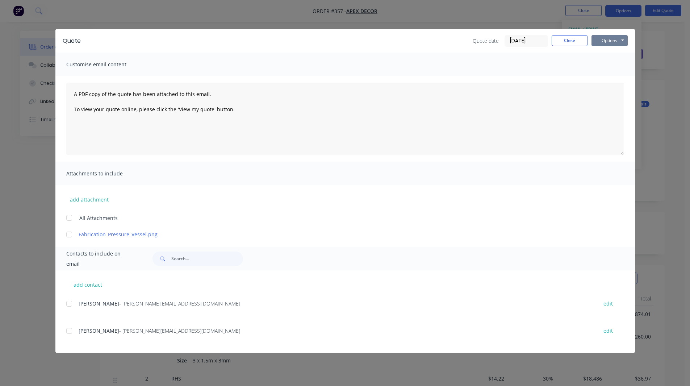
click at [604, 40] on button "Options" at bounding box center [609, 40] width 36 height 11
click at [70, 303] on div at bounding box center [69, 303] width 14 height 14
click at [619, 42] on button "Options" at bounding box center [609, 40] width 36 height 11
click at [619, 54] on button "Preview" at bounding box center [614, 53] width 46 height 12
click at [569, 37] on button "Close" at bounding box center [570, 40] width 36 height 11
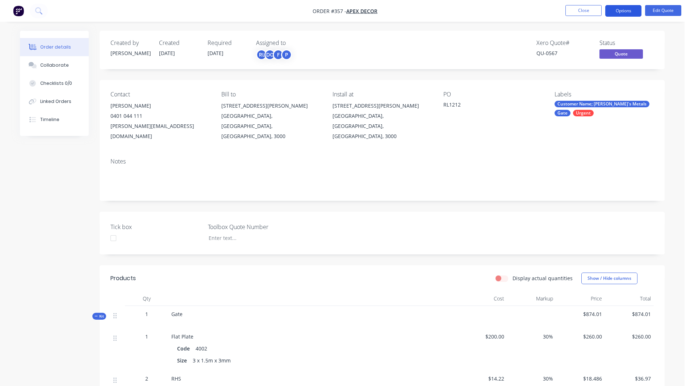
click at [620, 7] on button "Options" at bounding box center [623, 11] width 36 height 12
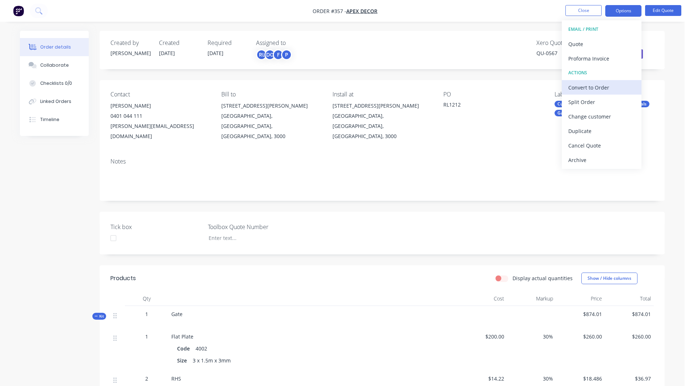
click at [581, 87] on div "Convert to Order" at bounding box center [601, 87] width 67 height 11
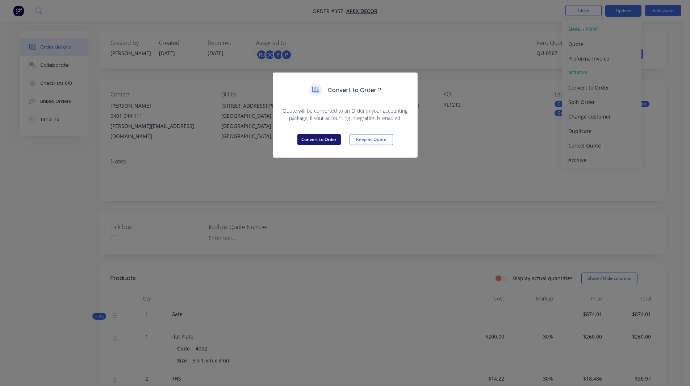
click at [318, 138] on button "Convert to Order" at bounding box center [318, 139] width 43 height 11
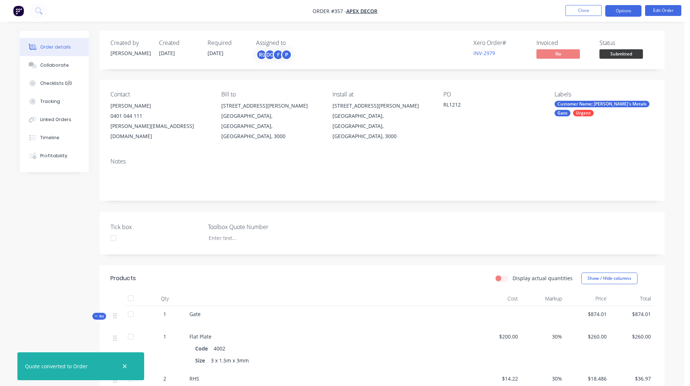
click at [620, 11] on button "Options" at bounding box center [623, 11] width 36 height 12
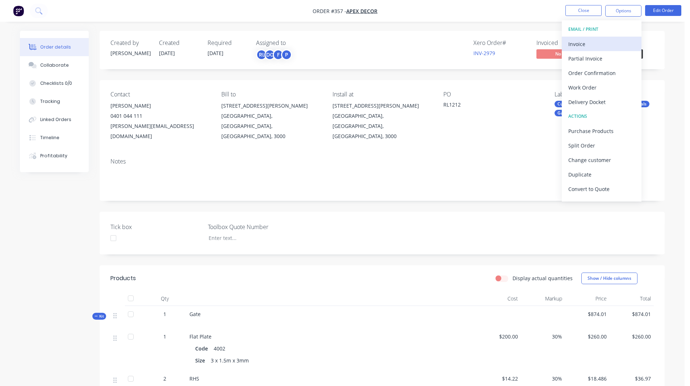
click at [578, 44] on div "Invoice" at bounding box center [601, 44] width 67 height 11
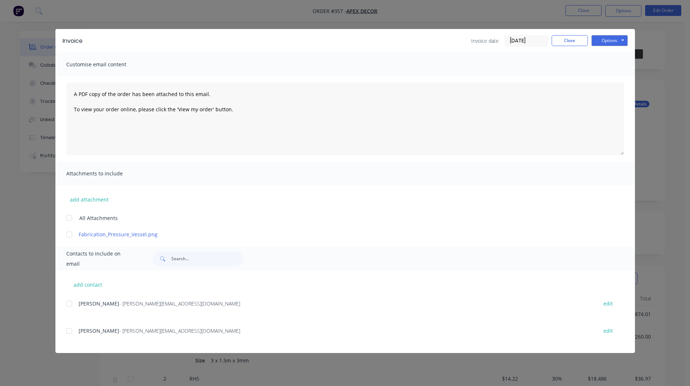
click at [69, 231] on div at bounding box center [69, 234] width 14 height 14
click at [69, 301] on div at bounding box center [69, 303] width 14 height 14
drag, startPoint x: 611, startPoint y: 40, endPoint x: 616, endPoint y: 36, distance: 6.2
click at [616, 36] on button "Options" at bounding box center [609, 40] width 36 height 11
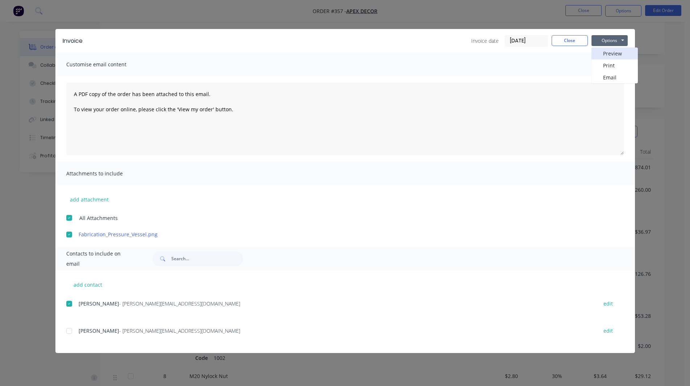
click at [611, 52] on button "Preview" at bounding box center [614, 53] width 46 height 12
click at [560, 43] on button "Close" at bounding box center [570, 40] width 36 height 11
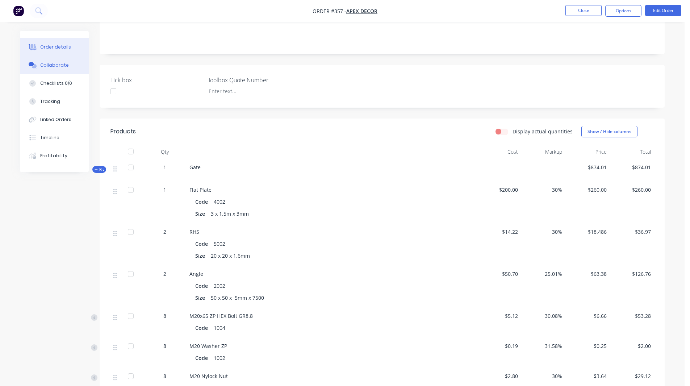
click at [38, 61] on button "Collaborate" at bounding box center [54, 65] width 69 height 18
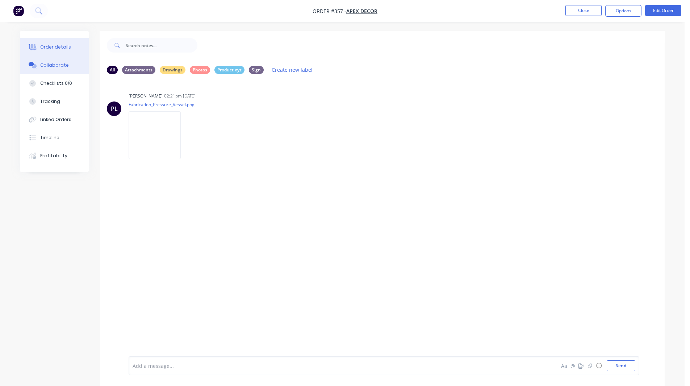
click at [63, 49] on div "Order details" at bounding box center [55, 47] width 31 height 7
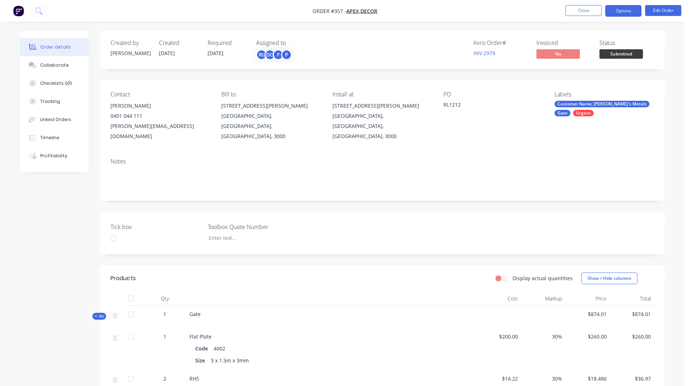
click at [624, 9] on button "Options" at bounding box center [623, 11] width 36 height 12
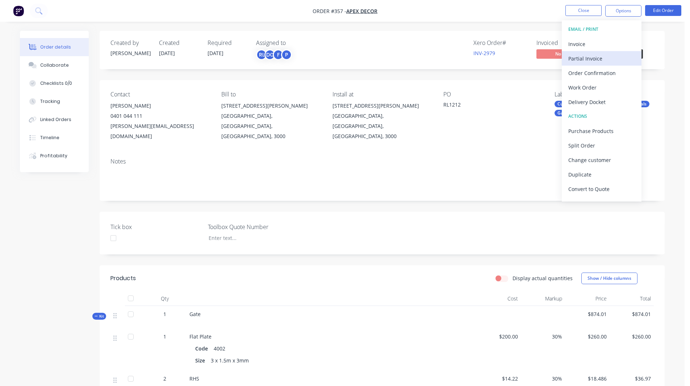
click at [591, 56] on div "Partial Invoice" at bounding box center [601, 58] width 67 height 11
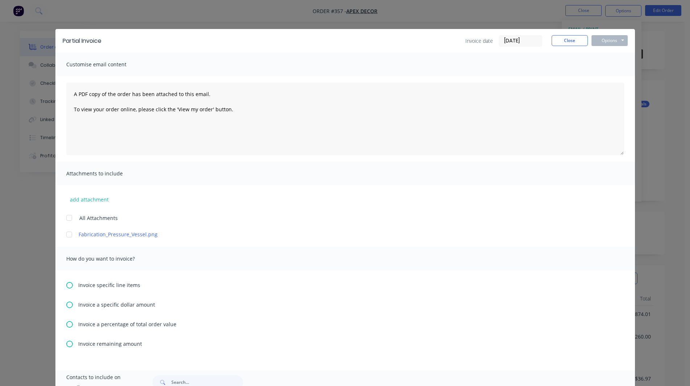
scroll to position [101, 0]
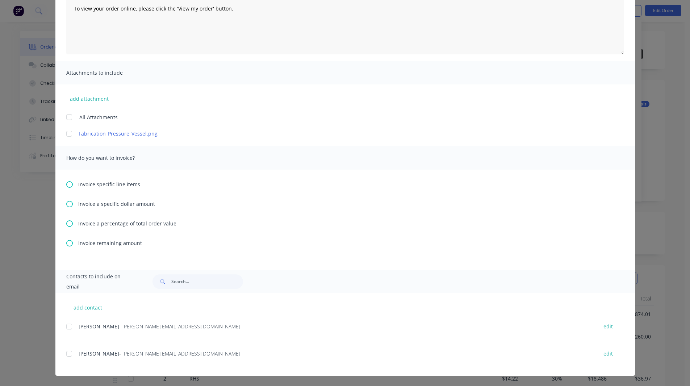
click at [68, 224] on icon at bounding box center [69, 223] width 7 height 7
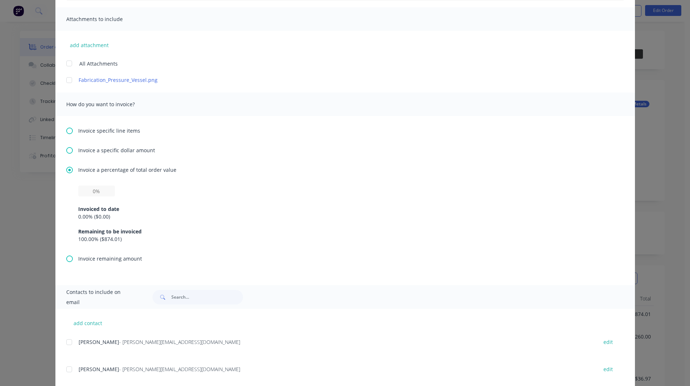
scroll to position [165, 0]
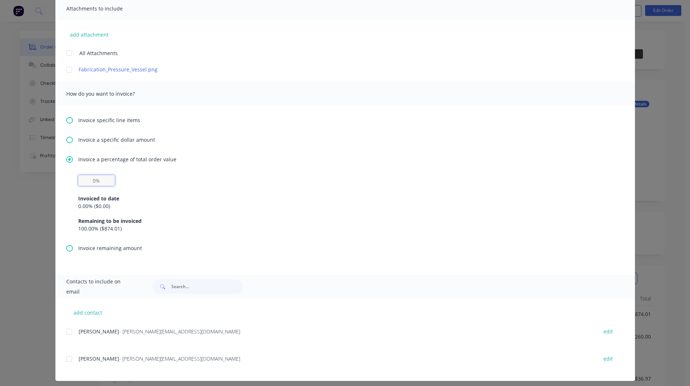
click at [91, 180] on input "text" at bounding box center [96, 180] width 37 height 11
click at [156, 174] on div "Invoice a percentage of total order value 50% Invoiced to date 0.00 % ( $0.00 )…" at bounding box center [345, 199] width 558 height 89
click at [63, 334] on div at bounding box center [69, 331] width 14 height 14
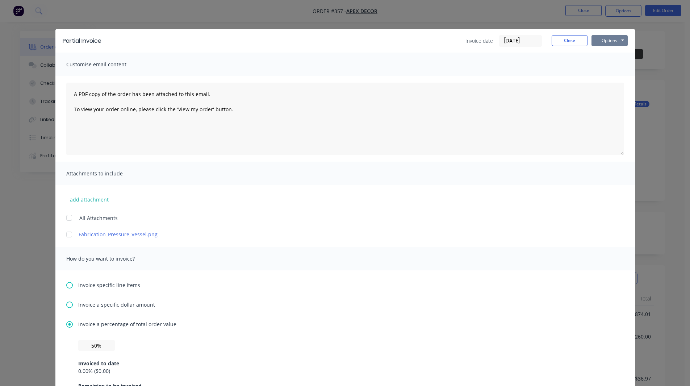
click at [597, 39] on button "Options" at bounding box center [609, 40] width 36 height 11
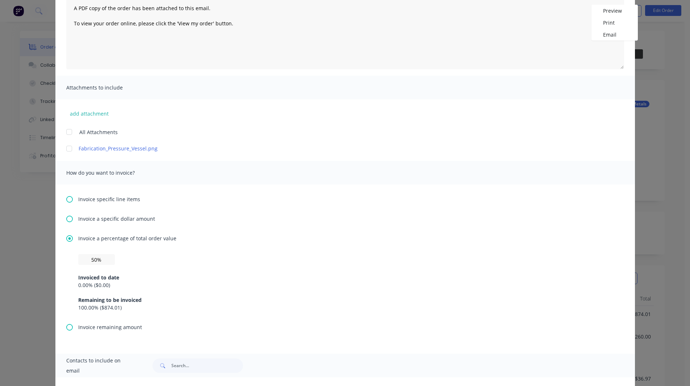
scroll to position [87, 0]
click at [66, 197] on icon at bounding box center [69, 198] width 7 height 7
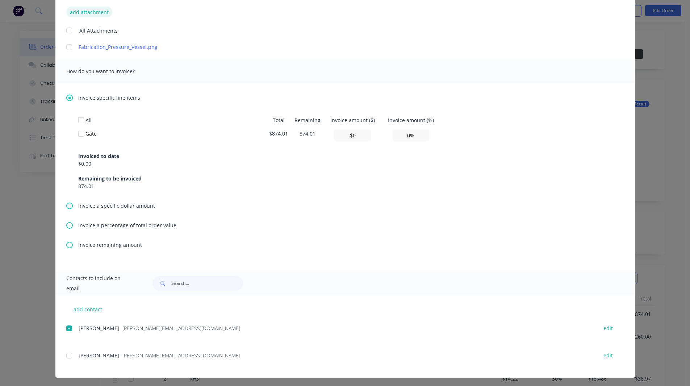
scroll to position [189, 0]
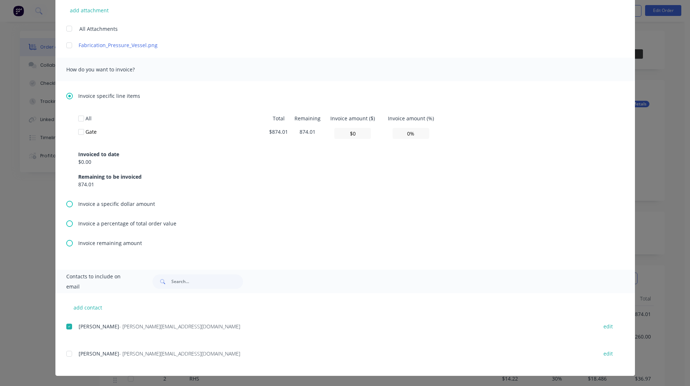
click at [66, 242] on icon at bounding box center [69, 243] width 7 height 7
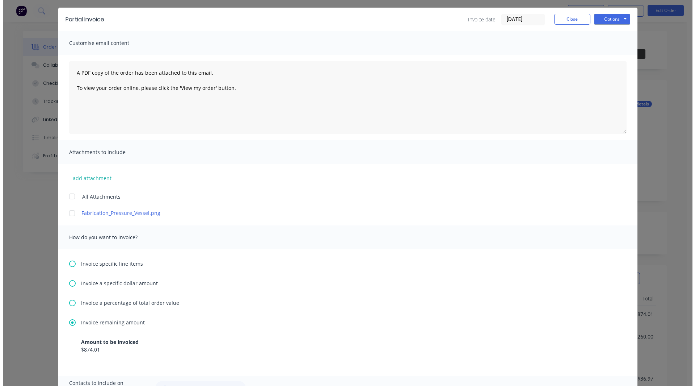
scroll to position [0, 0]
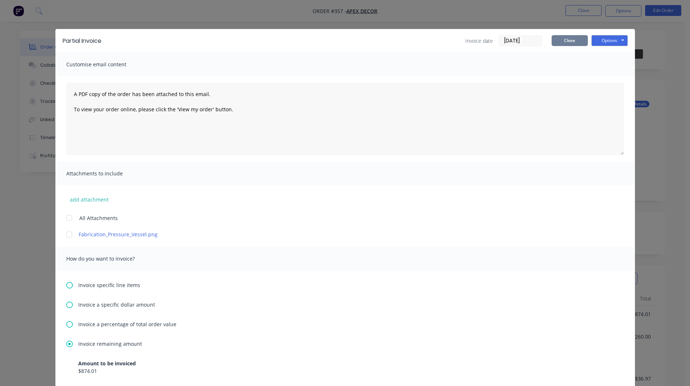
click at [570, 39] on button "Close" at bounding box center [570, 40] width 36 height 11
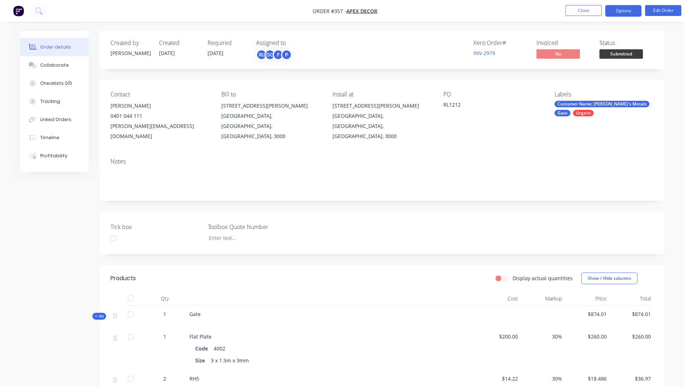
click at [628, 10] on button "Options" at bounding box center [623, 11] width 36 height 12
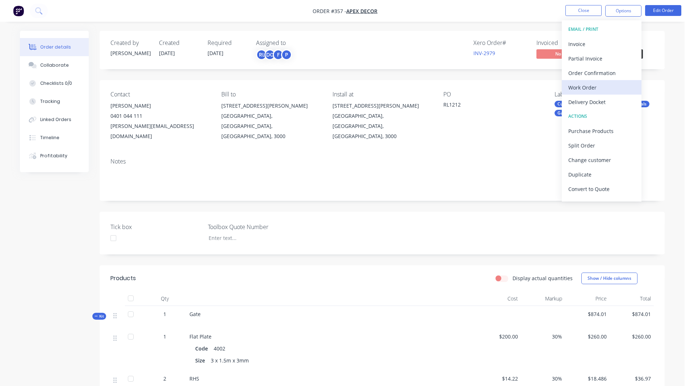
drag, startPoint x: 585, startPoint y: 85, endPoint x: 566, endPoint y: 88, distance: 19.0
click at [566, 88] on button "Work Order" at bounding box center [602, 87] width 80 height 14
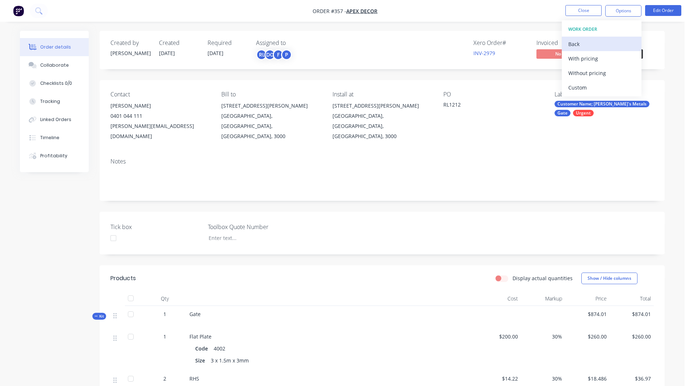
click at [576, 45] on div "Back" at bounding box center [601, 44] width 67 height 11
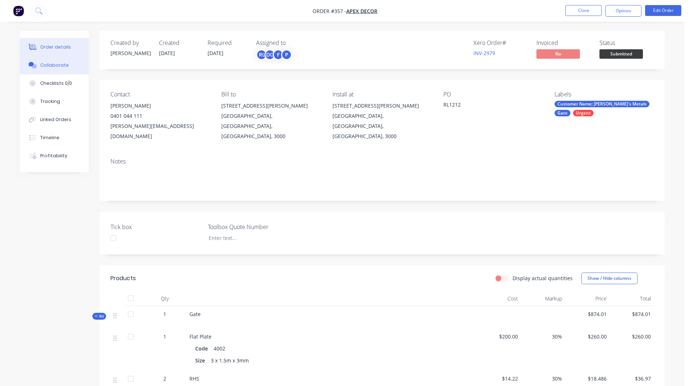
click at [57, 64] on div "Collaborate" at bounding box center [54, 65] width 29 height 7
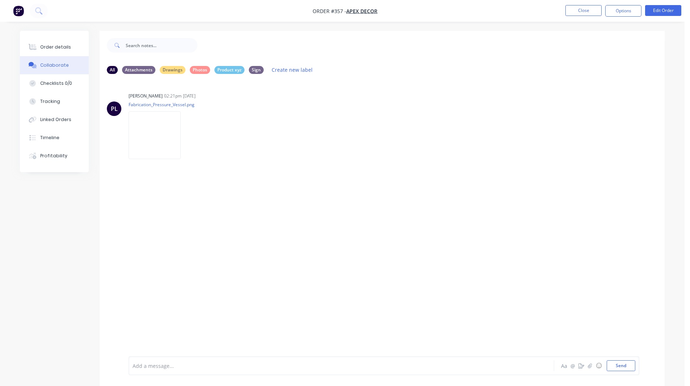
click at [152, 362] on div at bounding box center [321, 366] width 377 height 8
click at [288, 71] on button "Create new label" at bounding box center [292, 70] width 49 height 10
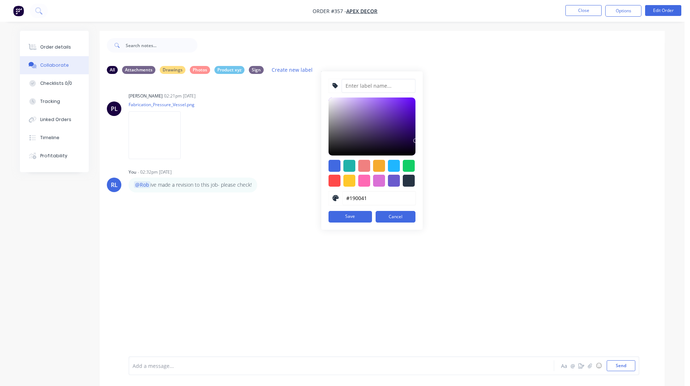
click at [350, 79] on input at bounding box center [378, 86] width 74 height 14
click at [353, 216] on button "Save" at bounding box center [349, 217] width 43 height 12
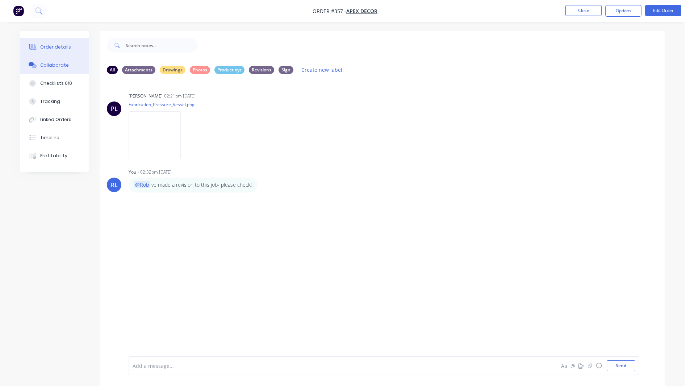
click at [56, 49] on div "Order details" at bounding box center [55, 47] width 31 height 7
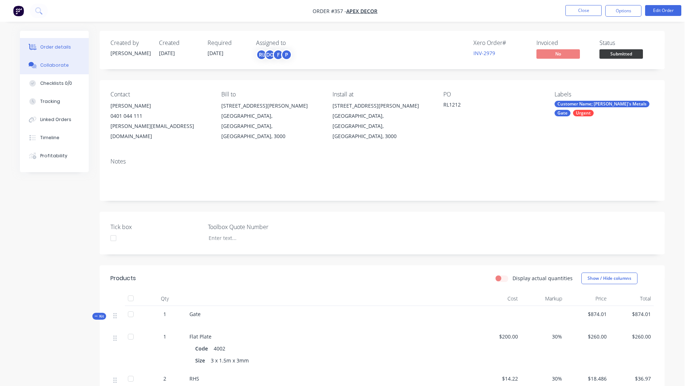
click at [56, 63] on div "Collaborate" at bounding box center [54, 65] width 29 height 7
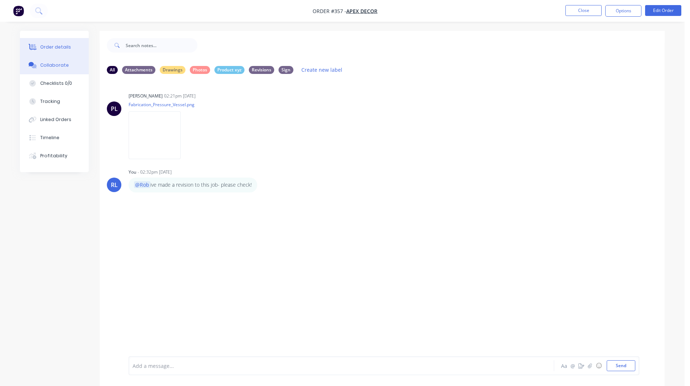
click at [58, 41] on button "Order details" at bounding box center [54, 47] width 69 height 18
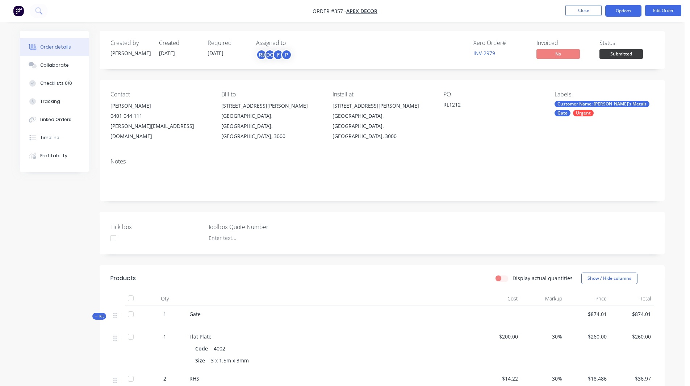
click at [622, 10] on button "Options" at bounding box center [623, 11] width 36 height 12
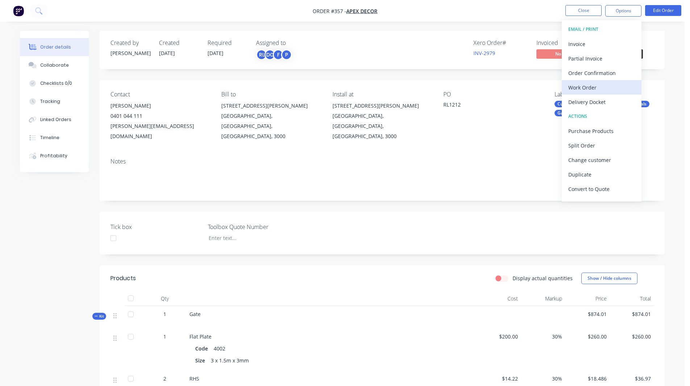
click at [588, 88] on div "Work Order" at bounding box center [601, 87] width 67 height 11
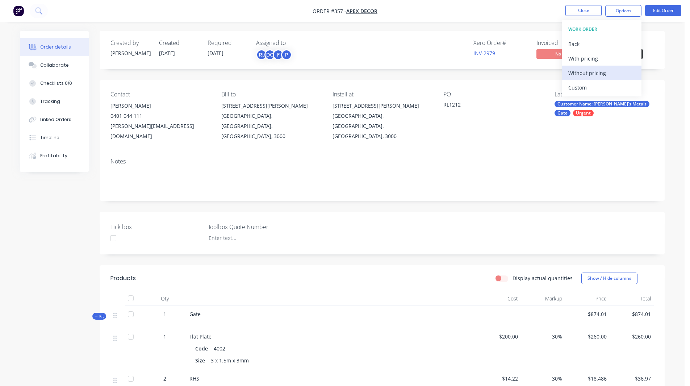
click at [592, 73] on div "Without pricing" at bounding box center [601, 73] width 67 height 11
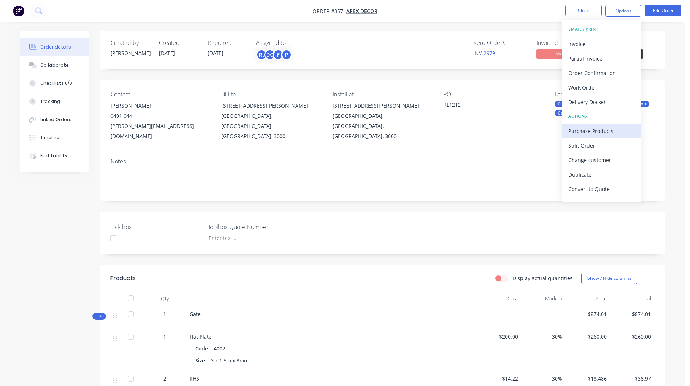
click at [588, 131] on div "Purchase Products" at bounding box center [601, 131] width 67 height 11
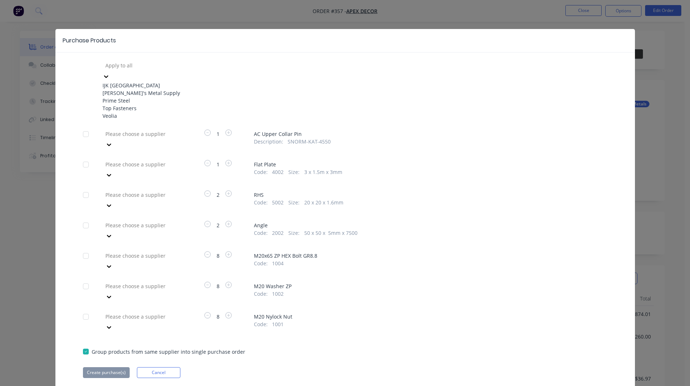
click at [138, 64] on div at bounding box center [157, 65] width 104 height 9
click at [133, 96] on div "Dave's Metal Supply" at bounding box center [142, 93] width 80 height 8
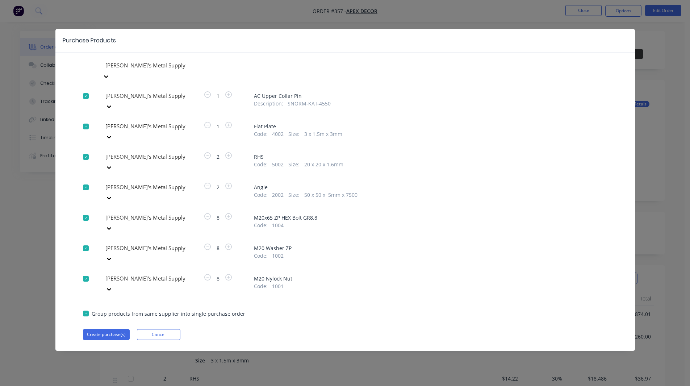
click at [142, 100] on div at bounding box center [157, 95] width 104 height 9
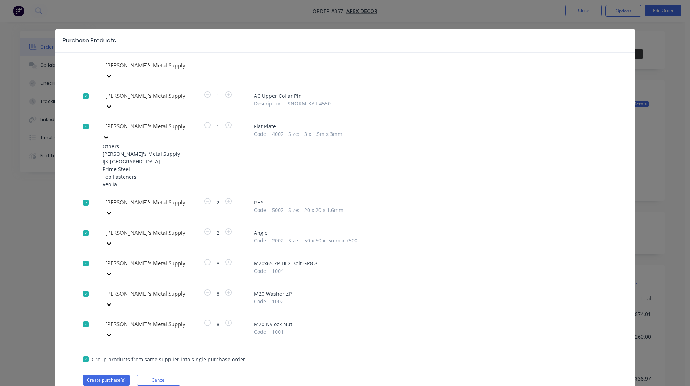
click at [124, 165] on div "Prime Steel" at bounding box center [142, 169] width 80 height 8
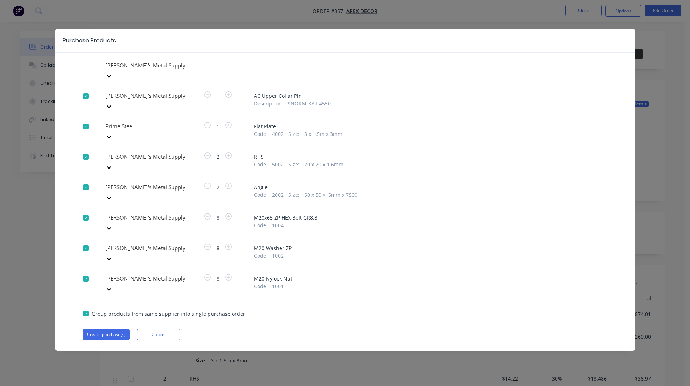
click at [122, 70] on div at bounding box center [157, 65] width 104 height 9
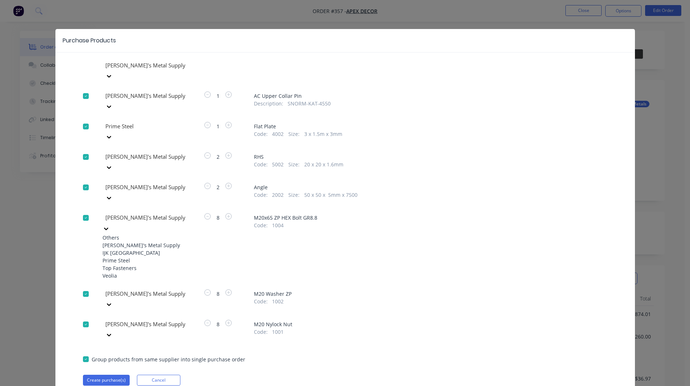
click at [122, 256] on div "Prime Steel" at bounding box center [142, 260] width 80 height 8
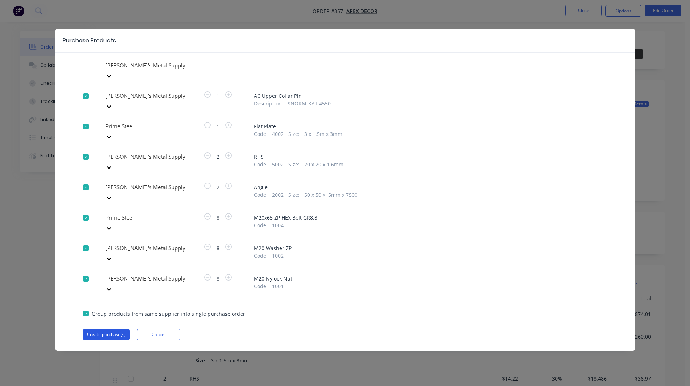
click at [104, 329] on button "Create purchase(s)" at bounding box center [106, 334] width 47 height 11
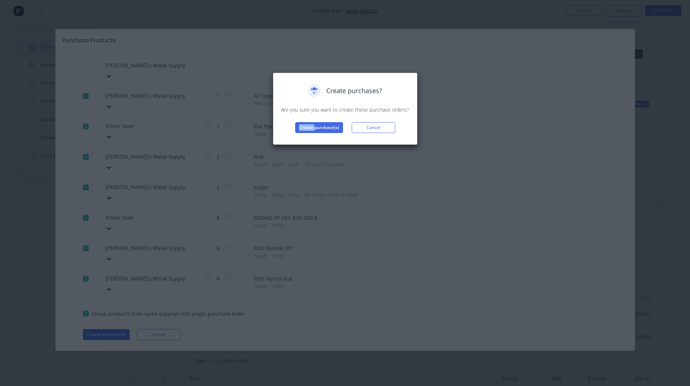
click at [104, 288] on div "Create purchases? Are you sure you want to create these purchase orders? Create…" at bounding box center [345, 193] width 690 height 386
click at [321, 125] on button "Create purchase(s)" at bounding box center [319, 127] width 48 height 11
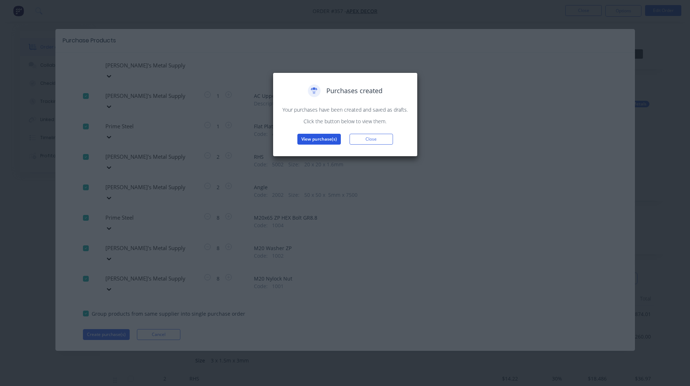
click at [317, 136] on button "View purchase(s)" at bounding box center [318, 139] width 43 height 11
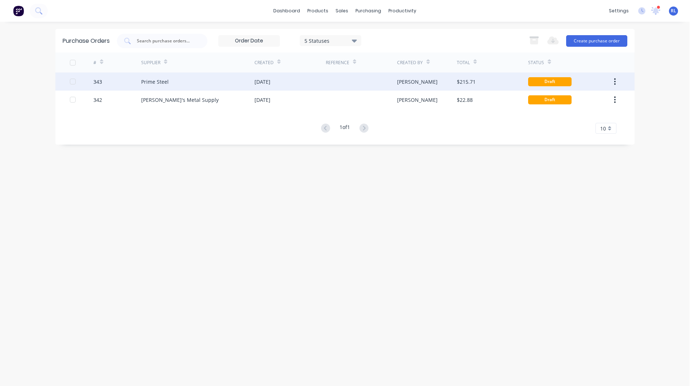
click at [175, 81] on div "Prime Steel" at bounding box center [197, 81] width 113 height 18
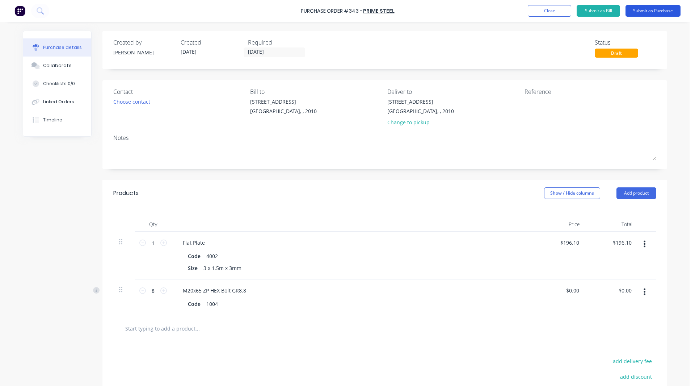
click at [653, 14] on button "Submit as Purchase" at bounding box center [653, 11] width 55 height 12
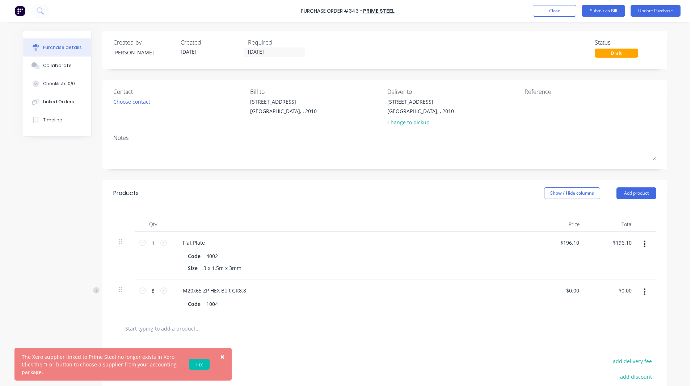
click at [221, 356] on span "×" at bounding box center [222, 356] width 4 height 10
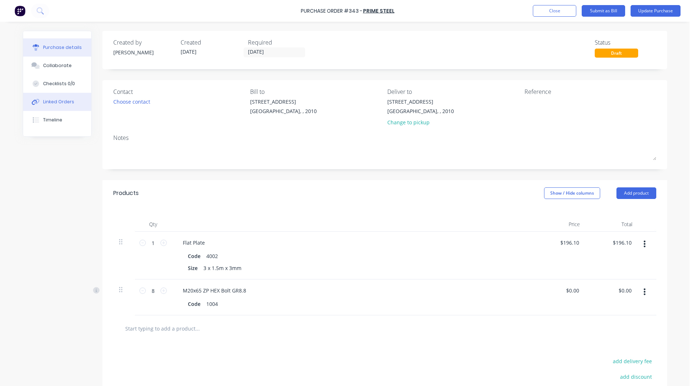
click at [58, 105] on button "Linked Orders" at bounding box center [57, 102] width 68 height 18
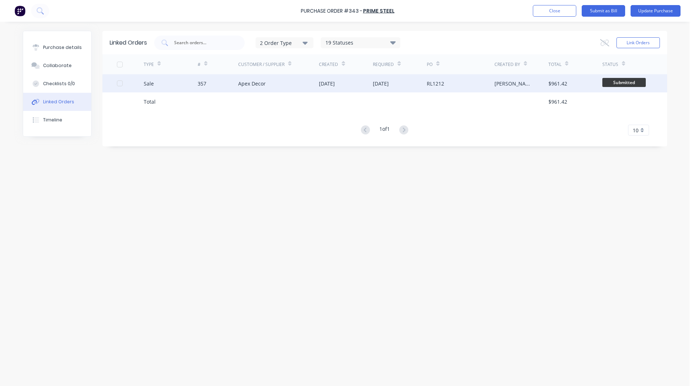
click at [147, 87] on div "Sale" at bounding box center [171, 83] width 54 height 18
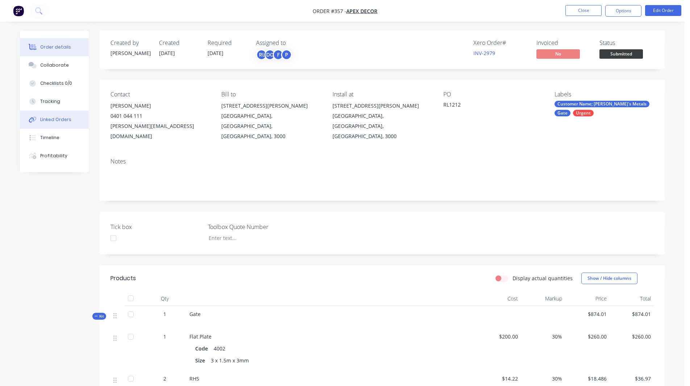
click at [56, 113] on button "Linked Orders" at bounding box center [54, 119] width 69 height 18
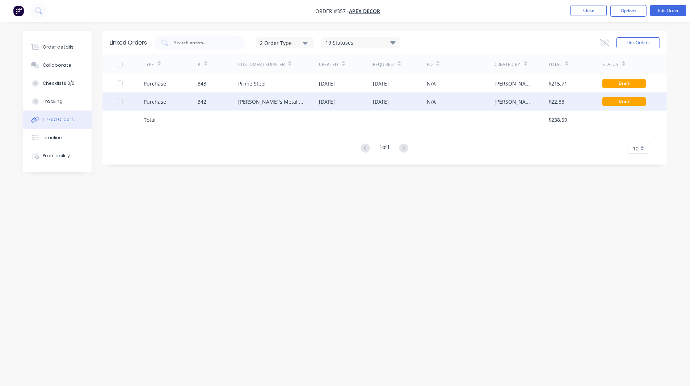
click at [157, 101] on div "Purchase" at bounding box center [155, 102] width 22 height 8
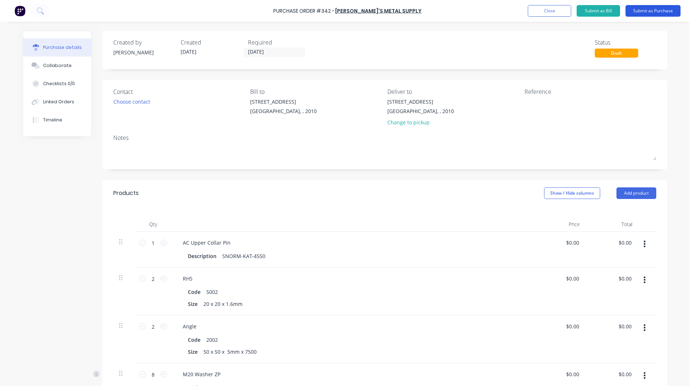
click at [639, 14] on button "Submit as Purchase" at bounding box center [653, 11] width 55 height 12
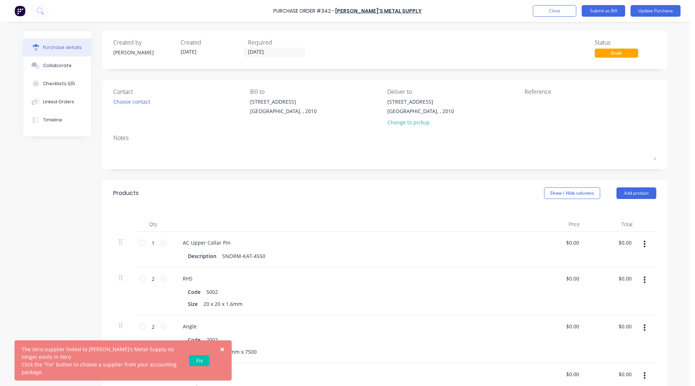
click at [223, 347] on span "×" at bounding box center [222, 349] width 4 height 10
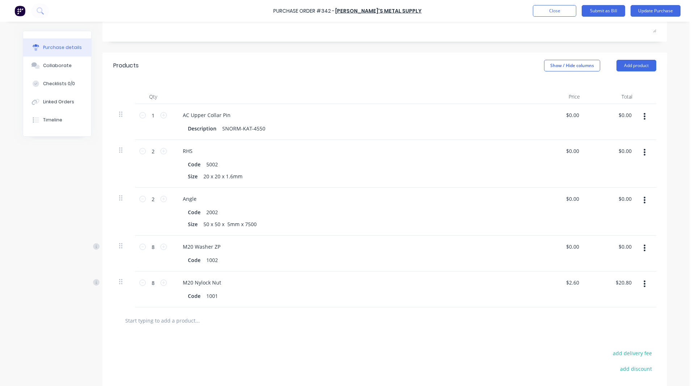
scroll to position [129, 0]
click at [60, 255] on div "Created by Rob Created 01/09/25 Required 01/09/25 Status Draft Contact Choose c…" at bounding box center [345, 176] width 645 height 549
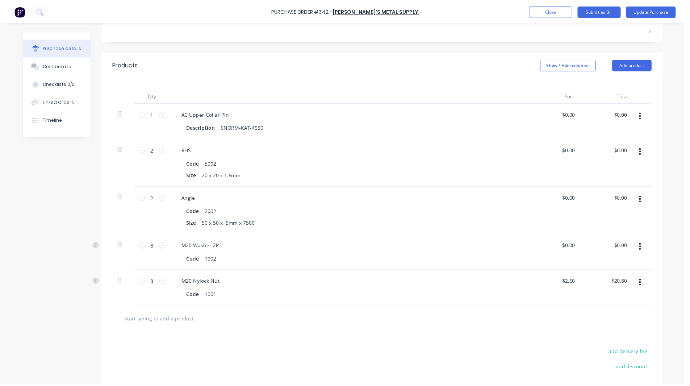
scroll to position [0, 0]
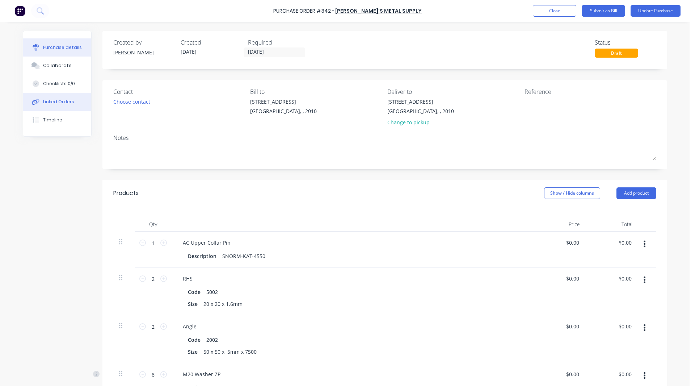
click at [54, 102] on div "Linked Orders" at bounding box center [58, 101] width 31 height 7
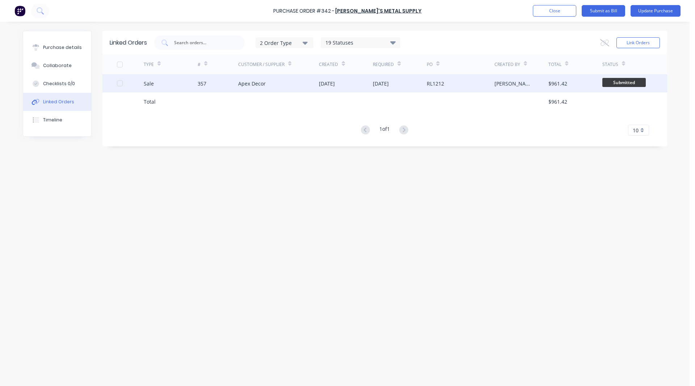
click at [150, 84] on div "Sale" at bounding box center [149, 84] width 10 height 8
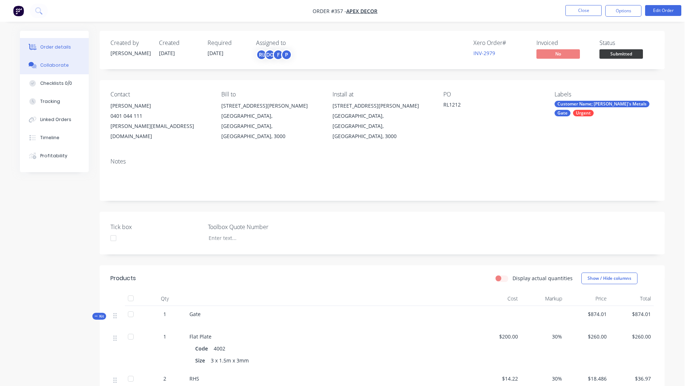
click at [64, 66] on div "Collaborate" at bounding box center [54, 65] width 29 height 7
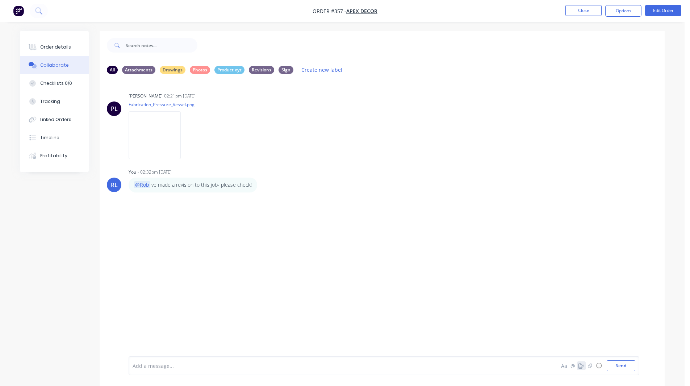
click at [581, 367] on icon "button" at bounding box center [581, 365] width 6 height 5
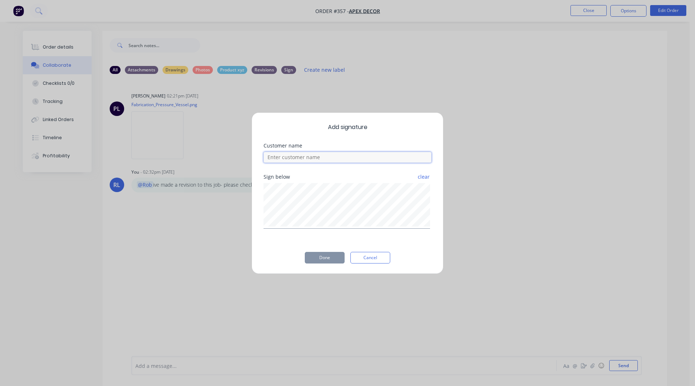
click at [307, 160] on input at bounding box center [348, 157] width 168 height 11
click at [329, 253] on button "Done" at bounding box center [325, 258] width 40 height 12
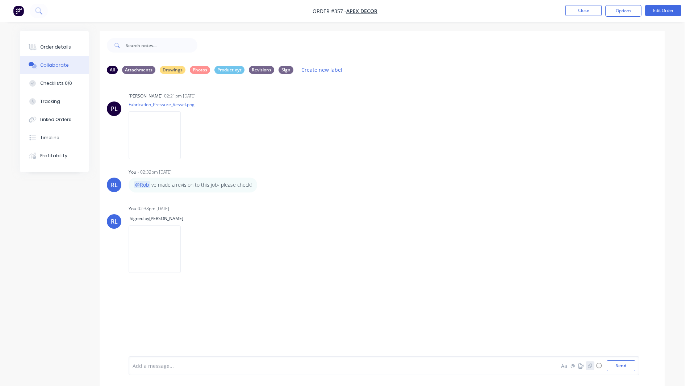
click at [591, 367] on icon "button" at bounding box center [590, 365] width 4 height 5
click at [151, 365] on div at bounding box center [321, 366] width 377 height 8
click at [70, 80] on button "Checklists 0/0" at bounding box center [54, 83] width 69 height 18
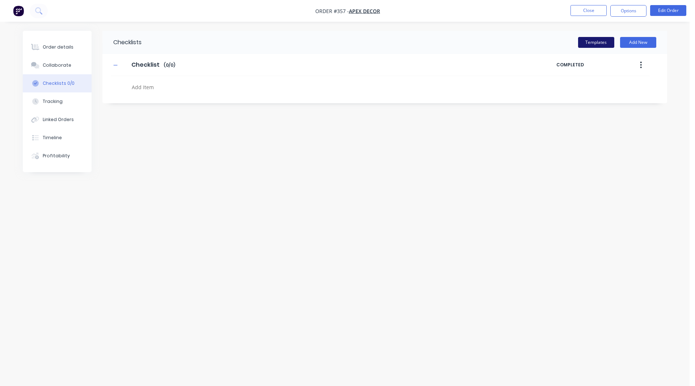
click at [589, 44] on button "Templates" at bounding box center [596, 42] width 36 height 11
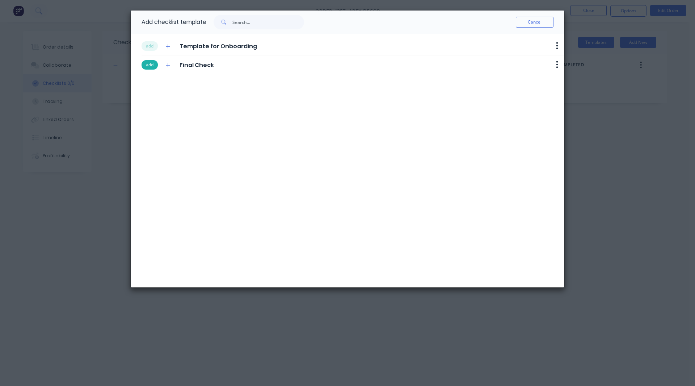
click at [148, 61] on button "add" at bounding box center [150, 64] width 16 height 9
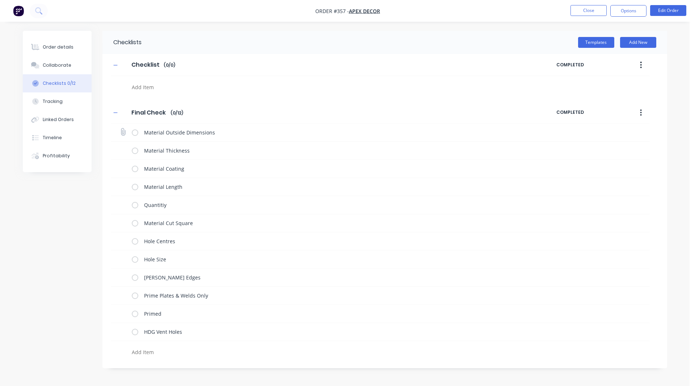
click at [135, 135] on label at bounding box center [135, 133] width 7 height 8
click at [0, 0] on input "checkbox" at bounding box center [0, 0] width 0 height 0
click at [134, 151] on label at bounding box center [135, 151] width 7 height 8
click at [0, 0] on input "checkbox" at bounding box center [0, 0] width 0 height 0
click at [133, 169] on label at bounding box center [135, 169] width 7 height 8
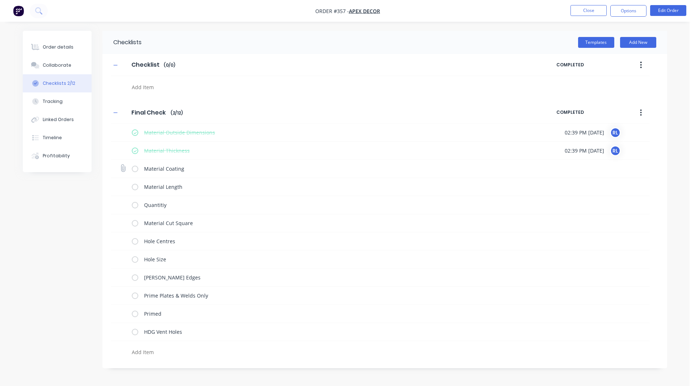
click at [0, 0] on input "checkbox" at bounding box center [0, 0] width 0 height 0
click at [135, 186] on label at bounding box center [135, 187] width 7 height 8
click at [0, 0] on input "checkbox" at bounding box center [0, 0] width 0 height 0
click at [133, 205] on label at bounding box center [135, 205] width 7 height 8
click at [0, 0] on input "checkbox" at bounding box center [0, 0] width 0 height 0
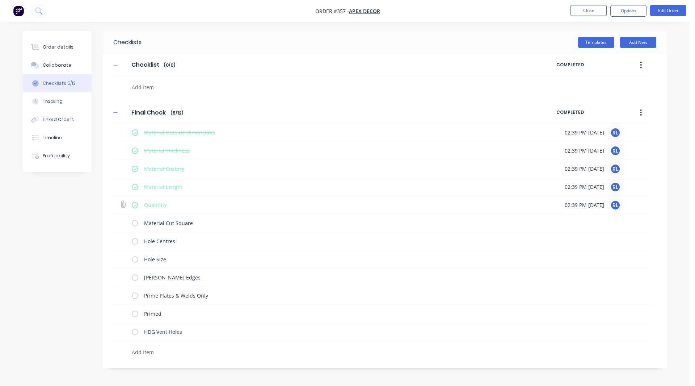
click at [123, 206] on icon at bounding box center [122, 204] width 9 height 9
click at [120, 201] on input "file" at bounding box center [120, 201] width 0 height 0
click at [54, 101] on div "Tracking" at bounding box center [53, 101] width 20 height 7
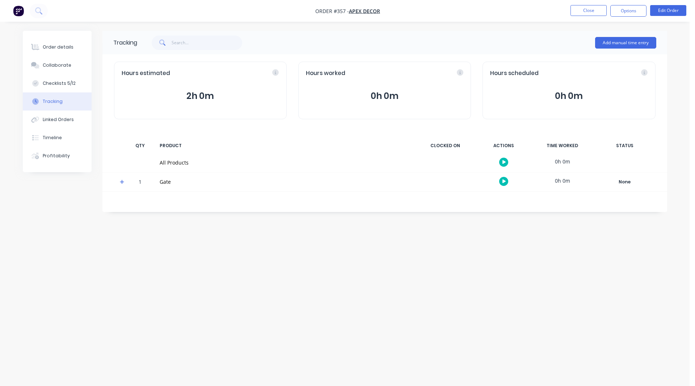
click at [121, 183] on icon at bounding box center [122, 181] width 5 height 5
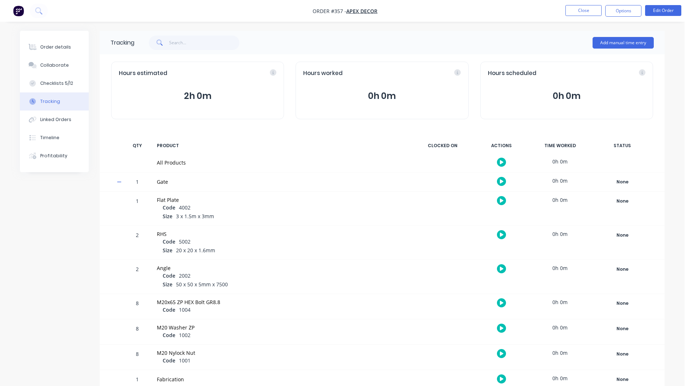
click at [121, 183] on icon at bounding box center [119, 181] width 5 height 5
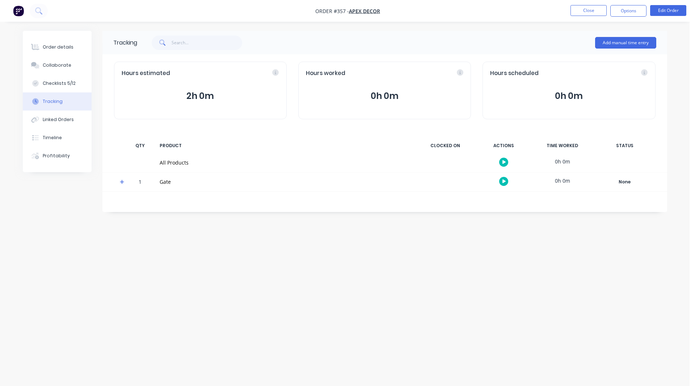
click at [501, 181] on button "button" at bounding box center [503, 181] width 9 height 9
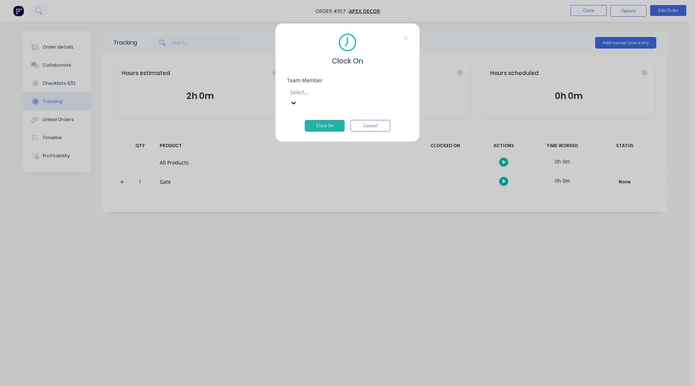
click at [310, 91] on div at bounding box center [341, 92] width 104 height 9
click at [327, 120] on button "Clock On" at bounding box center [325, 126] width 40 height 12
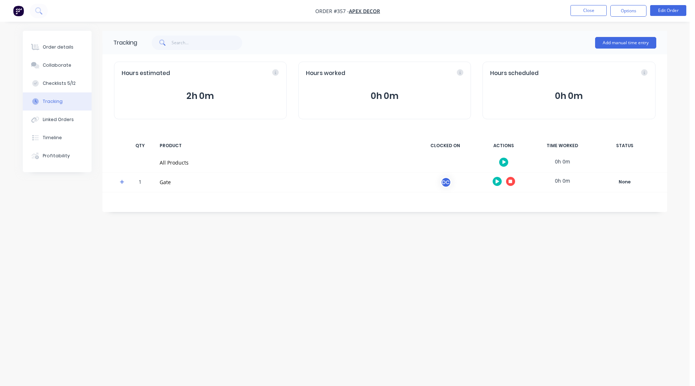
click at [122, 181] on icon at bounding box center [122, 182] width 4 height 4
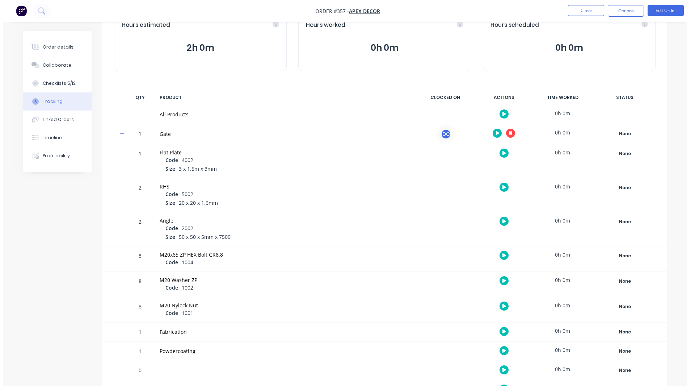
scroll to position [50, 0]
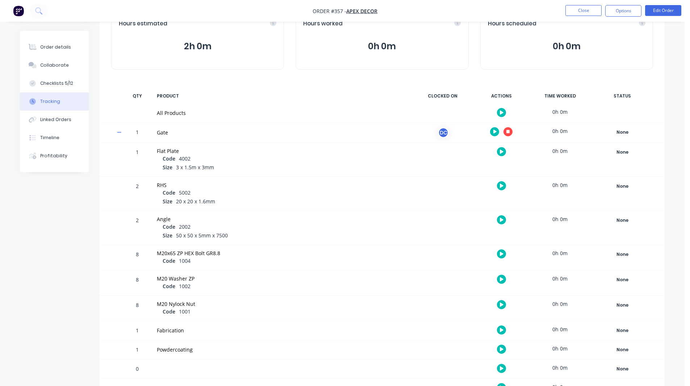
click at [500, 251] on icon "button" at bounding box center [502, 253] width 4 height 5
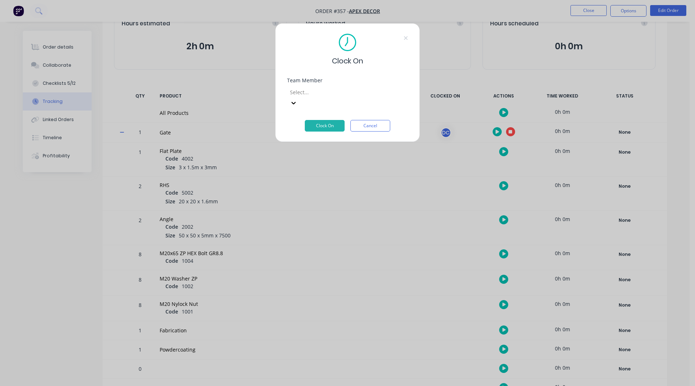
click at [301, 90] on div at bounding box center [341, 92] width 104 height 9
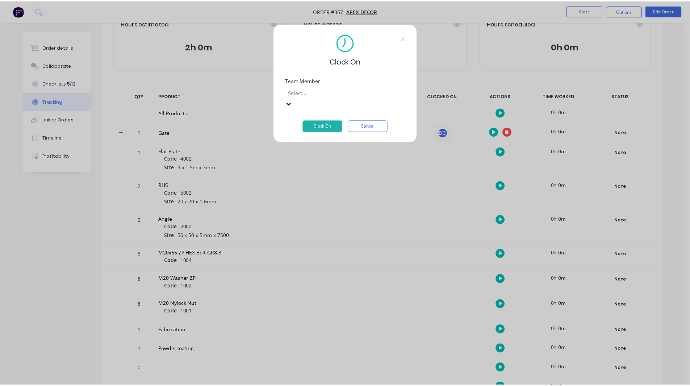
scroll to position [97, 0]
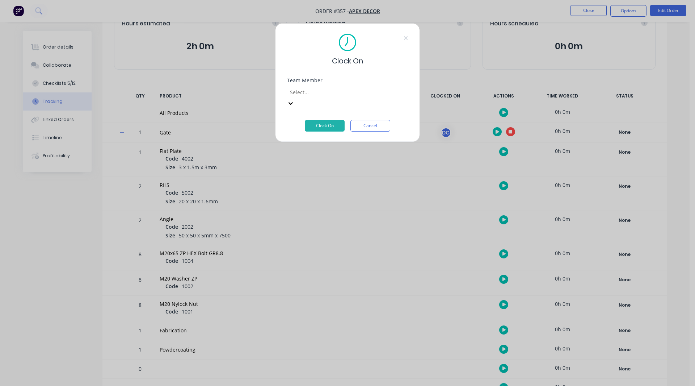
click at [330, 120] on button "Clock On" at bounding box center [325, 126] width 40 height 12
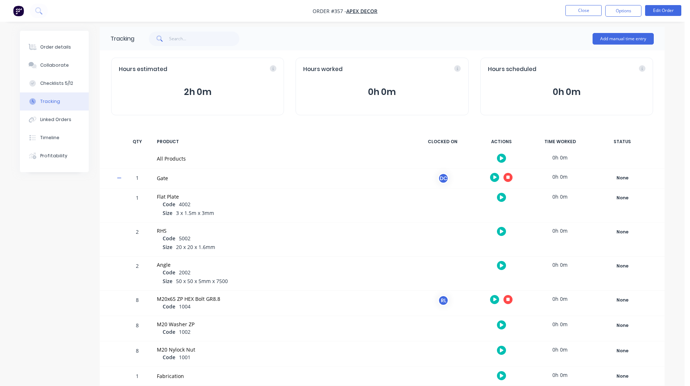
scroll to position [4, 0]
drag, startPoint x: 511, startPoint y: 177, endPoint x: 503, endPoint y: 173, distance: 8.8
click at [503, 173] on div at bounding box center [501, 178] width 54 height 18
click at [506, 176] on icon "button" at bounding box center [508, 177] width 4 height 5
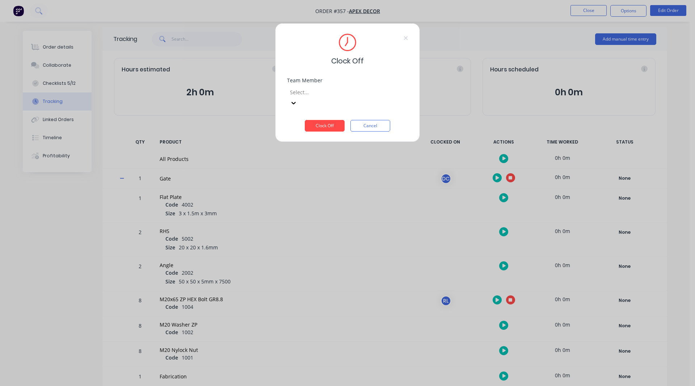
click at [340, 96] on div at bounding box center [341, 92] width 104 height 9
click at [331, 120] on button "Clock Off" at bounding box center [325, 126] width 40 height 12
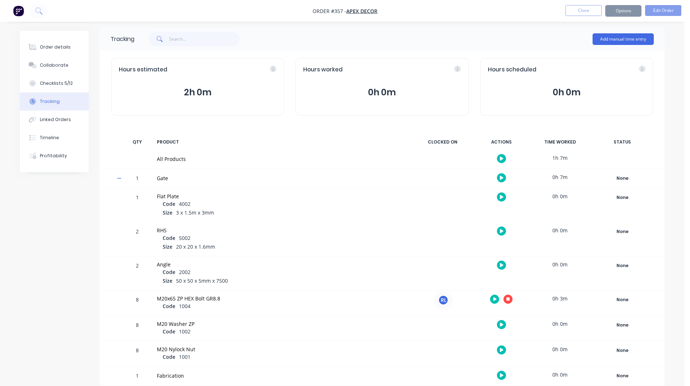
click at [508, 299] on icon "button" at bounding box center [508, 299] width 4 height 4
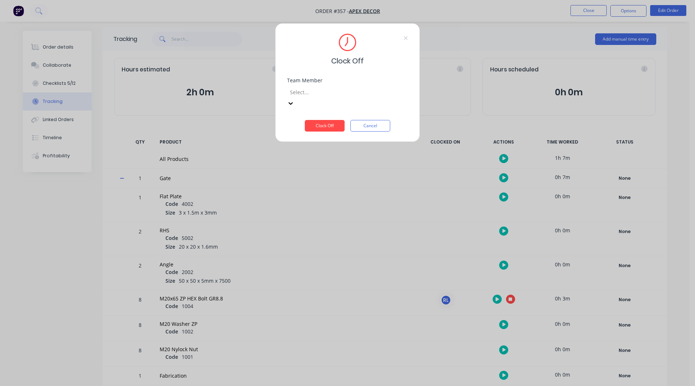
click at [332, 91] on div at bounding box center [341, 92] width 104 height 9
drag, startPoint x: 324, startPoint y: 105, endPoint x: 324, endPoint y: 114, distance: 8.7
click at [324, 120] on button "Clock Off" at bounding box center [325, 126] width 40 height 12
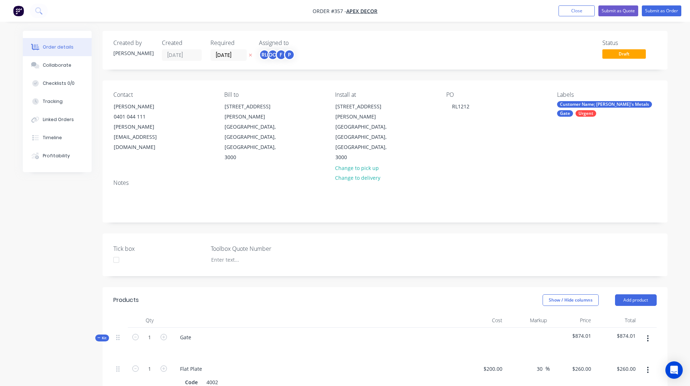
click at [16, 8] on img "button" at bounding box center [18, 10] width 11 height 11
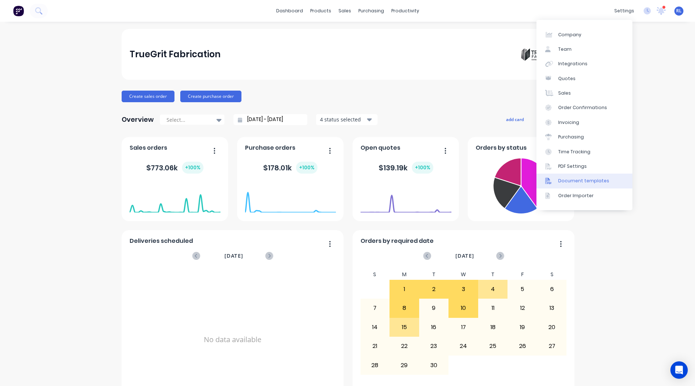
click at [570, 179] on div "Document templates" at bounding box center [583, 180] width 51 height 7
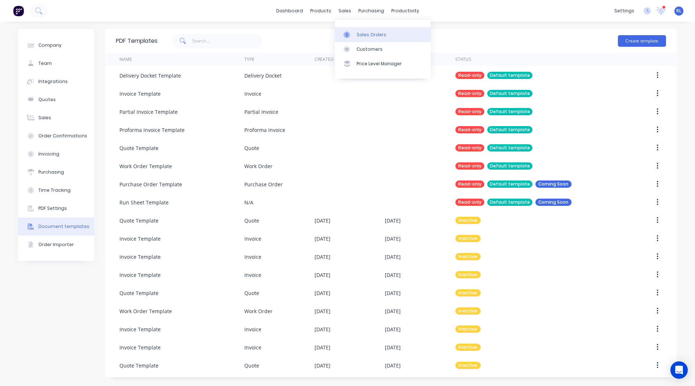
click at [360, 30] on link "Sales Orders" at bounding box center [383, 34] width 96 height 14
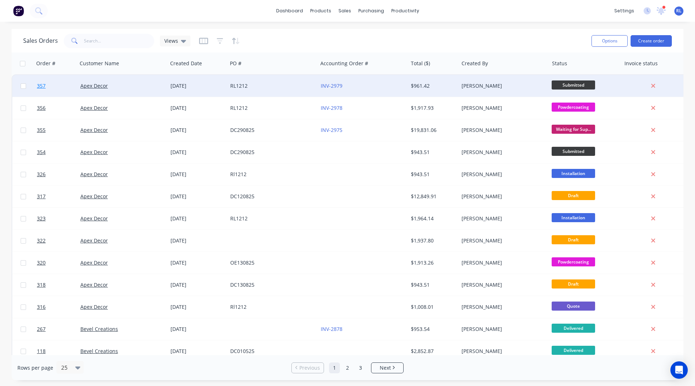
click at [56, 89] on link "357" at bounding box center [58, 86] width 43 height 22
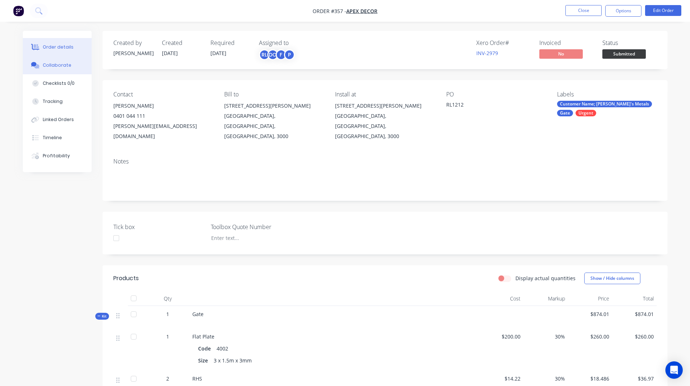
click at [59, 67] on div "Collaborate" at bounding box center [57, 65] width 29 height 7
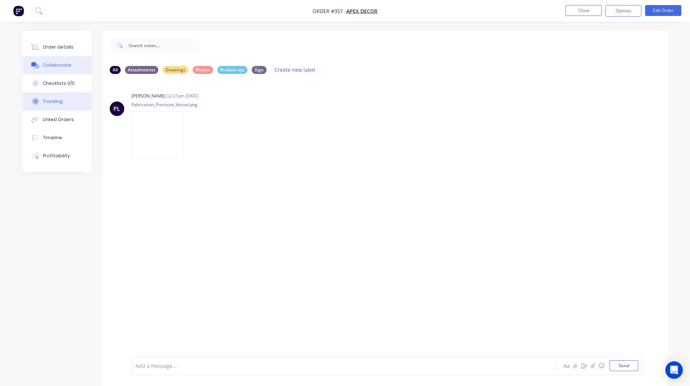
click at [44, 104] on div "Tracking" at bounding box center [53, 101] width 20 height 7
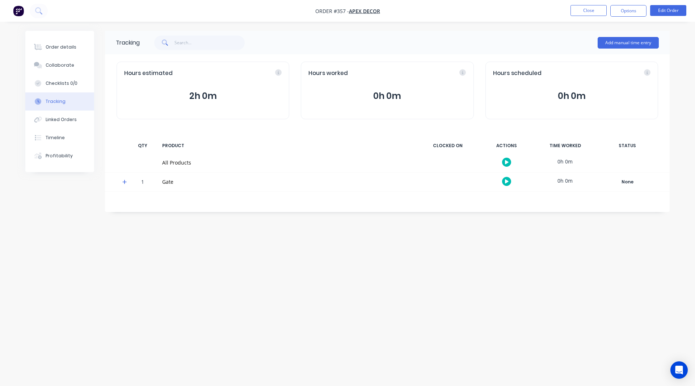
click at [20, 10] on img "button" at bounding box center [18, 10] width 11 height 11
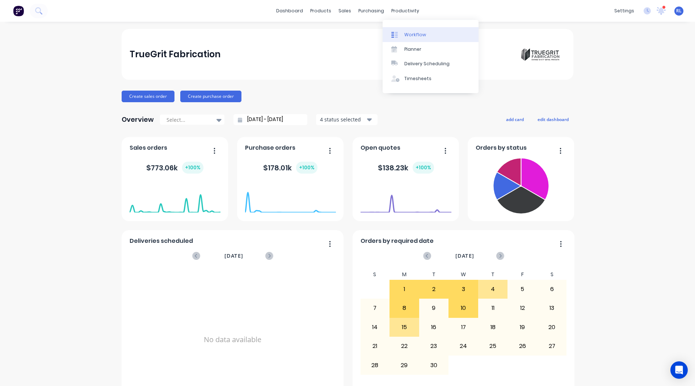
click at [415, 32] on div "Workflow" at bounding box center [415, 35] width 22 height 7
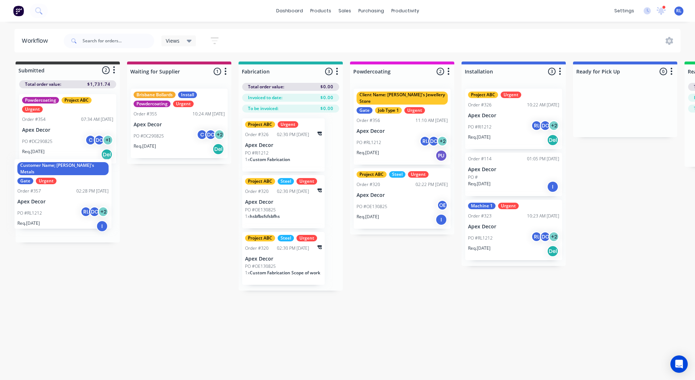
drag, startPoint x: 50, startPoint y: 196, endPoint x: 46, endPoint y: 189, distance: 8.1
click at [46, 189] on div "Powdercoating Project ABC Urgent Order #354 07:34 AM 29/08/25 Apex Decor PO #DC…" at bounding box center [68, 165] width 104 height 154
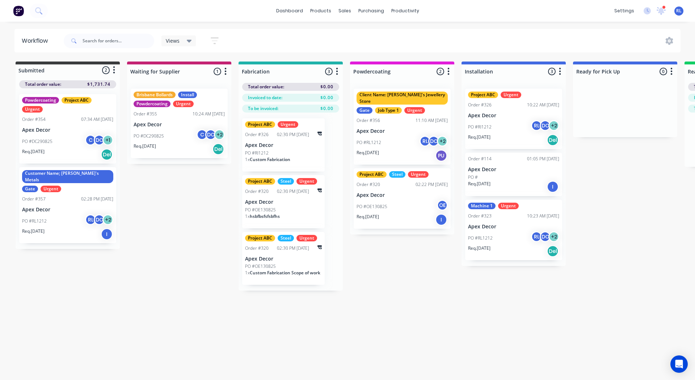
click at [59, 207] on p "Apex Decor" at bounding box center [67, 210] width 91 height 6
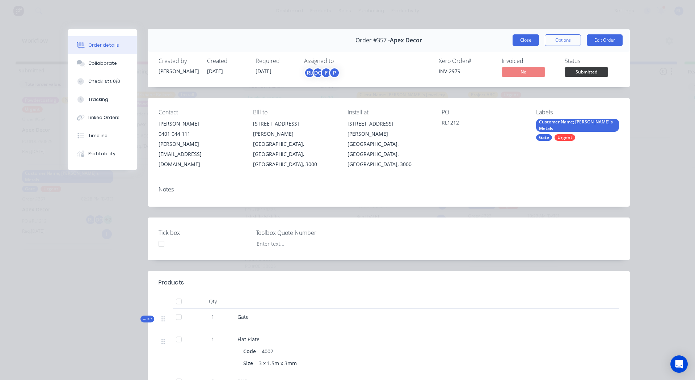
click at [519, 42] on button "Close" at bounding box center [526, 40] width 26 height 12
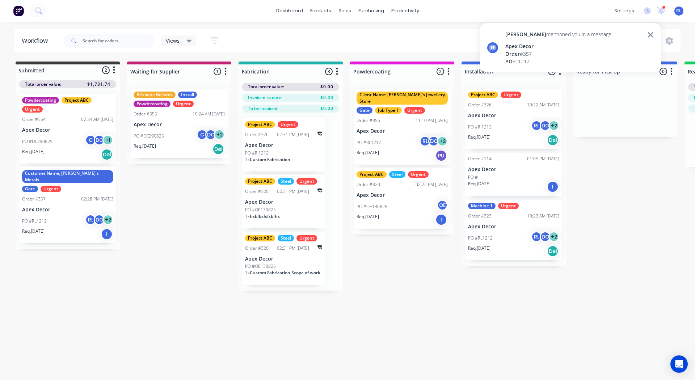
click at [648, 34] on icon at bounding box center [650, 34] width 7 height 9
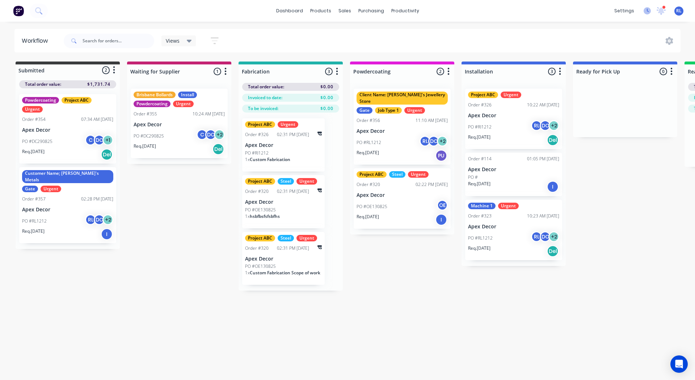
click at [646, 12] on icon at bounding box center [647, 10] width 7 height 7
click at [276, 30] on div "Views Save new view None (Default) edit AA Steelworks edit Allannah's Urgent Jo…" at bounding box center [371, 41] width 619 height 22
click at [647, 11] on icon at bounding box center [647, 10] width 7 height 7
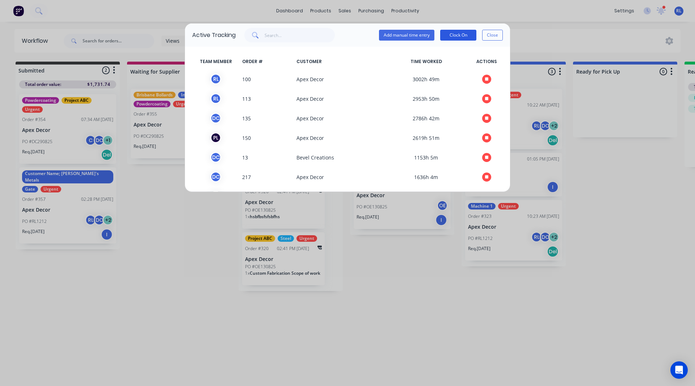
click at [462, 35] on button "Clock On" at bounding box center [458, 35] width 36 height 11
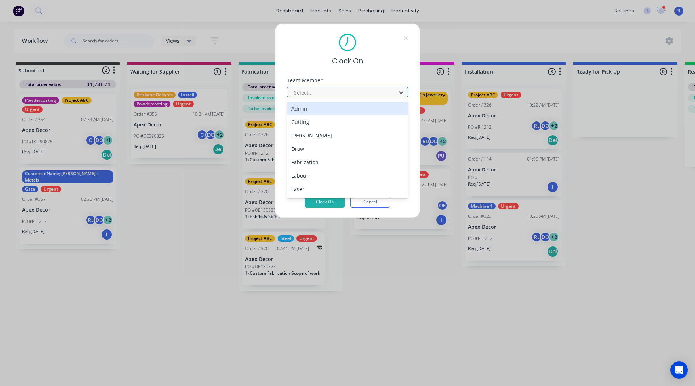
click at [328, 90] on div at bounding box center [342, 92] width 99 height 9
click at [396, 63] on div "Clock On" at bounding box center [347, 50] width 121 height 33
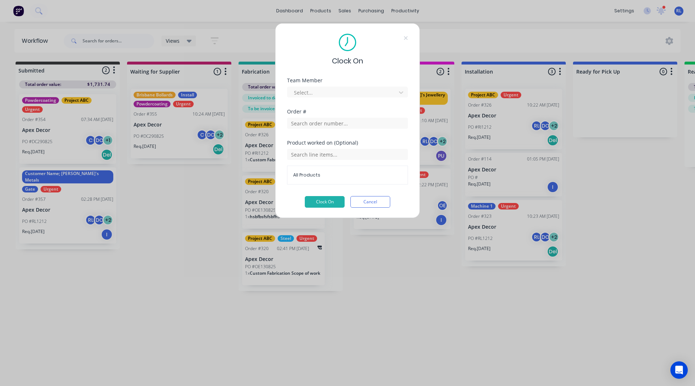
click at [405, 41] on div "Clock On" at bounding box center [347, 50] width 121 height 33
click at [405, 39] on icon at bounding box center [406, 38] width 4 height 4
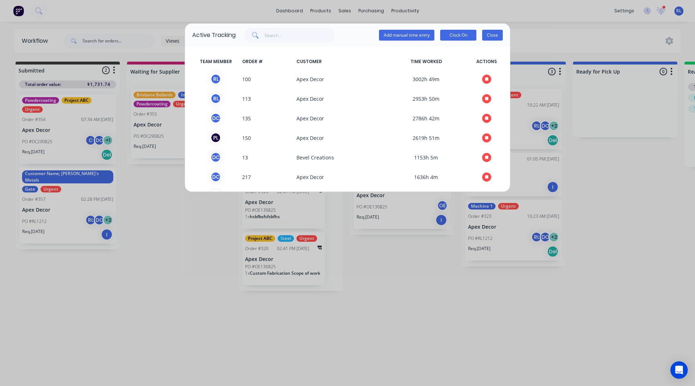
click at [494, 34] on button "Close" at bounding box center [492, 35] width 21 height 11
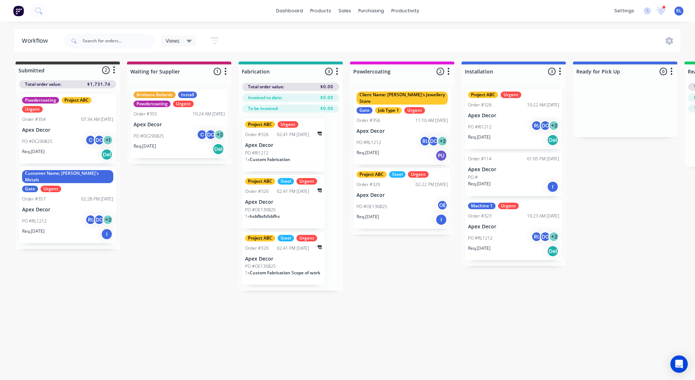
click at [56, 196] on div "Order #357 02:28 PM 01/09/25" at bounding box center [67, 199] width 91 height 7
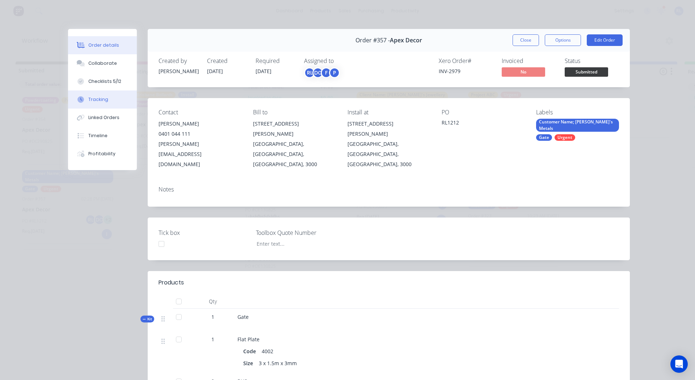
click at [99, 96] on button "Tracking" at bounding box center [102, 100] width 69 height 18
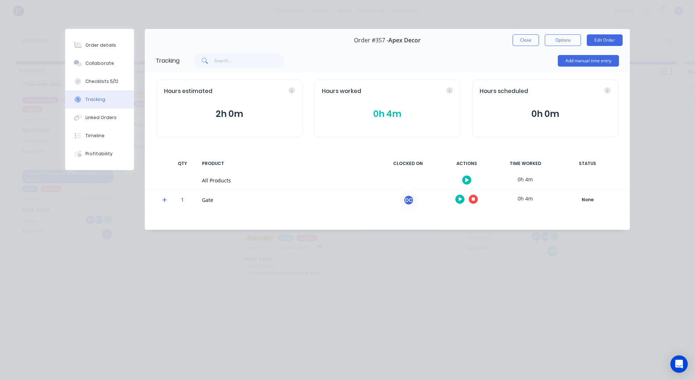
click at [476, 201] on button "button" at bounding box center [473, 199] width 9 height 9
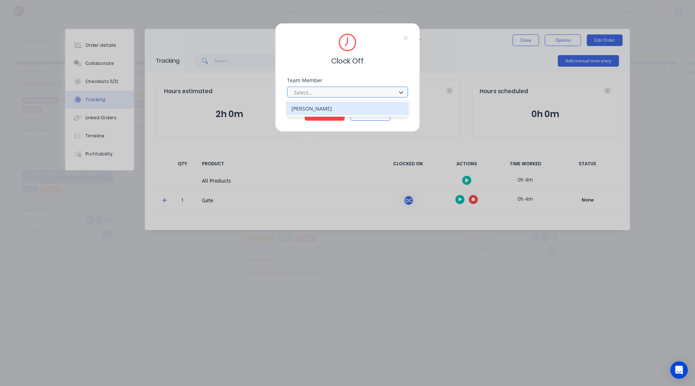
click at [334, 90] on div at bounding box center [342, 92] width 99 height 9
click at [322, 111] on div "[PERSON_NAME]" at bounding box center [347, 108] width 121 height 13
click at [324, 115] on button "Clock Off" at bounding box center [325, 115] width 40 height 12
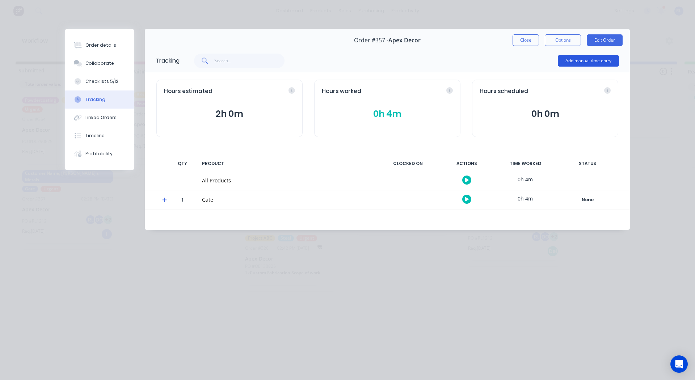
click at [571, 60] on button "Add manual time entry" at bounding box center [588, 61] width 61 height 12
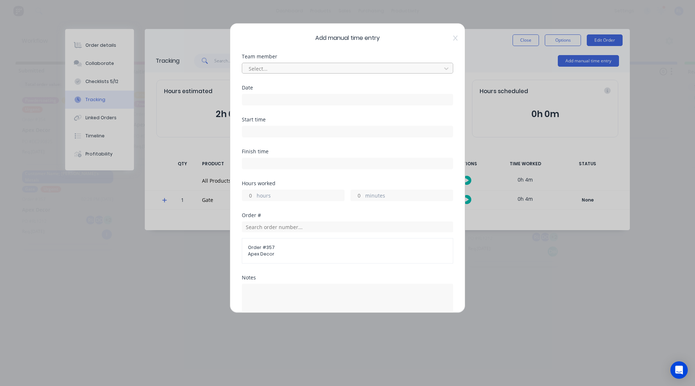
click at [269, 70] on div at bounding box center [343, 68] width 190 height 9
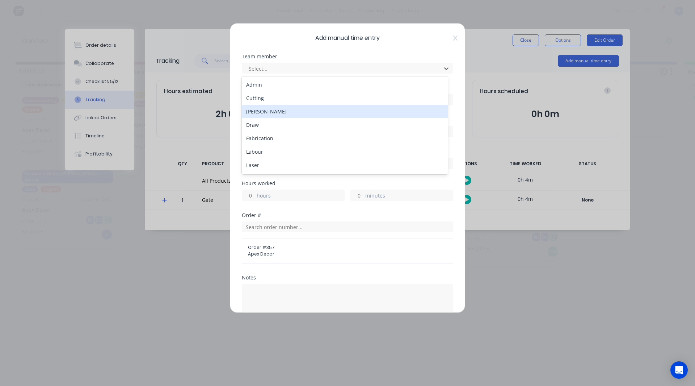
click at [265, 110] on div "[PERSON_NAME]" at bounding box center [345, 111] width 206 height 13
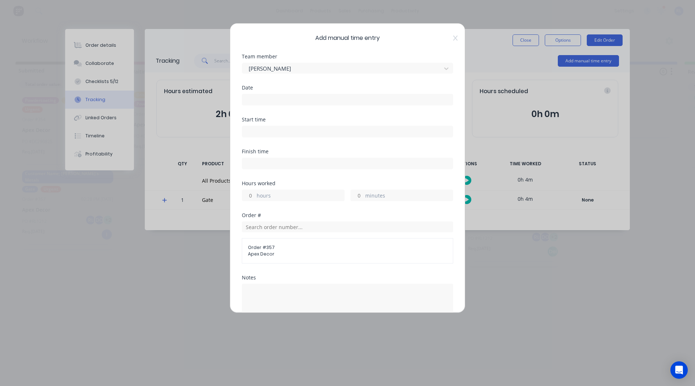
click at [261, 98] on input at bounding box center [347, 99] width 211 height 11
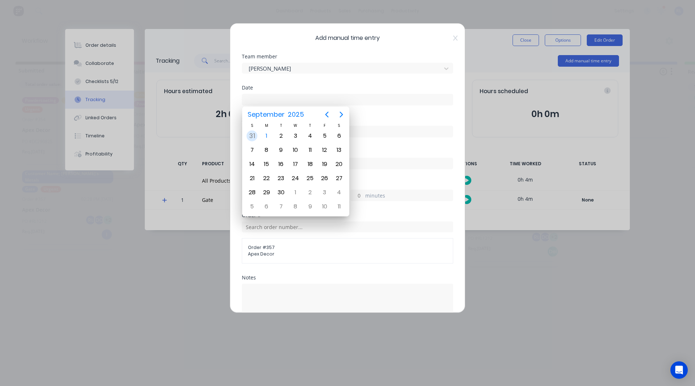
click at [255, 137] on div "31" at bounding box center [252, 135] width 11 height 11
type input "31/08/2025"
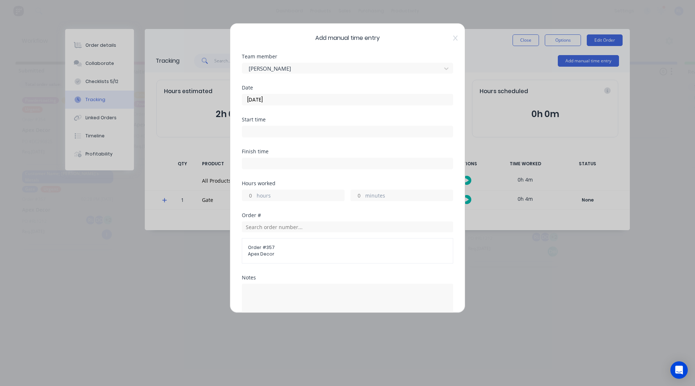
click at [258, 130] on input at bounding box center [347, 131] width 211 height 11
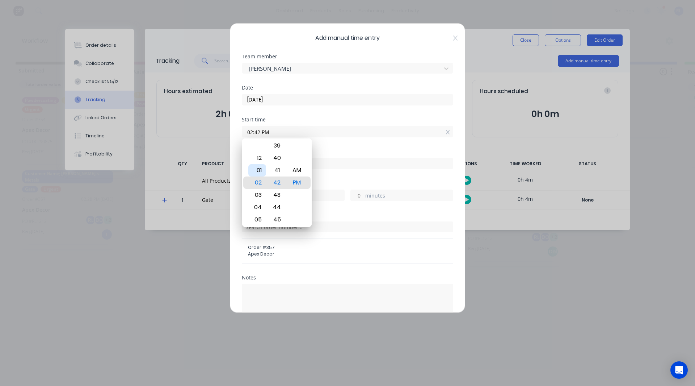
click at [257, 169] on div "01" at bounding box center [257, 170] width 18 height 12
type input "01:42 PM"
click at [322, 141] on div "Start time 01:42 PM" at bounding box center [347, 133] width 211 height 32
click at [343, 151] on div "Finish time" at bounding box center [347, 151] width 211 height 5
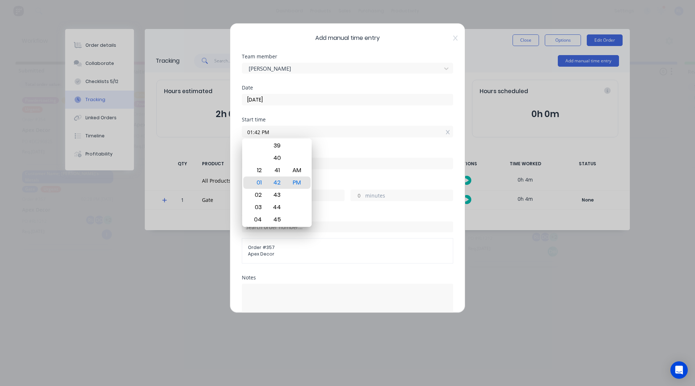
click at [337, 167] on input at bounding box center [347, 163] width 211 height 11
type input "02:42 PM"
type input "1"
type input "0"
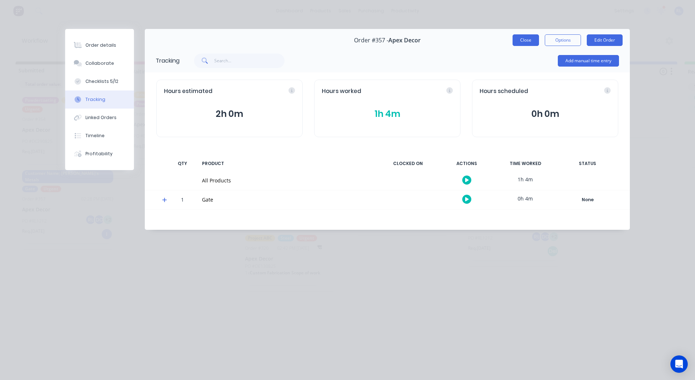
click at [527, 43] on button "Close" at bounding box center [526, 40] width 26 height 12
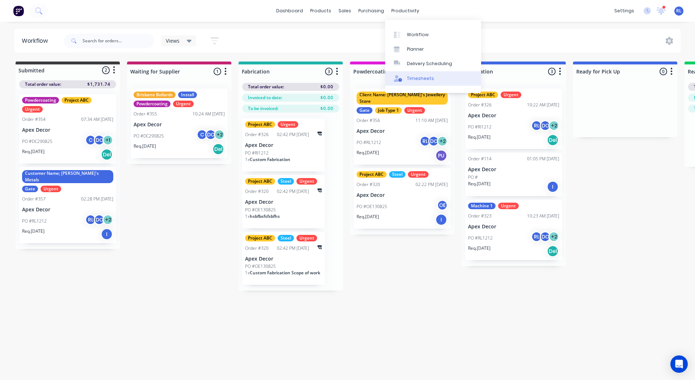
click at [419, 77] on div "Timesheets" at bounding box center [420, 78] width 27 height 7
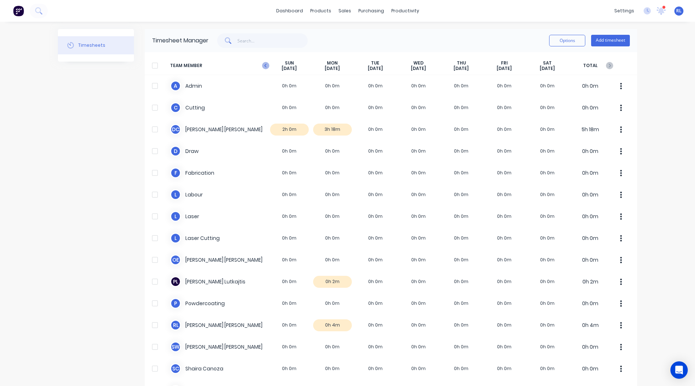
click at [264, 64] on icon "button" at bounding box center [265, 65] width 7 height 7
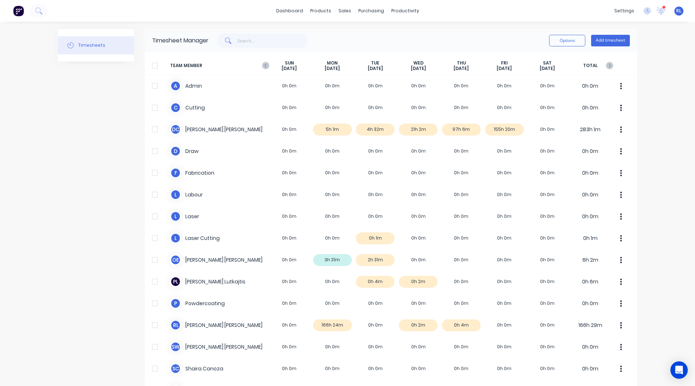
click at [188, 39] on div "Timesheet Manager" at bounding box center [180, 40] width 56 height 9
click at [92, 162] on div "Timesheets" at bounding box center [96, 228] width 76 height 398
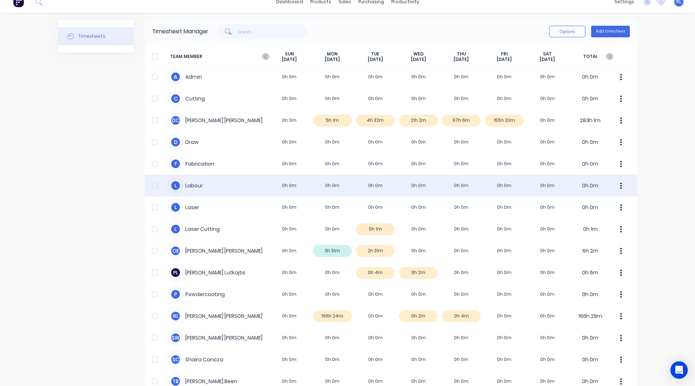
scroll to position [9, 0]
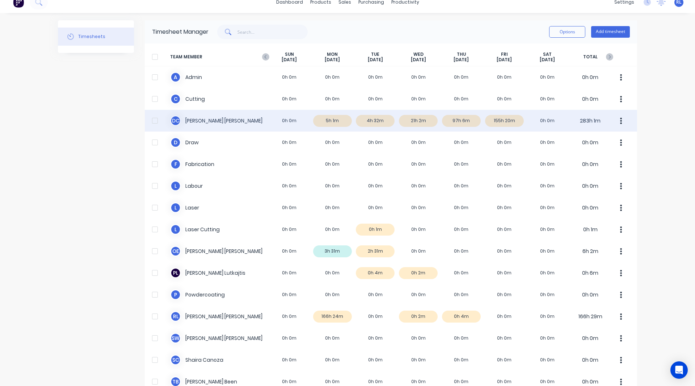
click at [370, 121] on div "D C David Cousley 0h 0m 5h 1m 4h 32m 21h 2m 97h 6m 155h 20m 0h 0m 283h 1m" at bounding box center [391, 121] width 492 height 22
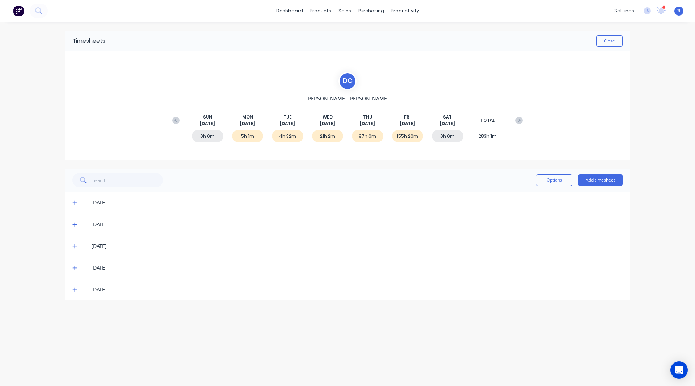
click at [74, 202] on icon at bounding box center [74, 202] width 5 height 5
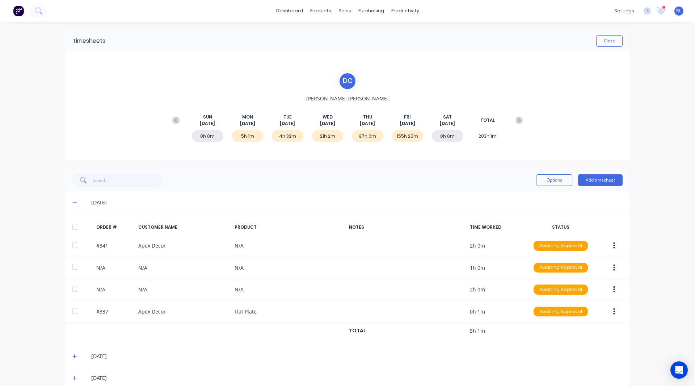
scroll to position [55, 0]
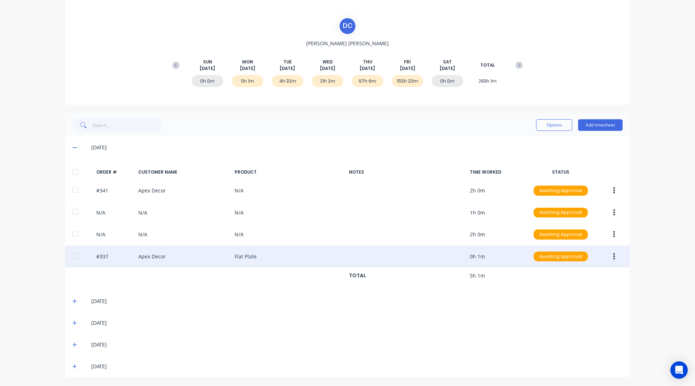
click at [613, 255] on icon "button" at bounding box center [614, 256] width 2 height 8
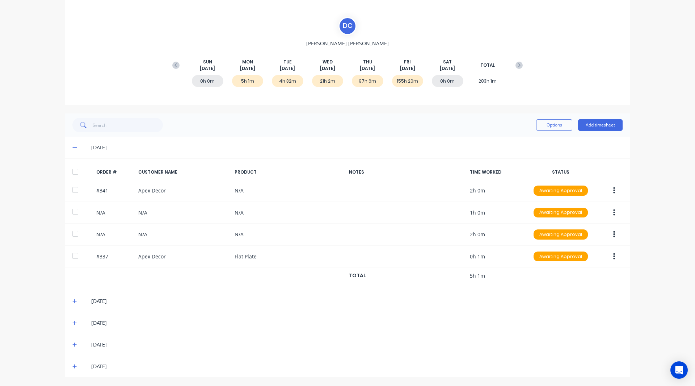
click at [643, 229] on div "dashboard products sales purchasing productivity dashboard products Product Cat…" at bounding box center [347, 193] width 695 height 386
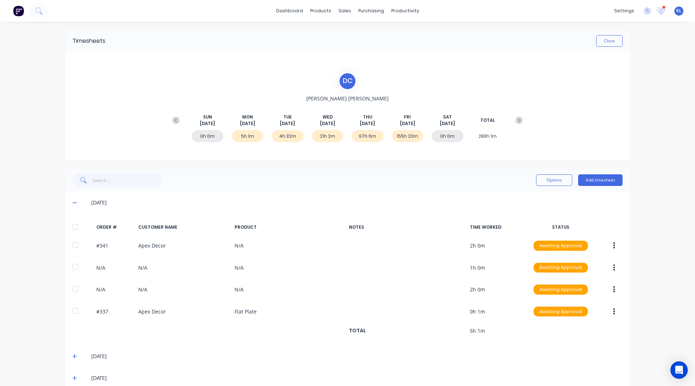
click at [24, 65] on div "dashboard products sales purchasing productivity dashboard products Product Cat…" at bounding box center [347, 193] width 695 height 386
click at [60, 315] on div "Timesheets Close D C David Cousley SUN Aug 24th MON Aug 25th TUE Aug 26th WED A…" at bounding box center [347, 231] width 579 height 419
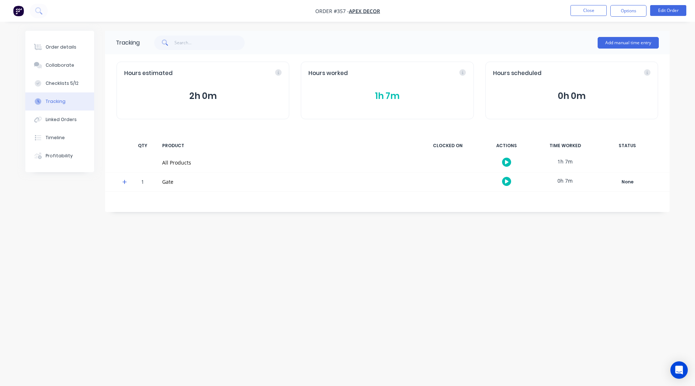
click at [20, 12] on img "button" at bounding box center [18, 10] width 11 height 11
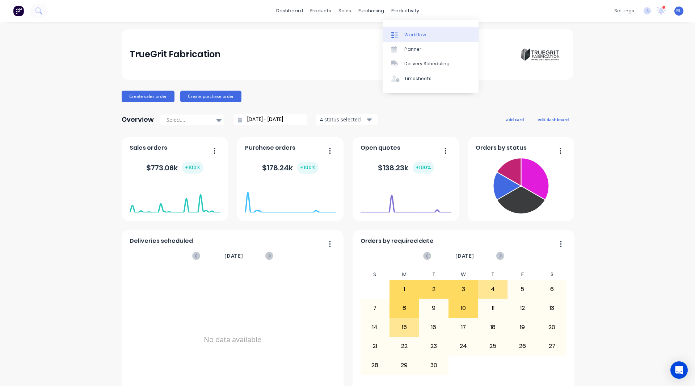
click at [411, 36] on div "Workflow" at bounding box center [415, 35] width 22 height 7
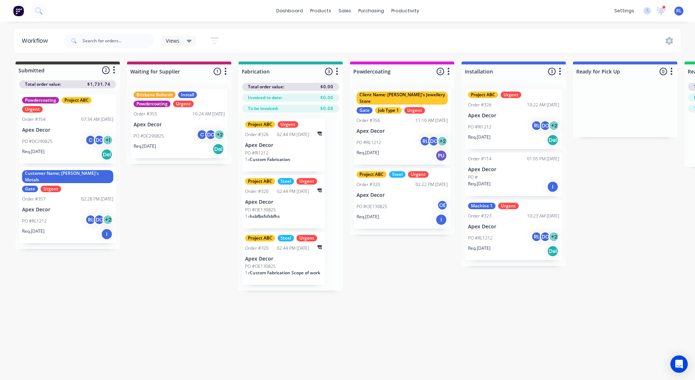
click at [339, 70] on button "button" at bounding box center [337, 71] width 9 height 9
click at [292, 97] on button "Notifications" at bounding box center [305, 99] width 72 height 12
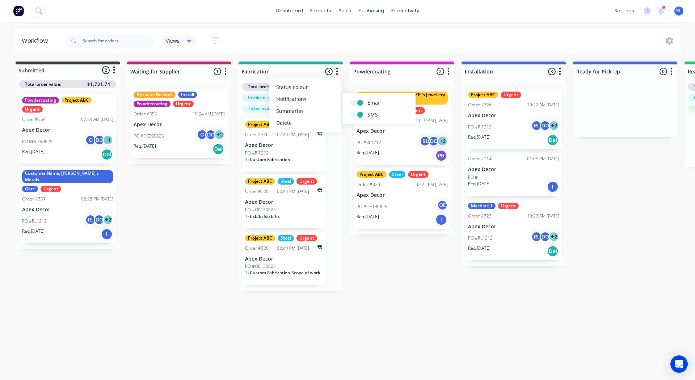
click at [368, 99] on label at bounding box center [368, 99] width 0 height 0
click at [356, 100] on input "checkbox" at bounding box center [354, 102] width 6 height 7
checkbox input "false"
click at [368, 111] on label at bounding box center [368, 111] width 0 height 0
click at [355, 113] on input "checkbox" at bounding box center [354, 114] width 6 height 7
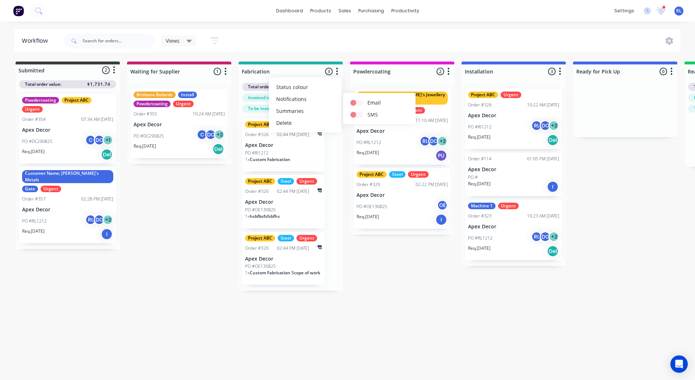
click at [368, 111] on label at bounding box center [368, 111] width 0 height 0
click at [356, 115] on input "checkbox" at bounding box center [354, 114] width 6 height 7
checkbox input "true"
click at [368, 99] on label at bounding box center [368, 99] width 0 height 0
click at [356, 103] on input "checkbox" at bounding box center [354, 102] width 6 height 7
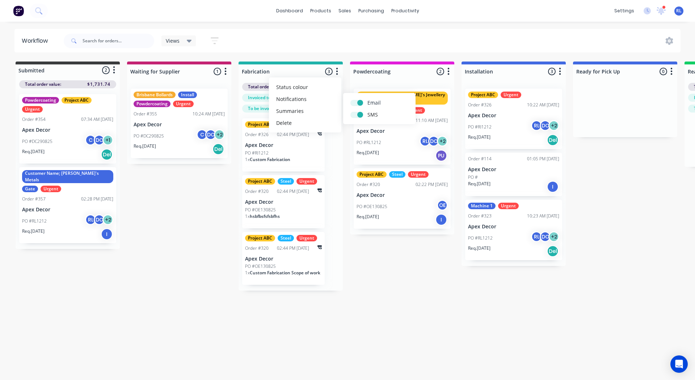
checkbox input "true"
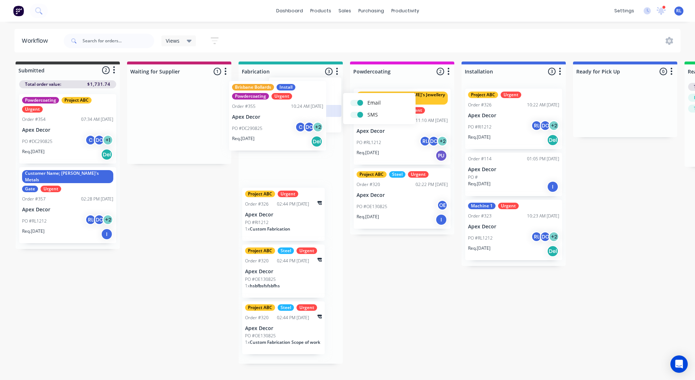
drag, startPoint x: 200, startPoint y: 121, endPoint x: 301, endPoint y: 113, distance: 101.4
click at [301, 113] on div "Submitted 2 Status colour #3A3C3E hex #3A3C3E Save Cancel Summaries Total order…" at bounding box center [546, 213] width 1103 height 302
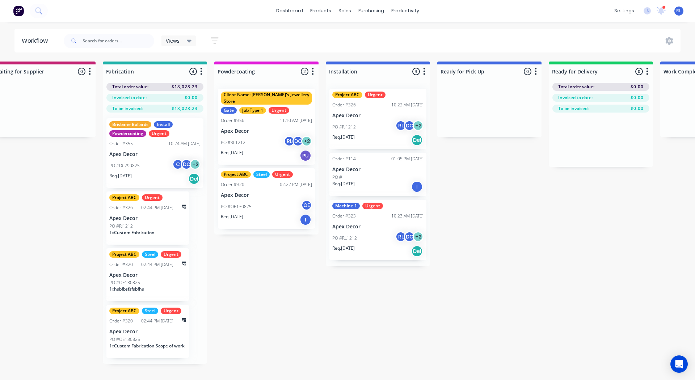
scroll to position [0, 136]
click at [537, 72] on icon "button" at bounding box center [535, 71] width 2 height 9
click at [499, 97] on button "Notifications" at bounding box center [503, 99] width 72 height 12
click at [566, 99] on label at bounding box center [566, 99] width 0 height 0
click at [555, 100] on input "checkbox" at bounding box center [552, 102] width 6 height 7
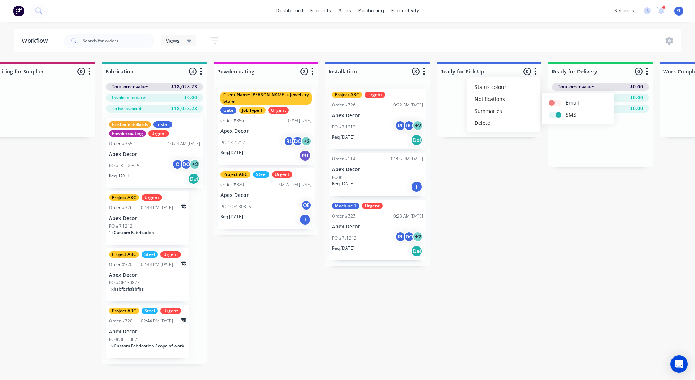
checkbox input "false"
click at [566, 111] on label at bounding box center [566, 111] width 0 height 0
click at [555, 113] on input "checkbox" at bounding box center [552, 114] width 6 height 7
click at [566, 111] on label at bounding box center [566, 111] width 0 height 0
click at [555, 113] on input "checkbox" at bounding box center [552, 114] width 6 height 7
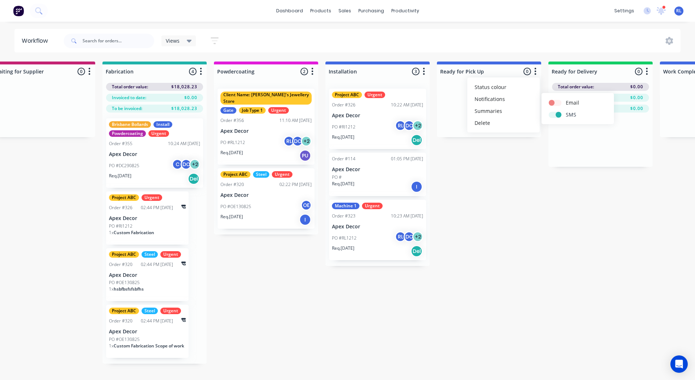
checkbox input "true"
click at [566, 99] on label at bounding box center [566, 99] width 0 height 0
click at [553, 102] on input "checkbox" at bounding box center [552, 102] width 6 height 7
checkbox input "true"
click at [490, 206] on div "Submitted 2 Status colour #3A3C3E hex #3A3C3E Save Cancel Summaries Total order…" at bounding box center [409, 213] width 1103 height 302
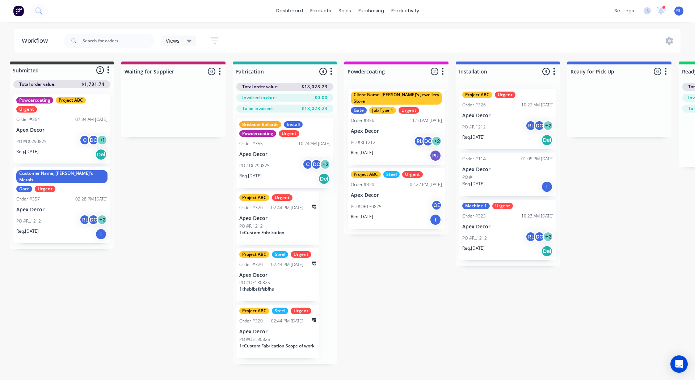
scroll to position [0, 0]
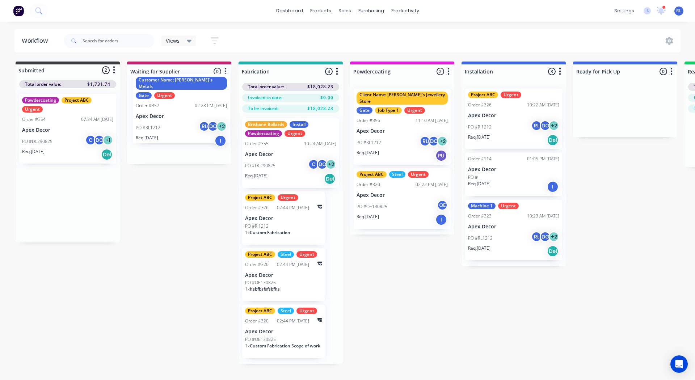
drag, startPoint x: 65, startPoint y: 190, endPoint x: 180, endPoint y: 94, distance: 150.4
click at [180, 94] on div "Submitted 2 Status colour #3A3C3E hex #3A3C3E Save Cancel Summaries Total order…" at bounding box center [546, 213] width 1103 height 302
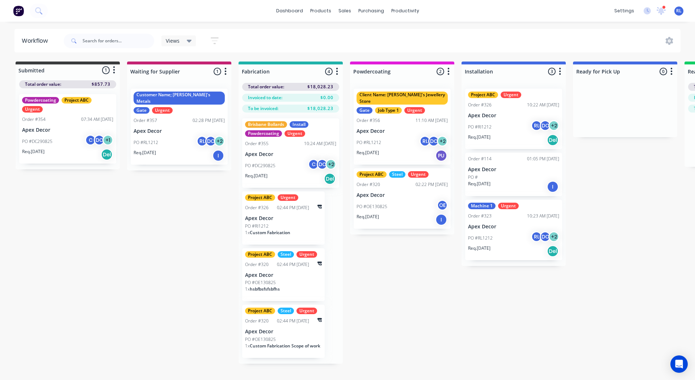
click at [213, 41] on icon "button" at bounding box center [215, 40] width 6 height 1
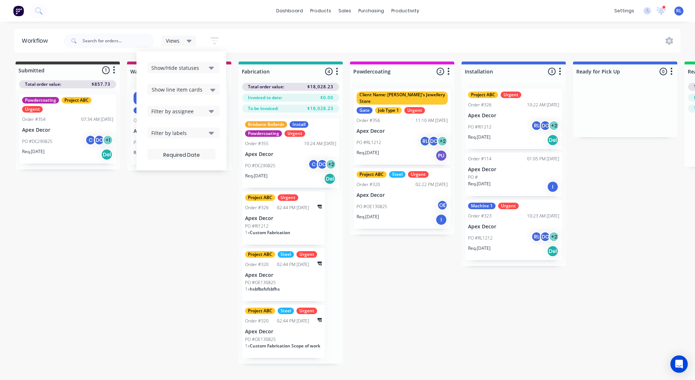
click at [177, 131] on div "Filter by labels" at bounding box center [178, 133] width 55 height 8
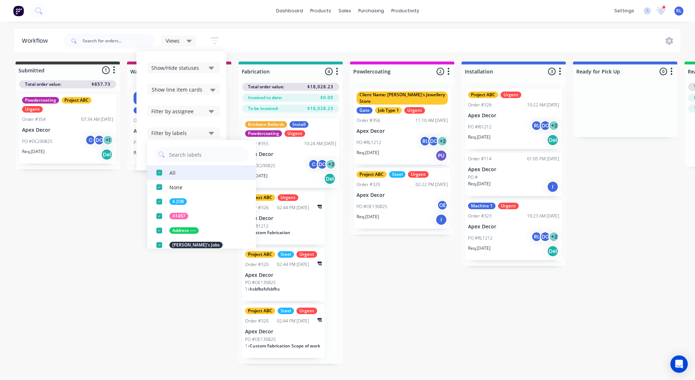
click at [158, 171] on div "button" at bounding box center [159, 172] width 14 height 14
click at [177, 155] on input "text" at bounding box center [206, 154] width 77 height 14
type input "urgent"
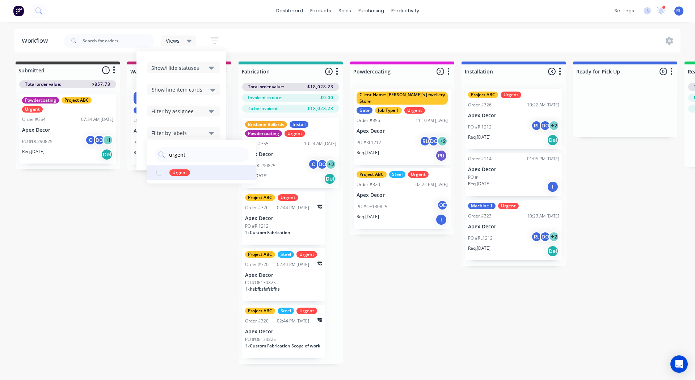
click at [158, 173] on div "button" at bounding box center [159, 172] width 14 height 14
click at [79, 210] on div "Submitted 1 Status colour #3A3C3E hex #3A3C3E Save Cancel Summaries Total order…" at bounding box center [546, 213] width 1103 height 302
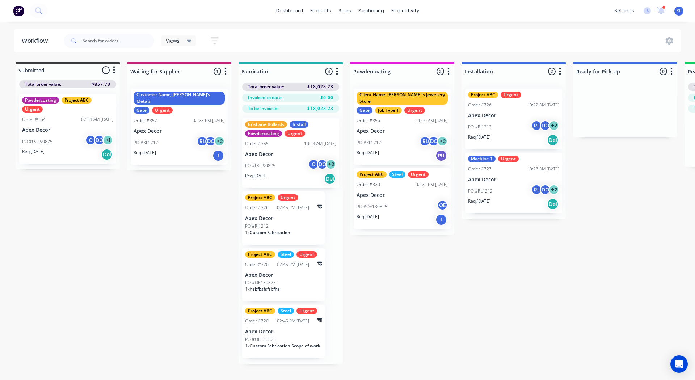
click at [188, 39] on icon at bounding box center [189, 41] width 5 height 8
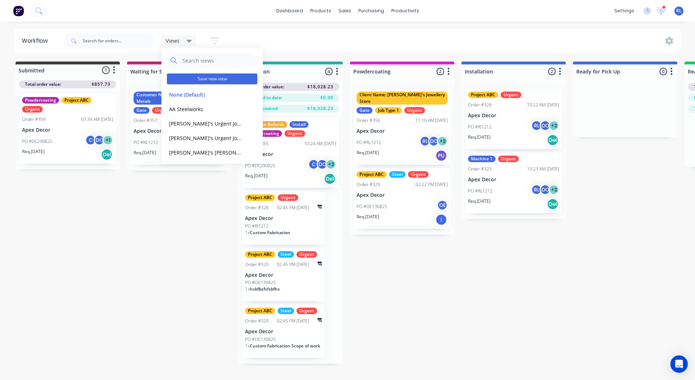
click at [208, 76] on button "Save new view" at bounding box center [212, 79] width 91 height 11
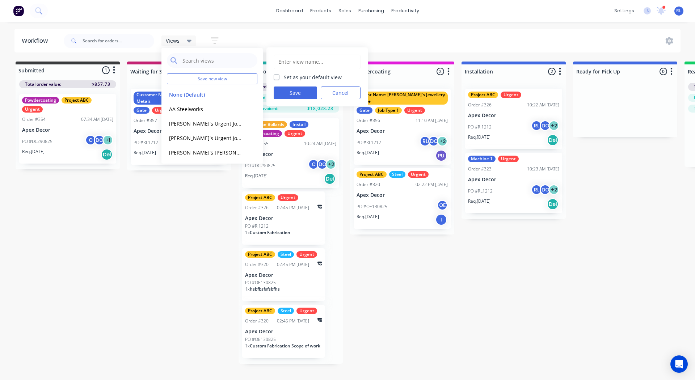
click at [289, 59] on input "text" at bounding box center [317, 62] width 79 height 14
type input "Jobs- Urgent"
click at [155, 203] on div "Submitted 1 Status colour #3A3C3E hex #3A3C3E Save Cancel Summaries Total order…" at bounding box center [546, 213] width 1103 height 302
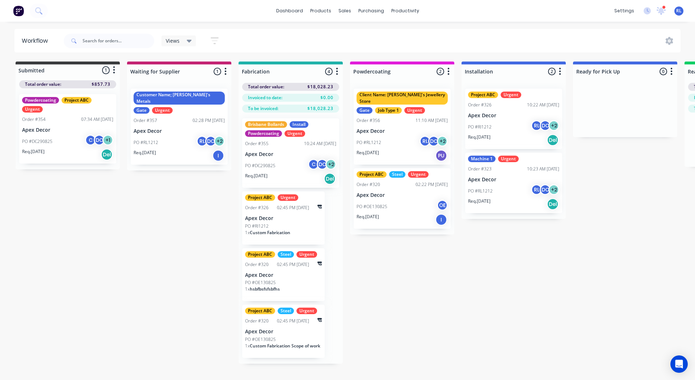
click at [164, 288] on div "Submitted 1 Status colour #3A3C3E hex #3A3C3E Save Cancel Summaries Total order…" at bounding box center [546, 213] width 1103 height 302
click at [180, 96] on div "Customer Name; [PERSON_NAME]'s Metals" at bounding box center [179, 98] width 91 height 13
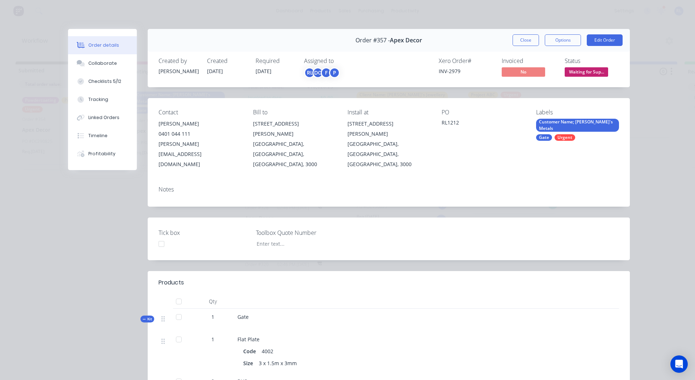
scroll to position [13, 0]
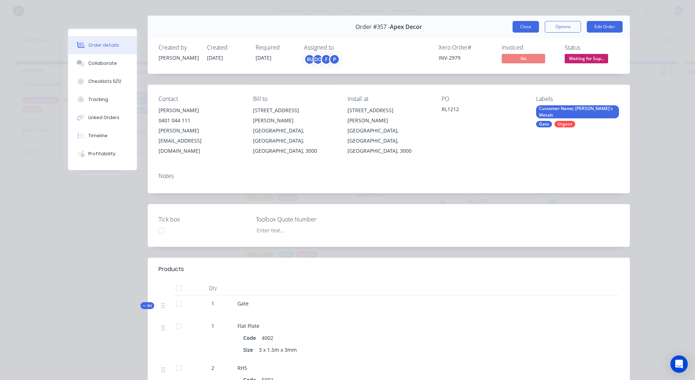
click at [520, 24] on button "Close" at bounding box center [526, 27] width 26 height 12
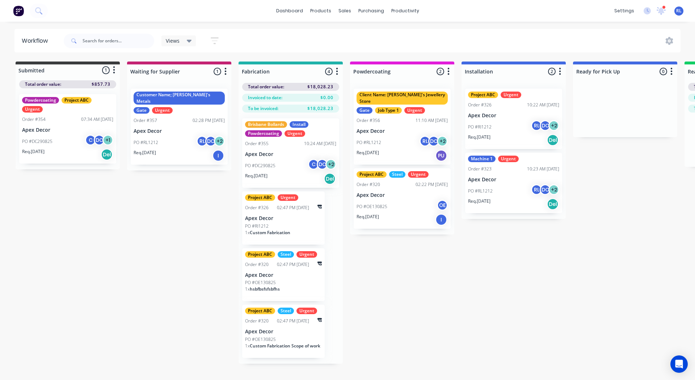
click at [211, 39] on icon "button" at bounding box center [215, 40] width 8 height 9
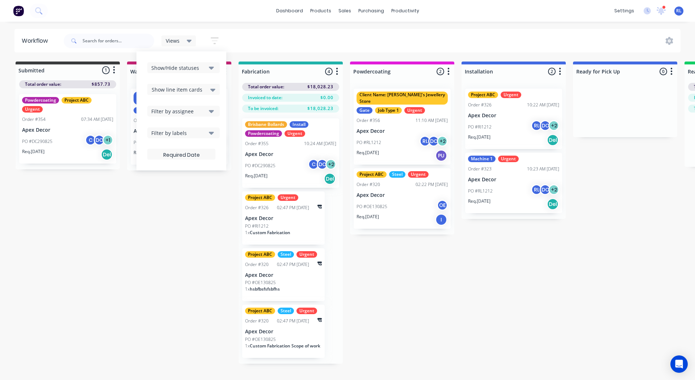
click at [171, 89] on span "Show line item cards" at bounding box center [177, 90] width 51 height 8
click at [185, 211] on div "Submitted 1 Status colour #3A3C3E hex #3A3C3E Save Cancel Summaries Total order…" at bounding box center [546, 213] width 1103 height 302
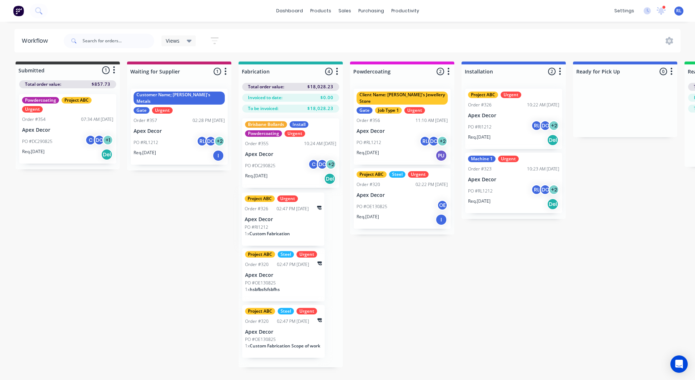
click at [269, 225] on div "Brisbane Bollards Install Powdercoating Urgent Order #355 10:24 AM [DATE] Apex …" at bounding box center [291, 240] width 104 height 255
drag, startPoint x: 275, startPoint y: 216, endPoint x: 281, endPoint y: 217, distance: 5.8
click at [281, 217] on div "Brisbane Bollards Install Powdercoating Urgent Order #355 10:24 AM [DATE] Apex …" at bounding box center [291, 240] width 104 height 255
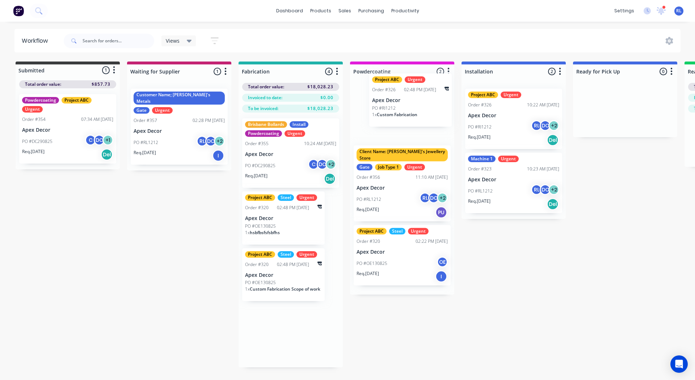
drag, startPoint x: 294, startPoint y: 217, endPoint x: 423, endPoint y: 96, distance: 177.0
click at [423, 96] on div "Submitted 1 Status colour #3A3C3E hex #3A3C3E Save Cancel Summaries Total order…" at bounding box center [546, 215] width 1103 height 306
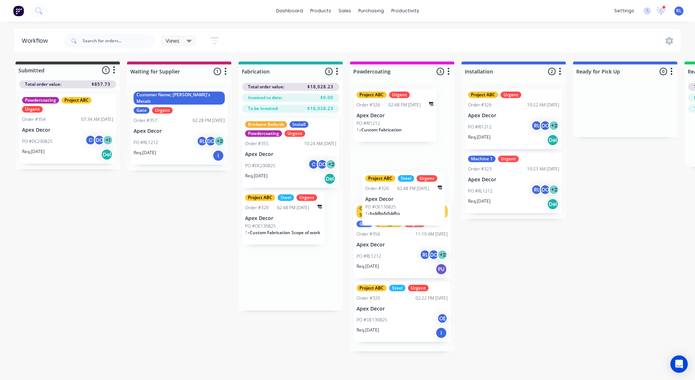
drag, startPoint x: 269, startPoint y: 214, endPoint x: 391, endPoint y: 194, distance: 123.6
click at [391, 194] on div "Submitted 1 Status colour #3A3C3E hex #3A3C3E Save Cancel Summaries Total order…" at bounding box center [546, 207] width 1103 height 290
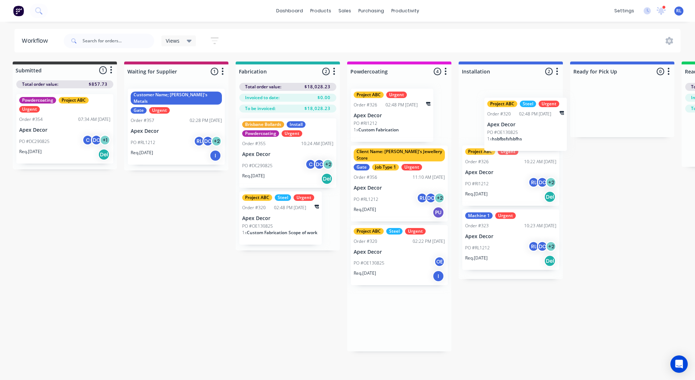
drag, startPoint x: 402, startPoint y: 179, endPoint x: 535, endPoint y: 129, distance: 141.7
click at [535, 129] on div "Submitted 1 Status colour #3A3C3E hex #3A3C3E Save Cancel Summaries Total order…" at bounding box center [543, 207] width 1103 height 290
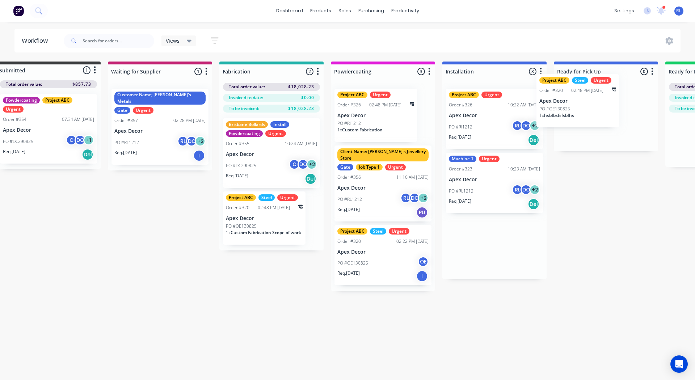
drag, startPoint x: 527, startPoint y: 120, endPoint x: 609, endPoint y: 104, distance: 84.4
click at [609, 104] on div "Submitted 1 Status colour #3A3C3E hex #3A3C3E Save Cancel Summaries Total order…" at bounding box center [526, 177] width 1103 height 230
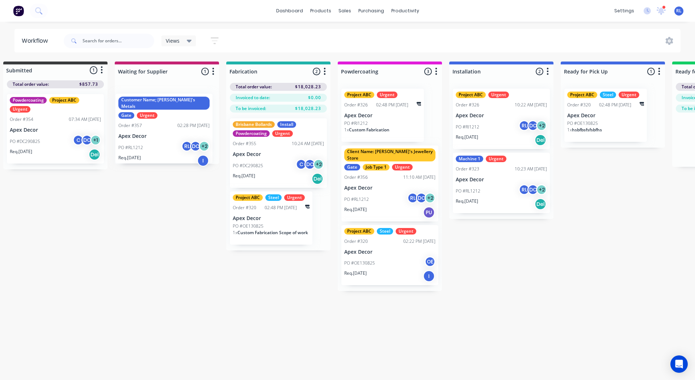
scroll to position [0, 9]
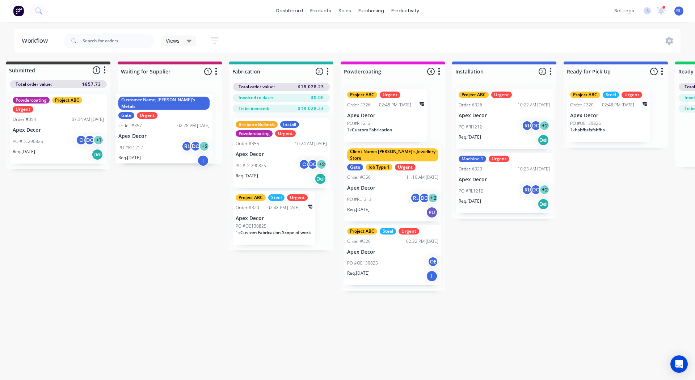
drag, startPoint x: 146, startPoint y: 120, endPoint x: 158, endPoint y: 126, distance: 13.6
click at [158, 126] on div "Customer Name; [PERSON_NAME]'s Metals Gate Urgent Order #357 02:28 PM [DATE] Ap…" at bounding box center [170, 123] width 104 height 81
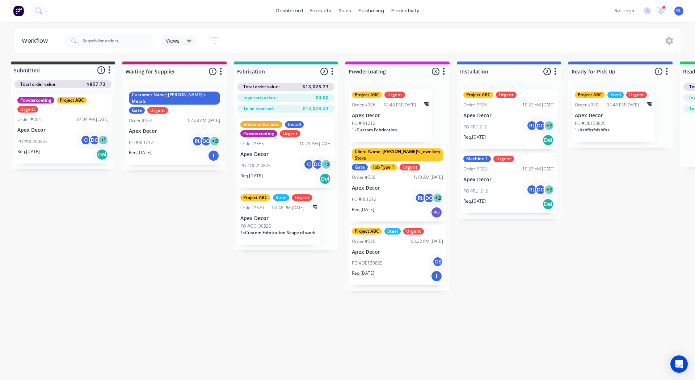
scroll to position [0, 4]
click at [328, 30] on link "Product Catalogue" at bounding box center [357, 34] width 96 height 14
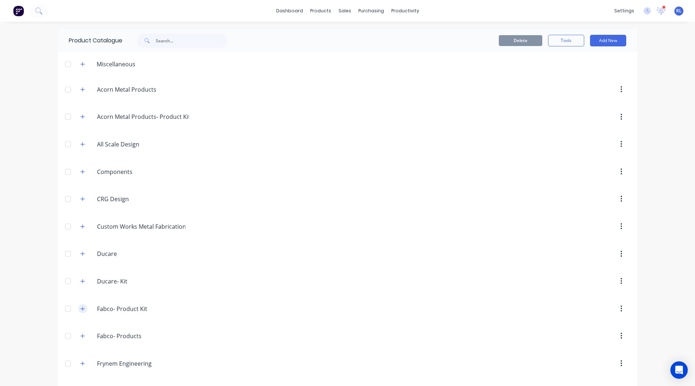
click at [81, 308] on icon "button" at bounding box center [83, 308] width 4 height 4
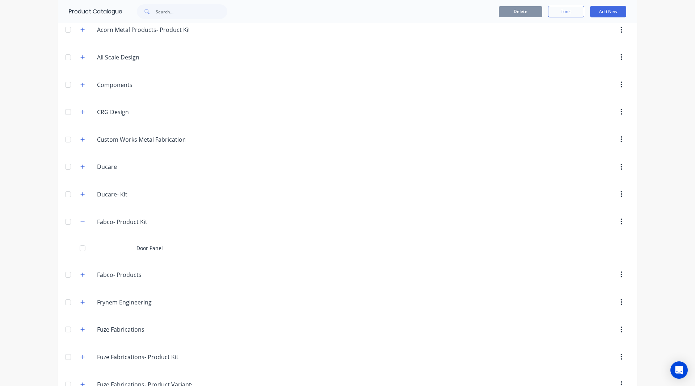
scroll to position [88, 0]
